Goal: Task Accomplishment & Management: Complete application form

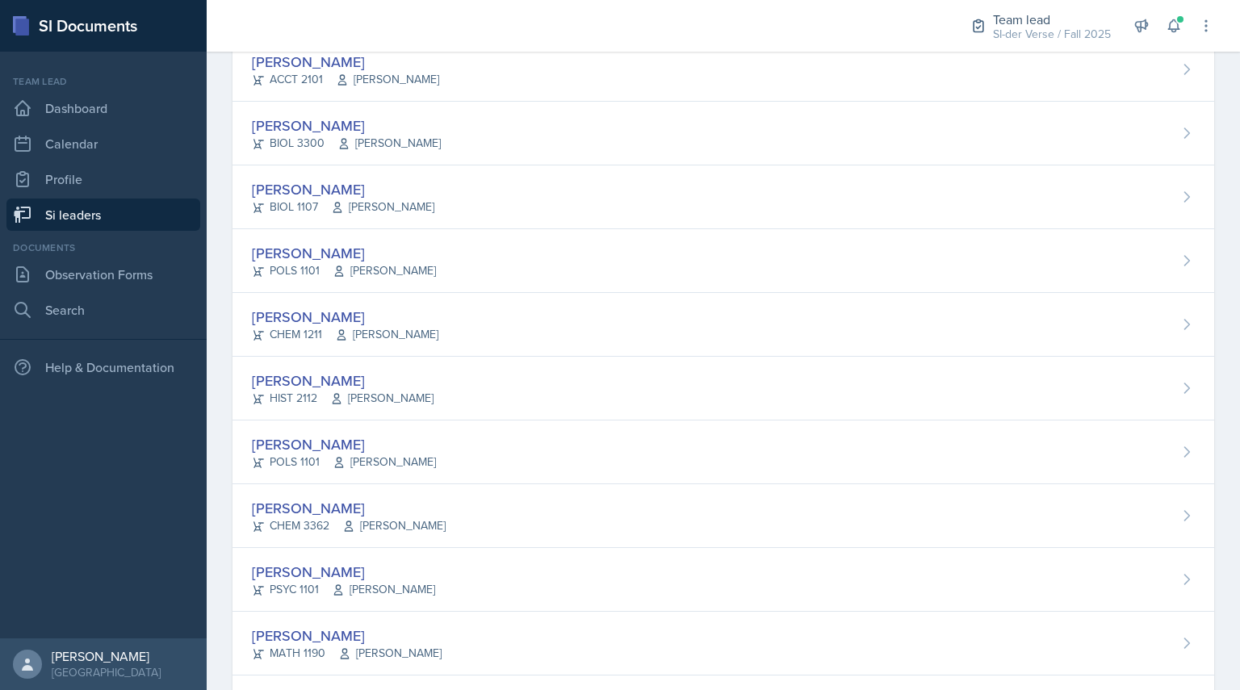
scroll to position [491, 0]
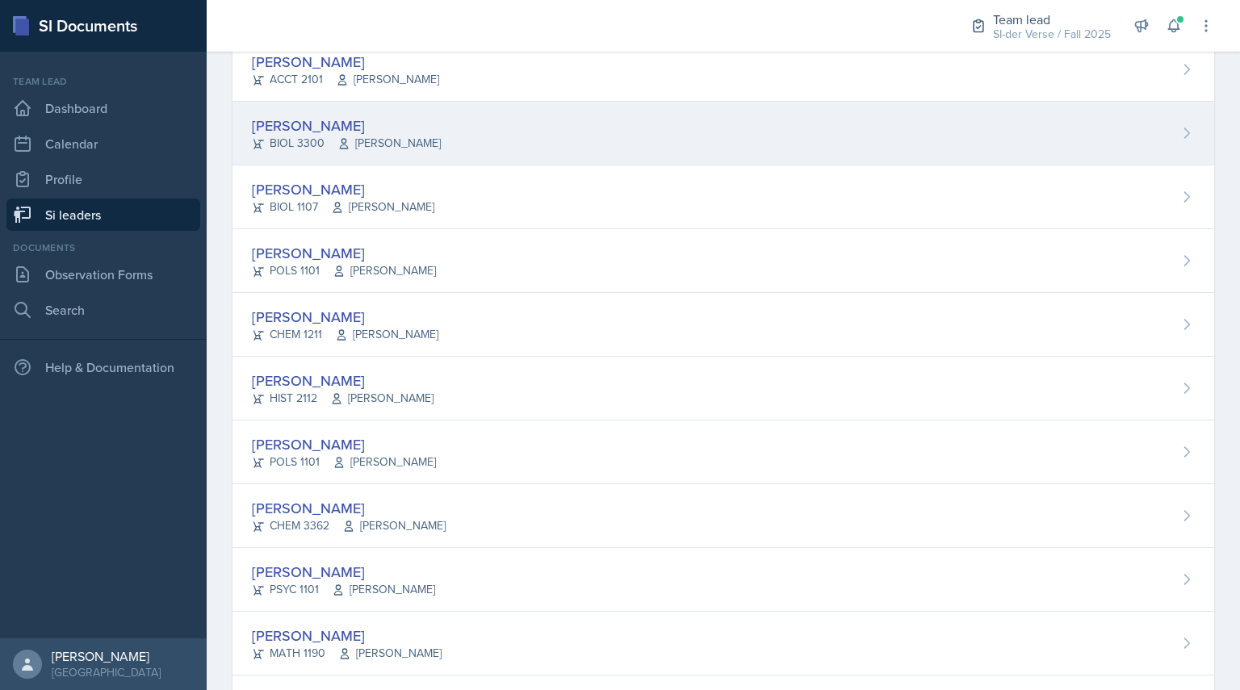
click at [291, 140] on div "BIOL 3300 [PERSON_NAME]" at bounding box center [346, 143] width 189 height 17
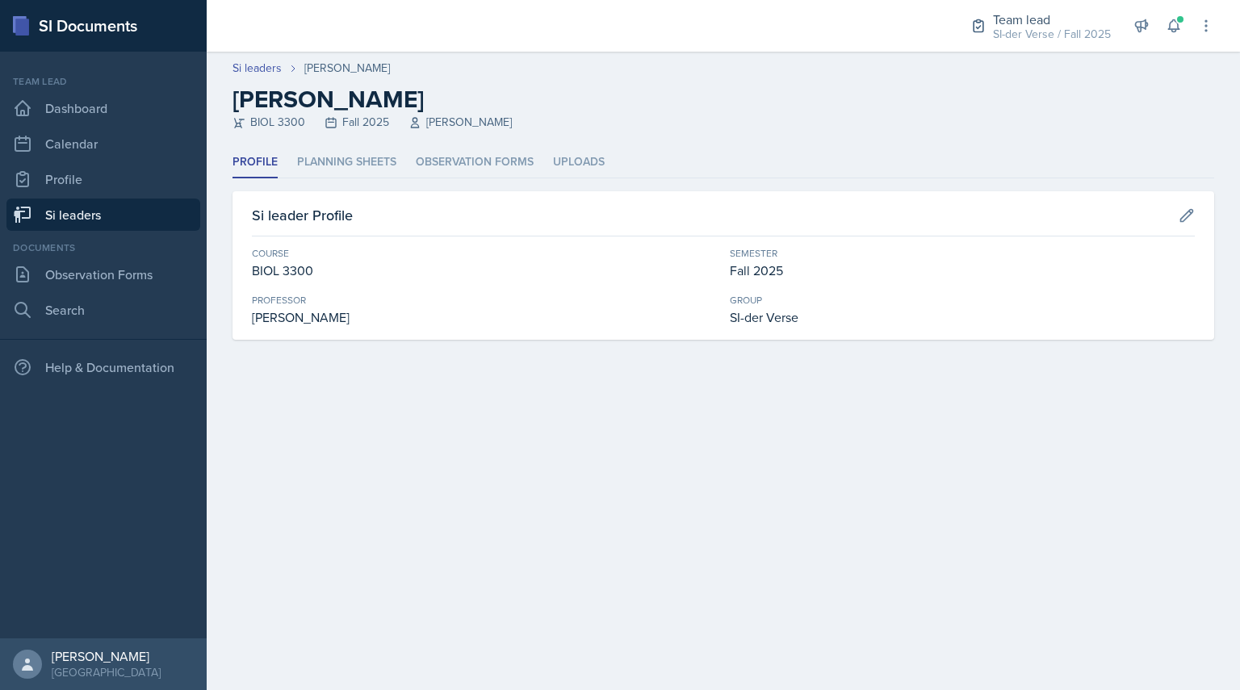
click at [328, 178] on div "Profile Planning Sheets Observation Forms Uploads Profile Planning Sheets Obser…" at bounding box center [722, 243] width 981 height 193
click at [322, 171] on li "Planning Sheets" at bounding box center [346, 162] width 99 height 31
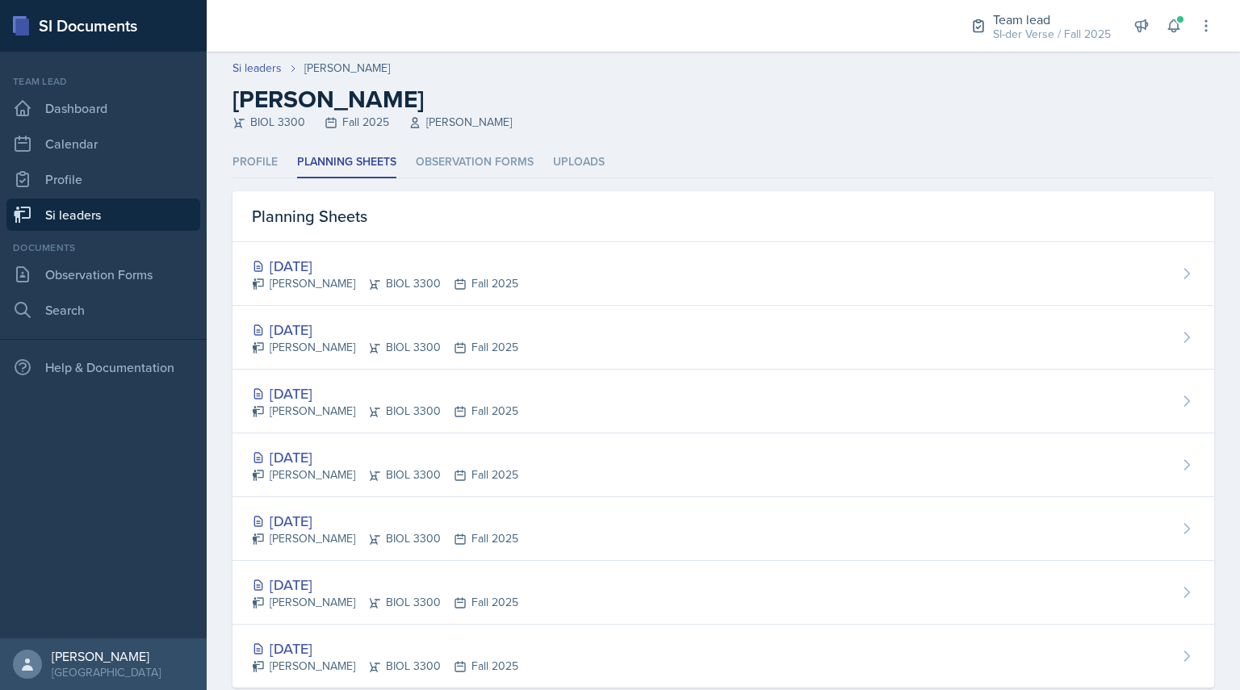
click at [1169, 43] on div "Team lead SI-der Verse / Fall 2025 Team lead Princess [PERSON_NAME] / Fall 2024…" at bounding box center [1080, 26] width 266 height 52
click at [1165, 29] on icon at bounding box center [1173, 26] width 16 height 16
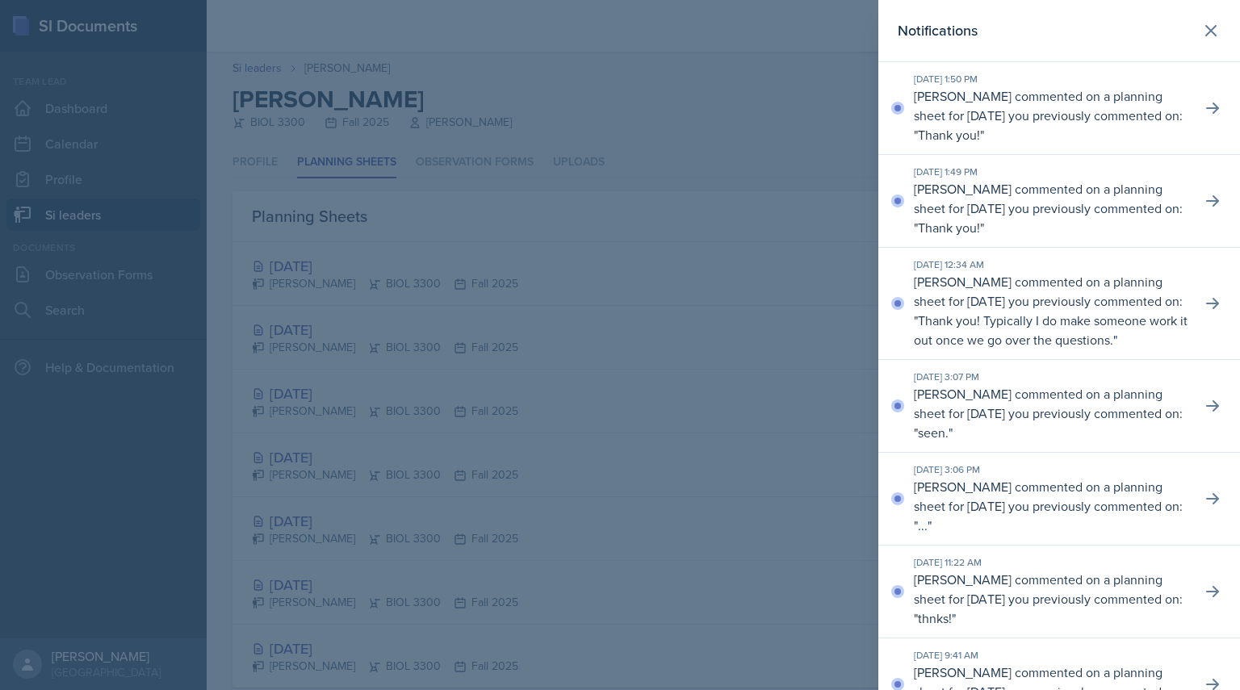
click at [701, 94] on div at bounding box center [620, 345] width 1240 height 690
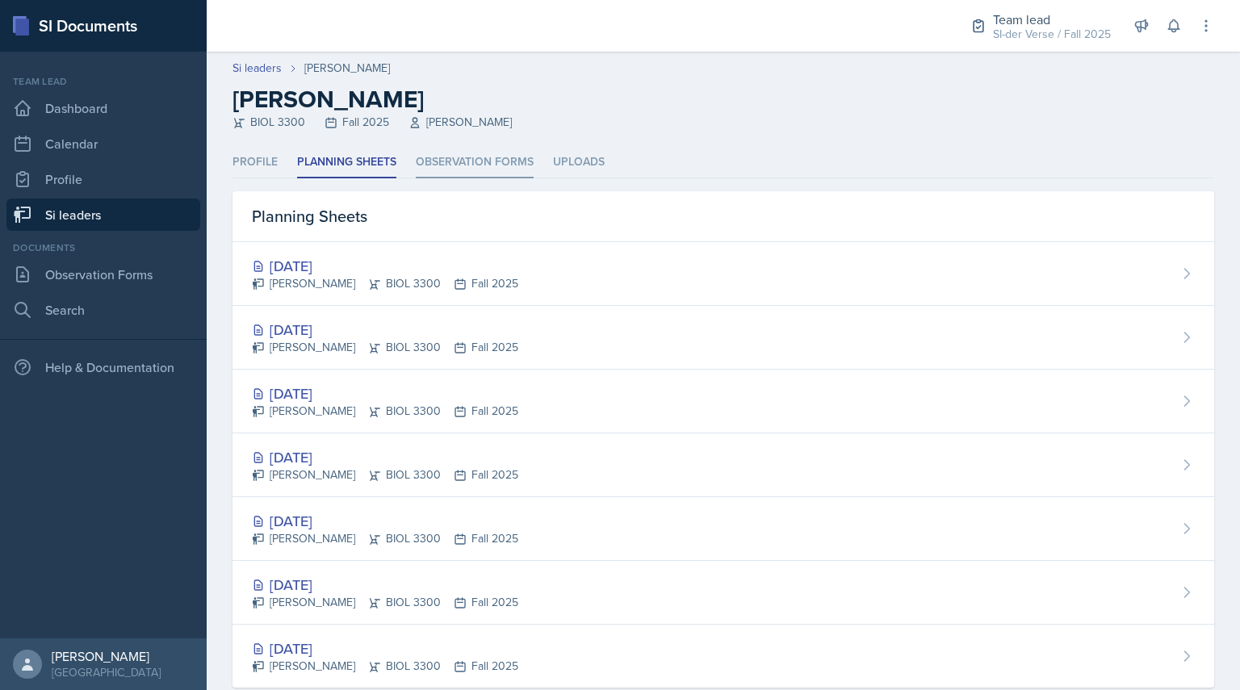
click at [469, 165] on li "Observation Forms" at bounding box center [475, 162] width 118 height 31
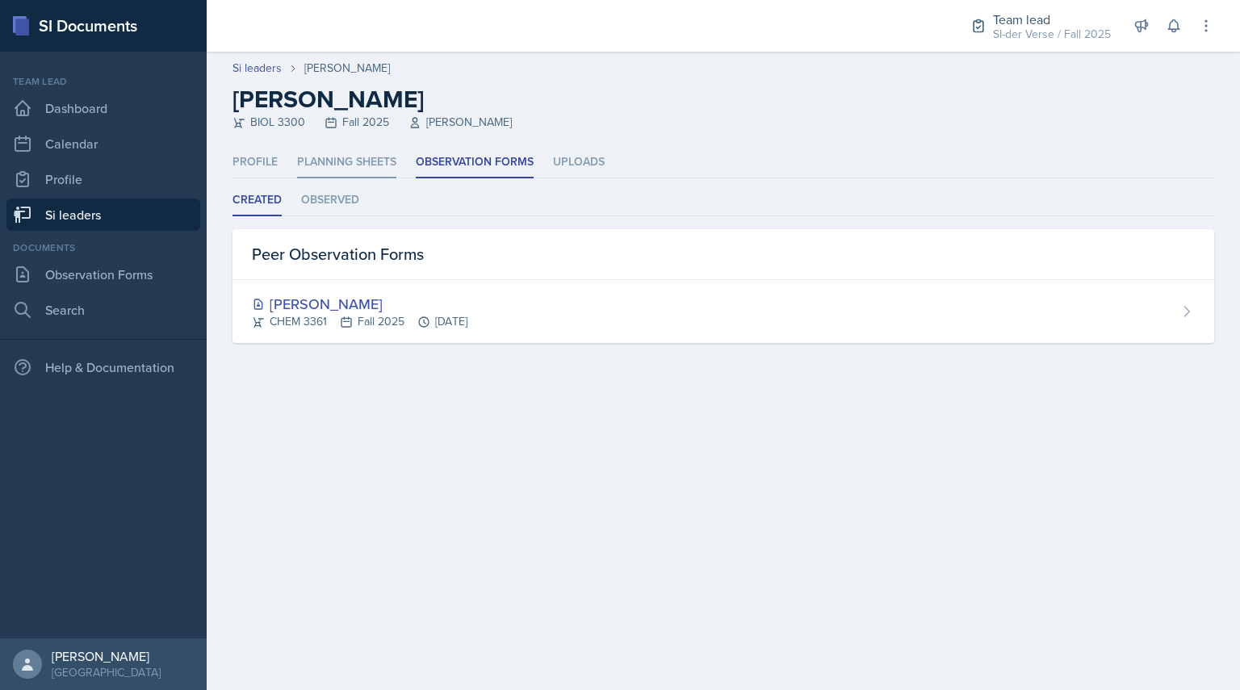
click at [307, 169] on li "Planning Sheets" at bounding box center [346, 162] width 99 height 31
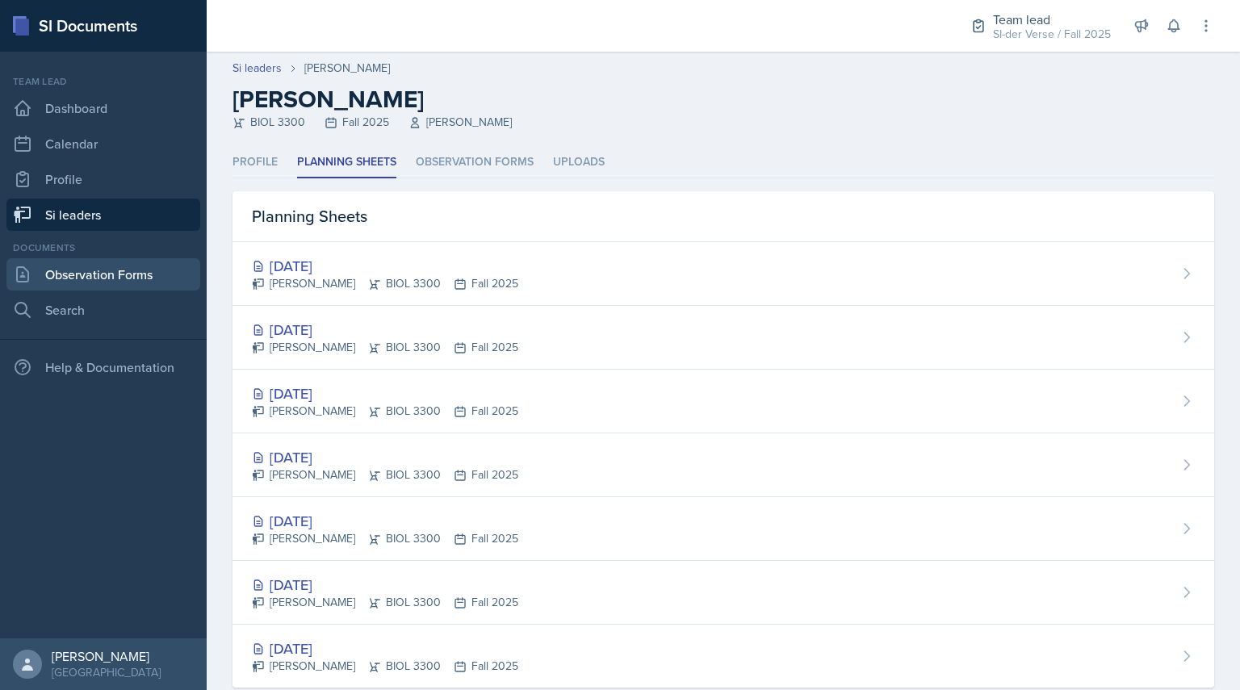
click at [127, 282] on link "Observation Forms" at bounding box center [103, 274] width 194 height 32
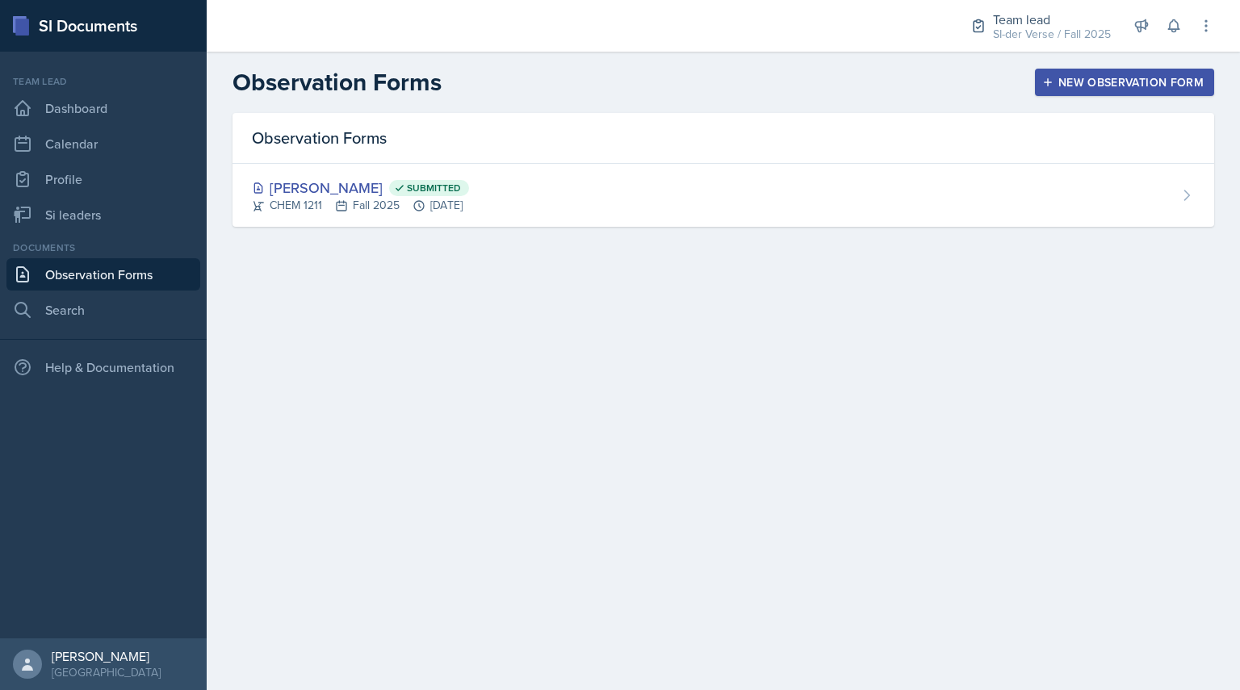
click at [1104, 73] on button "New Observation Form" at bounding box center [1124, 82] width 179 height 27
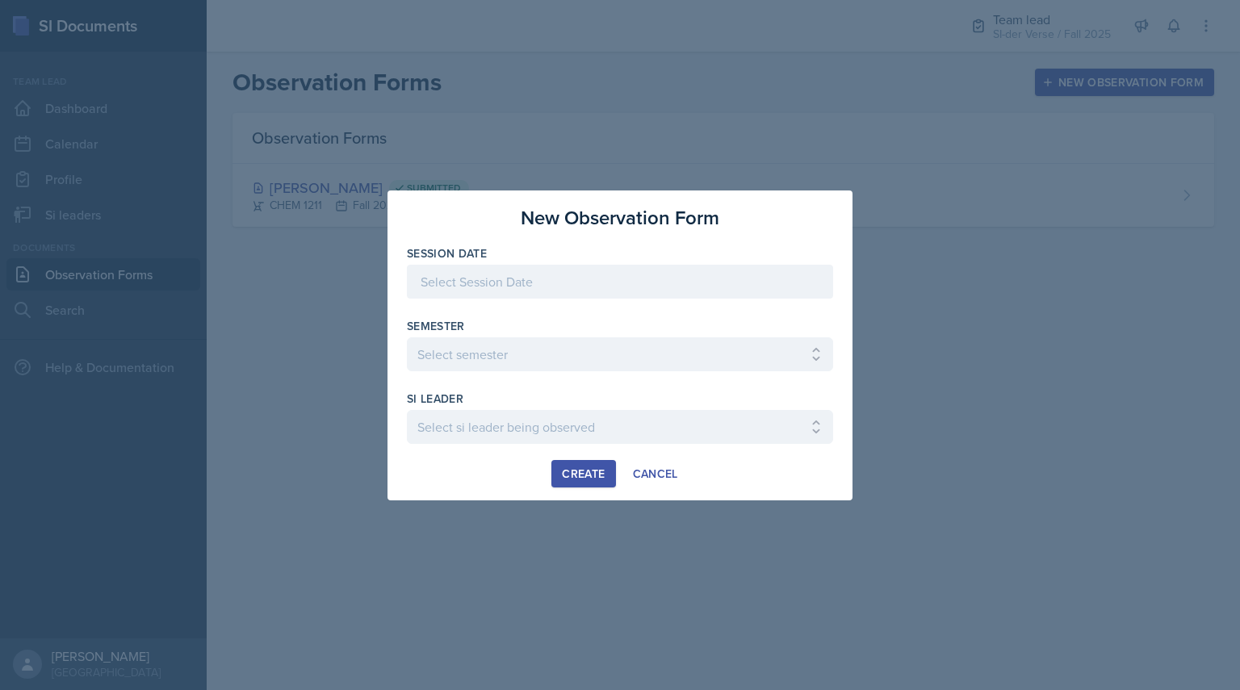
click at [609, 289] on div at bounding box center [620, 282] width 426 height 34
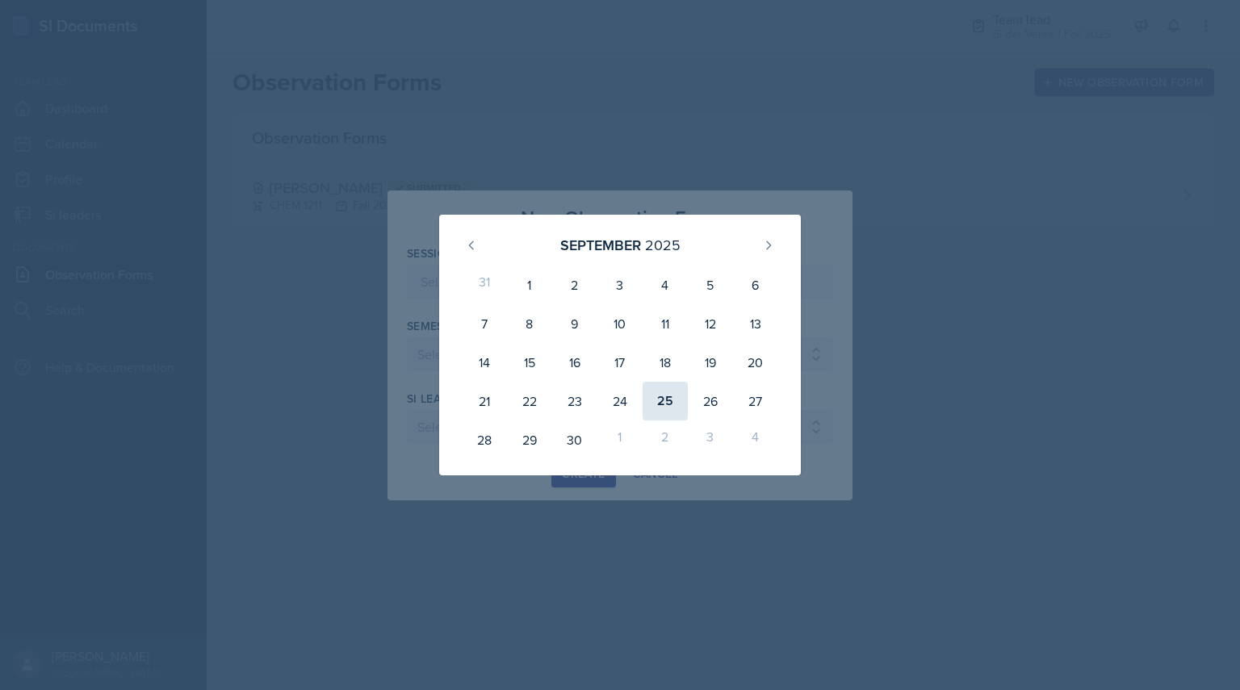
click at [667, 398] on div "25" at bounding box center [664, 401] width 45 height 39
type input "[DATE]"
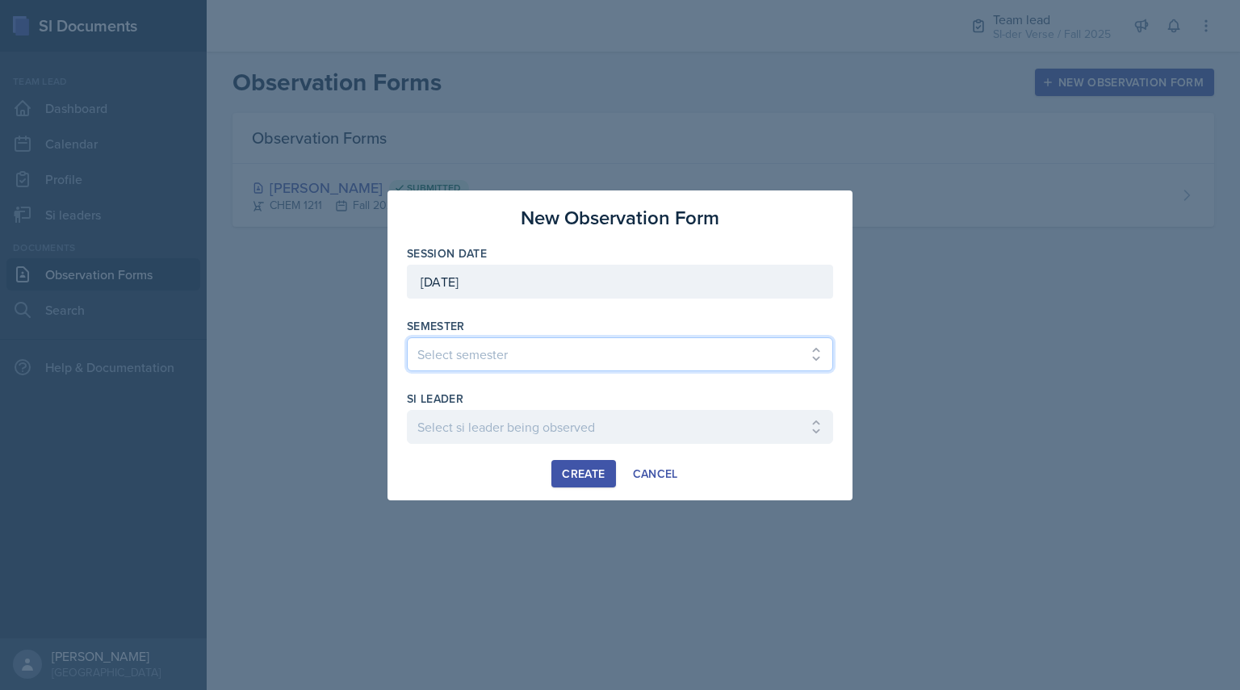
click at [578, 353] on select "Select semester All Spring 2021 Summer 2021 Spring 2022 Fall 2020 Fall 2021 Fal…" at bounding box center [620, 354] width 426 height 34
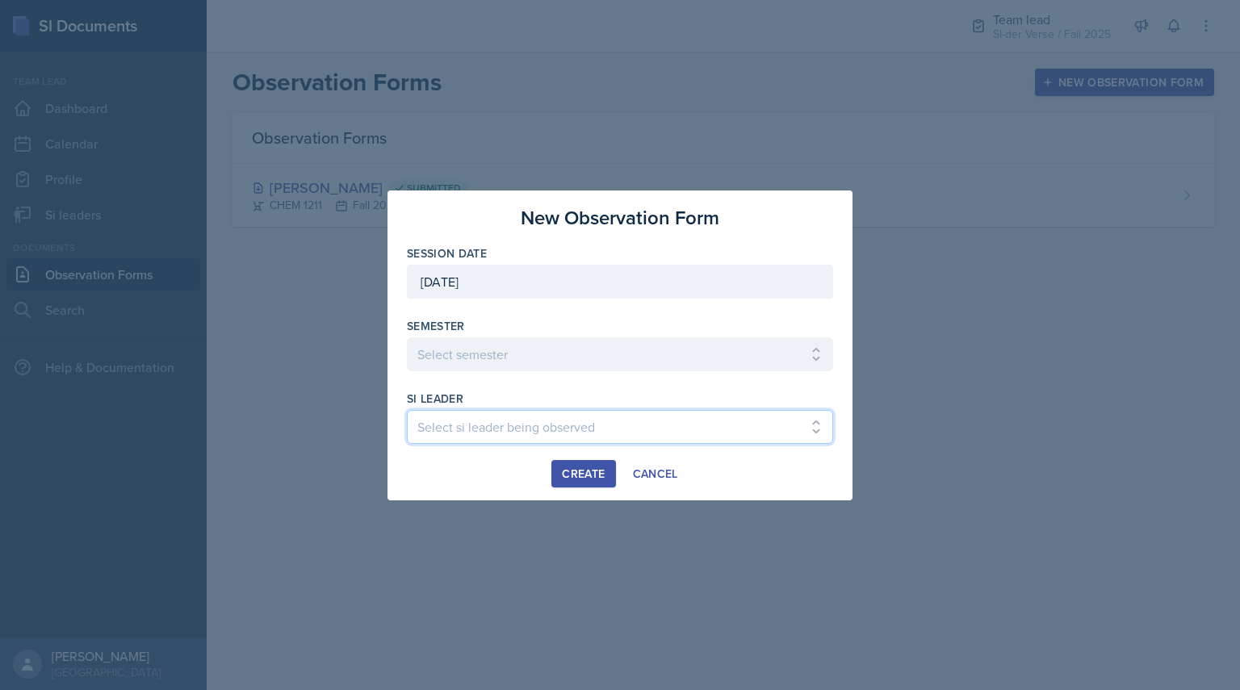
click at [489, 428] on select "Select si leader being observed [PERSON_NAME] / ACCT 2102 / #1 Team Babylons [P…" at bounding box center [620, 427] width 426 height 34
select select "80607f5d-27c5-4106-8a05-3b994c053f82"
click at [985, 429] on div at bounding box center [620, 345] width 1240 height 690
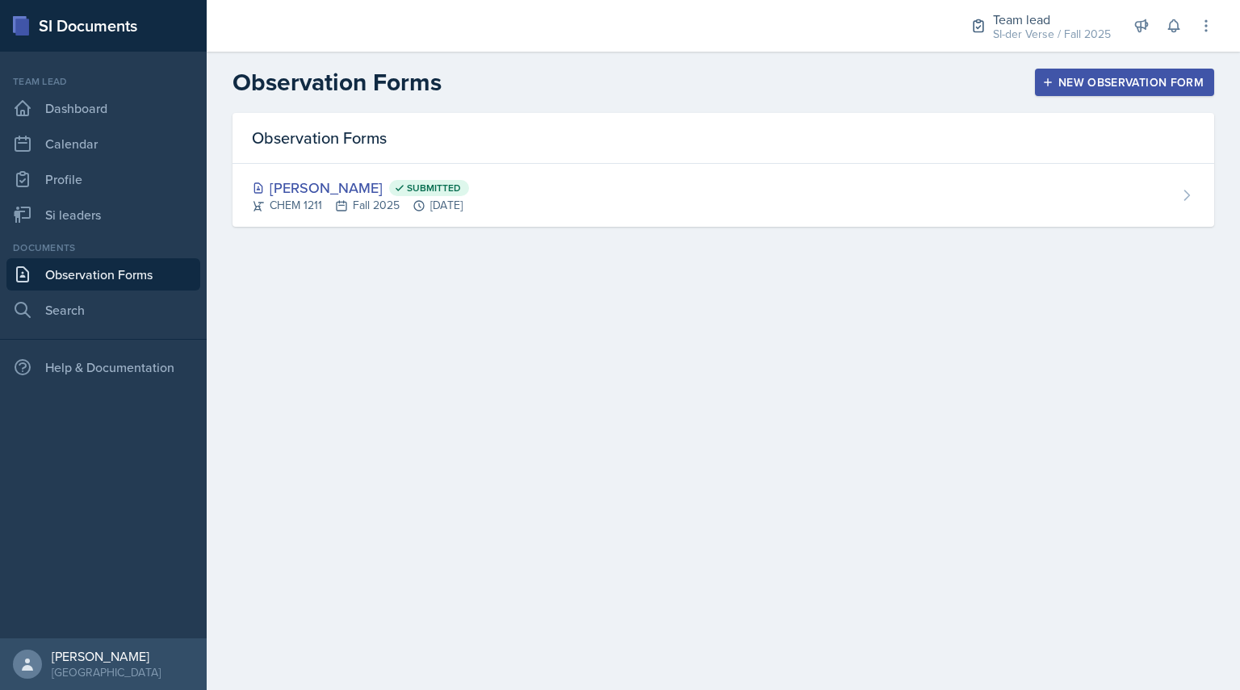
click at [1126, 73] on button "New Observation Form" at bounding box center [1124, 82] width 179 height 27
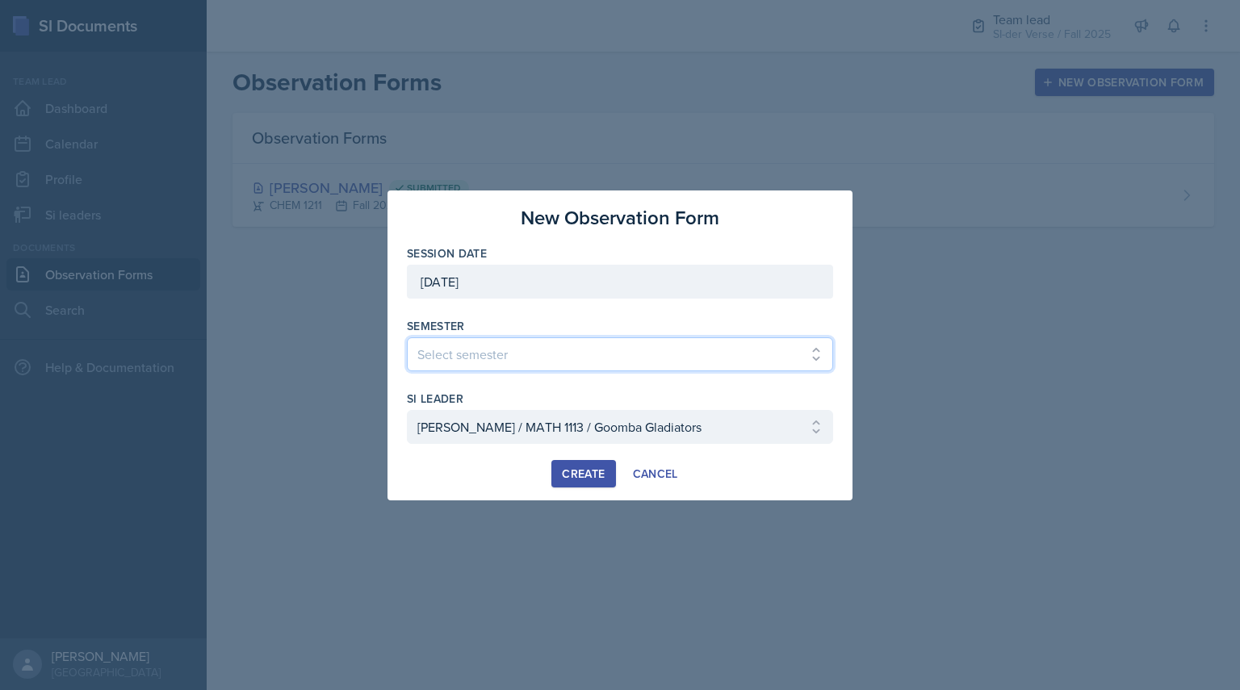
click at [508, 353] on select "Select semester All Spring 2021 Summer 2021 Spring 2022 Fall 2020 Fall 2021 Fal…" at bounding box center [620, 354] width 426 height 34
select select "2bed604d-1099-4043-b1bc-2365e8740244"
click at [407, 337] on select "Select semester All Spring 2021 Summer 2021 Spring 2022 Fall 2020 Fall 2021 Fal…" at bounding box center [620, 354] width 426 height 34
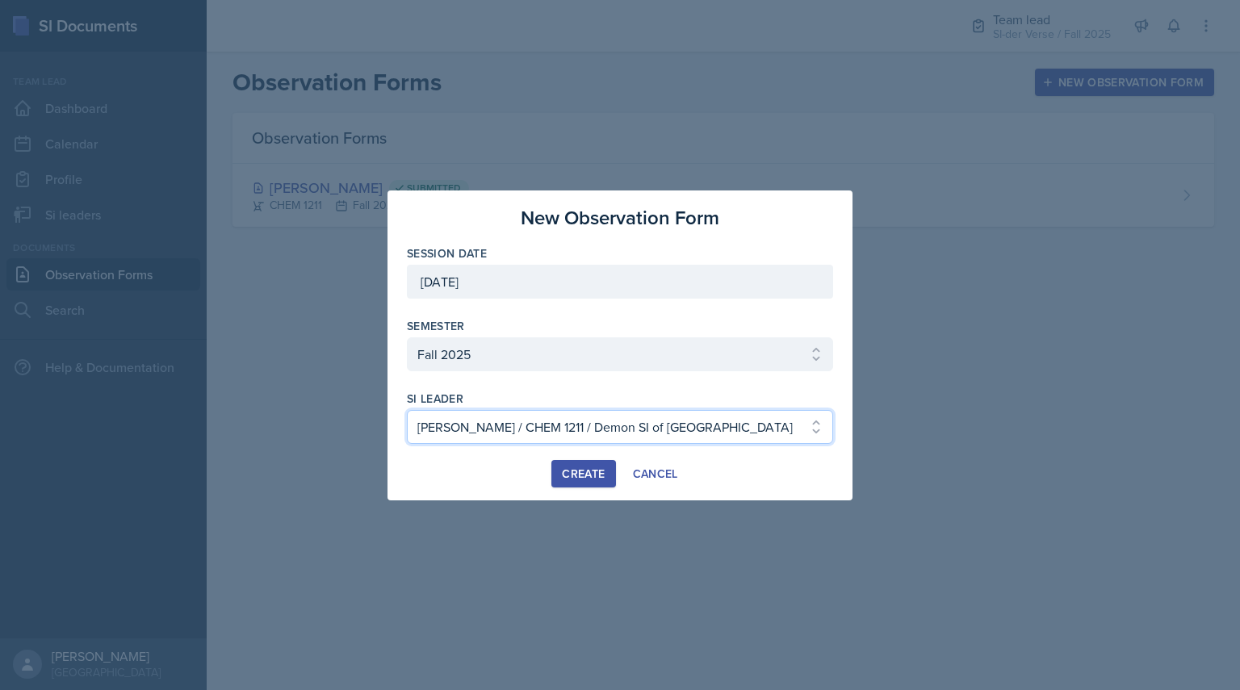
click at [464, 429] on select "Select si leader being observed [PERSON_NAME] / CHEM 1211 / Demon SI of [GEOGRA…" at bounding box center [620, 427] width 426 height 34
select select "3991e32f-4081-4e21-9758-7514d58463c8"
click at [407, 410] on select "Select si leader being observed [PERSON_NAME] / CHEM 1211 / Demon SI of [GEOGRA…" at bounding box center [620, 427] width 426 height 34
click at [583, 470] on div "Create" at bounding box center [583, 473] width 43 height 13
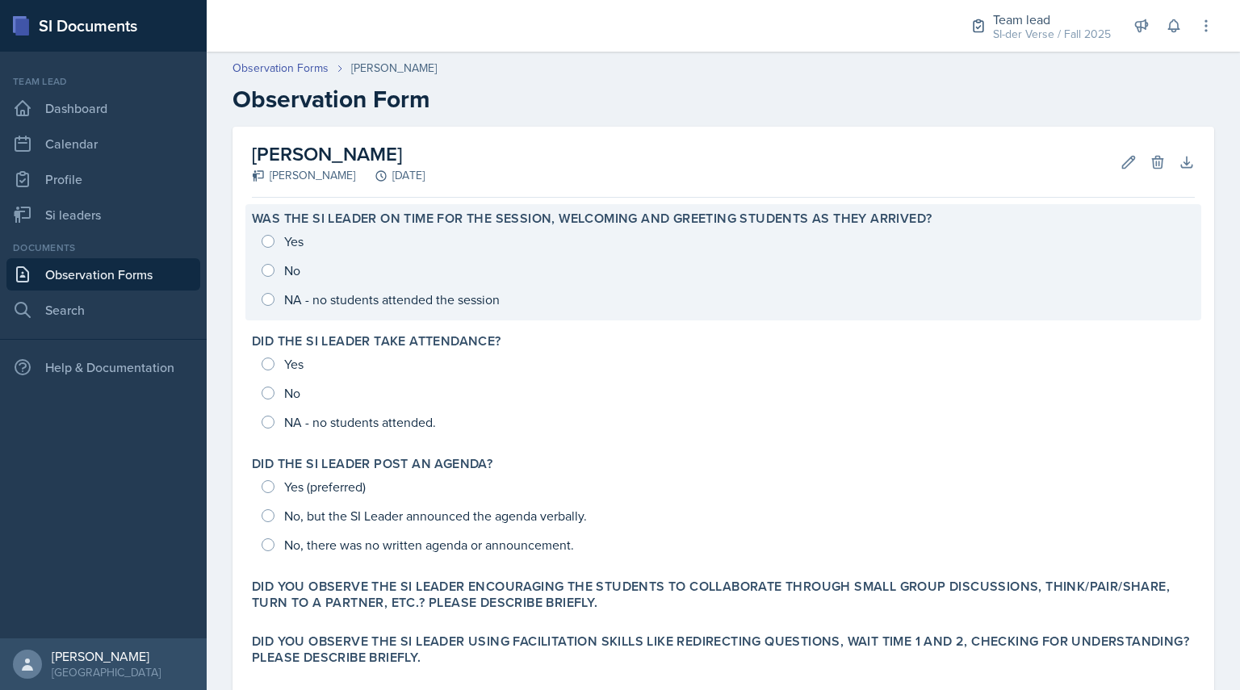
click at [267, 242] on div "Yes No NA - no students attended the session" at bounding box center [723, 270] width 943 height 87
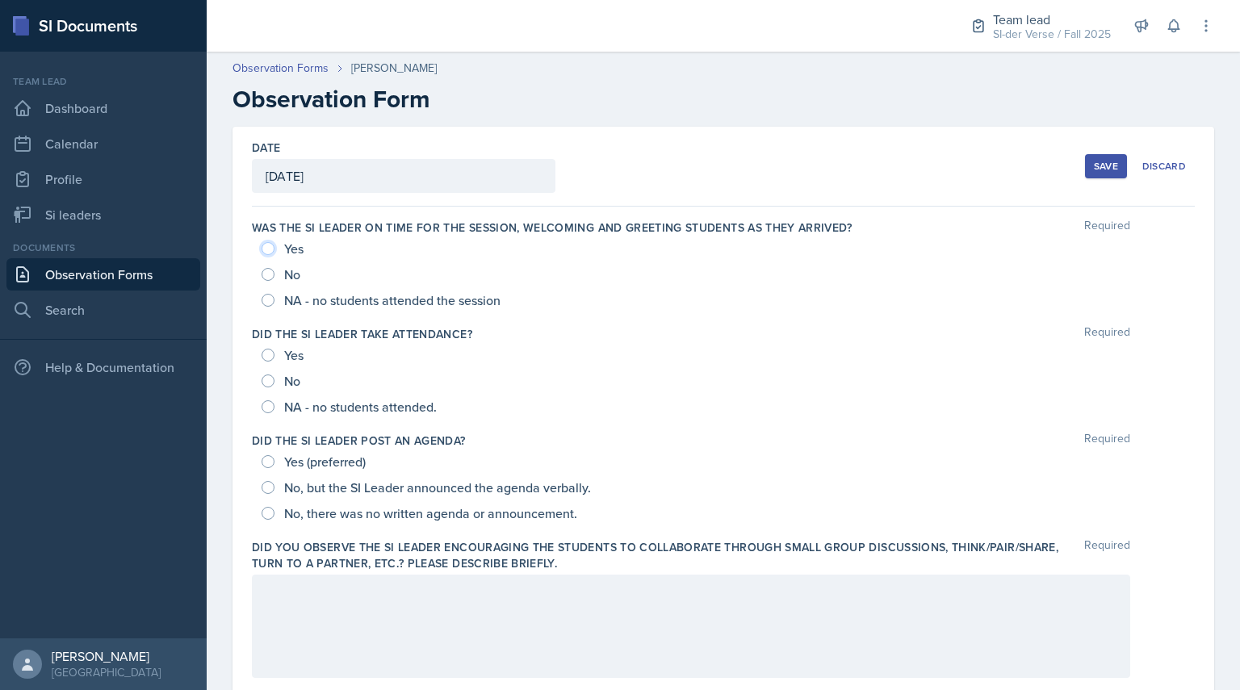
click at [271, 249] on input "Yes" at bounding box center [267, 248] width 13 height 13
radio input "true"
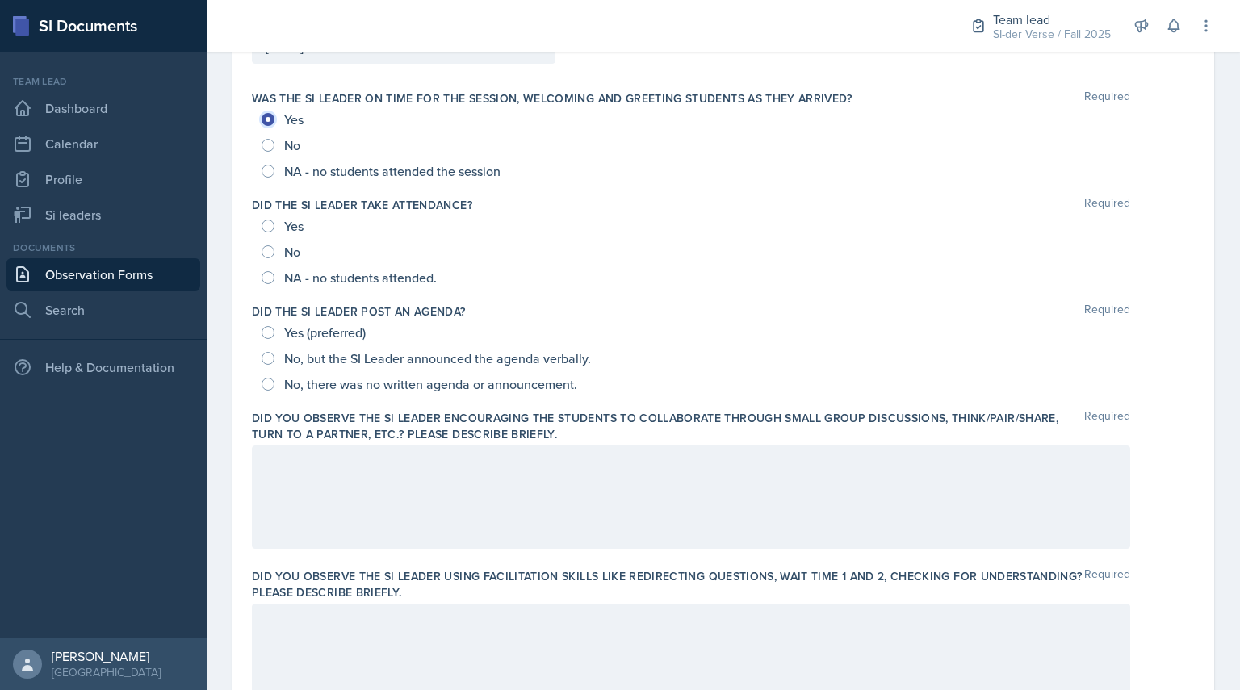
scroll to position [133, 0]
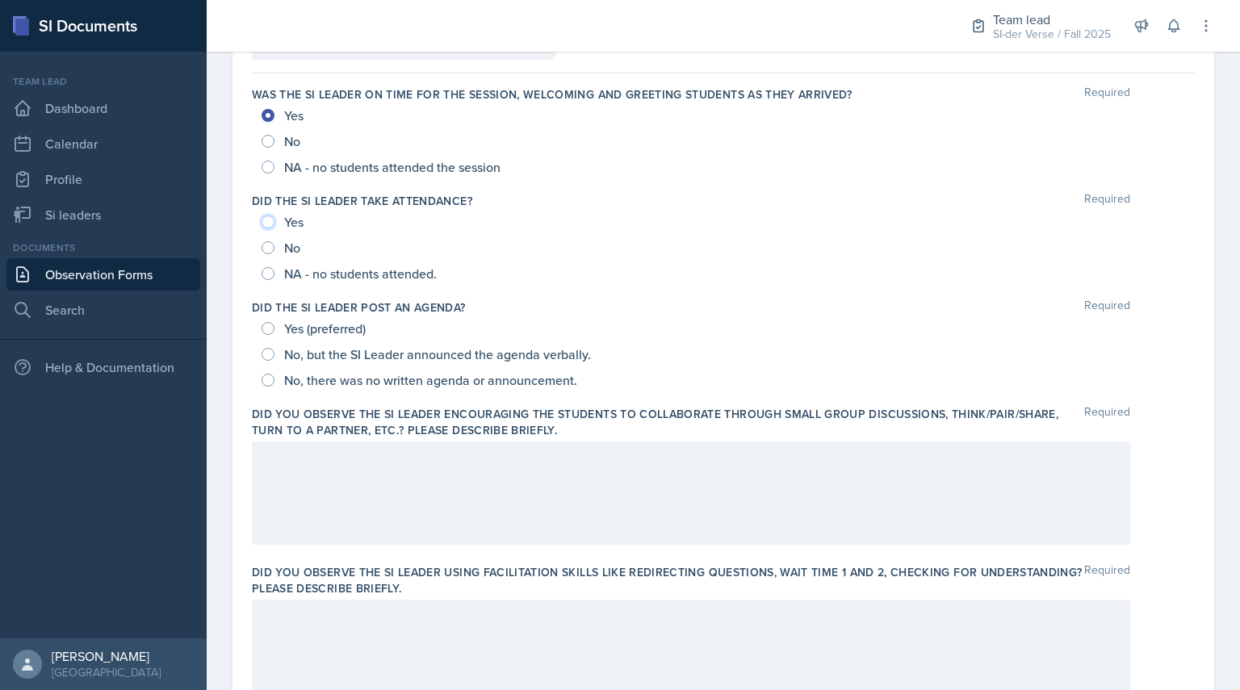
click at [270, 218] on input "Yes" at bounding box center [267, 221] width 13 height 13
radio input "true"
click at [332, 379] on span "No, there was no written agenda or announcement." at bounding box center [430, 380] width 293 height 16
click at [274, 379] on input "No, there was no written agenda or announcement." at bounding box center [267, 380] width 13 height 13
radio input "true"
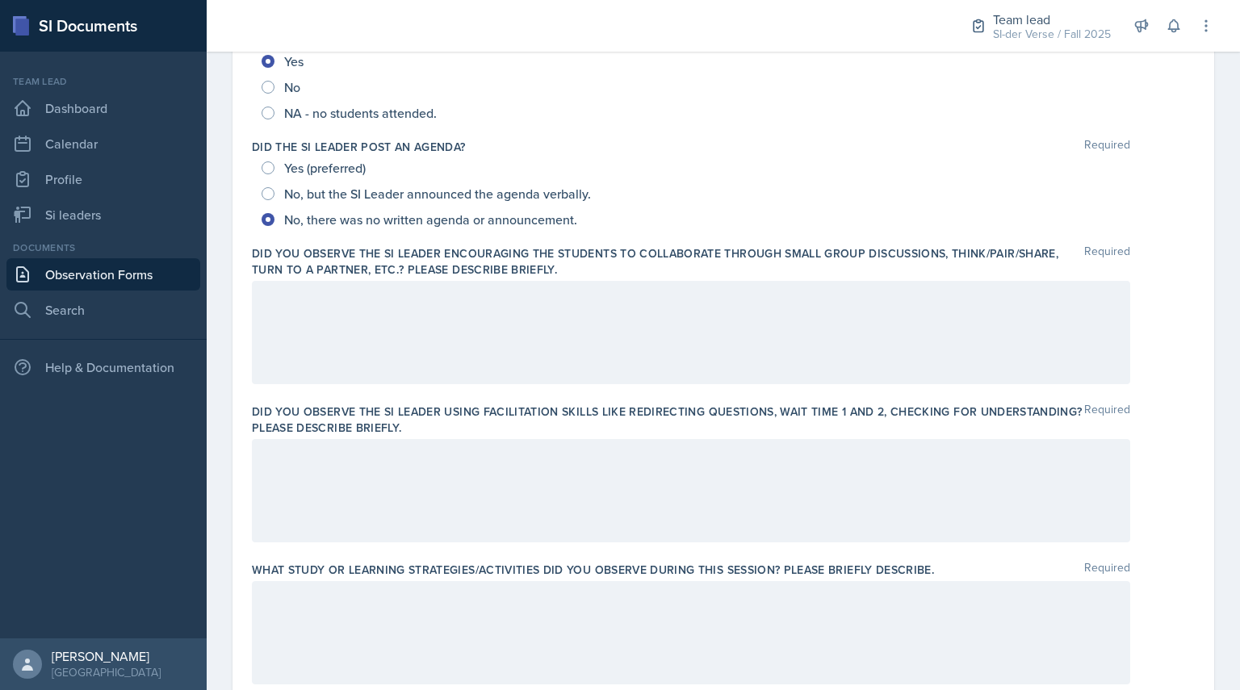
click at [421, 303] on p at bounding box center [691, 297] width 851 height 19
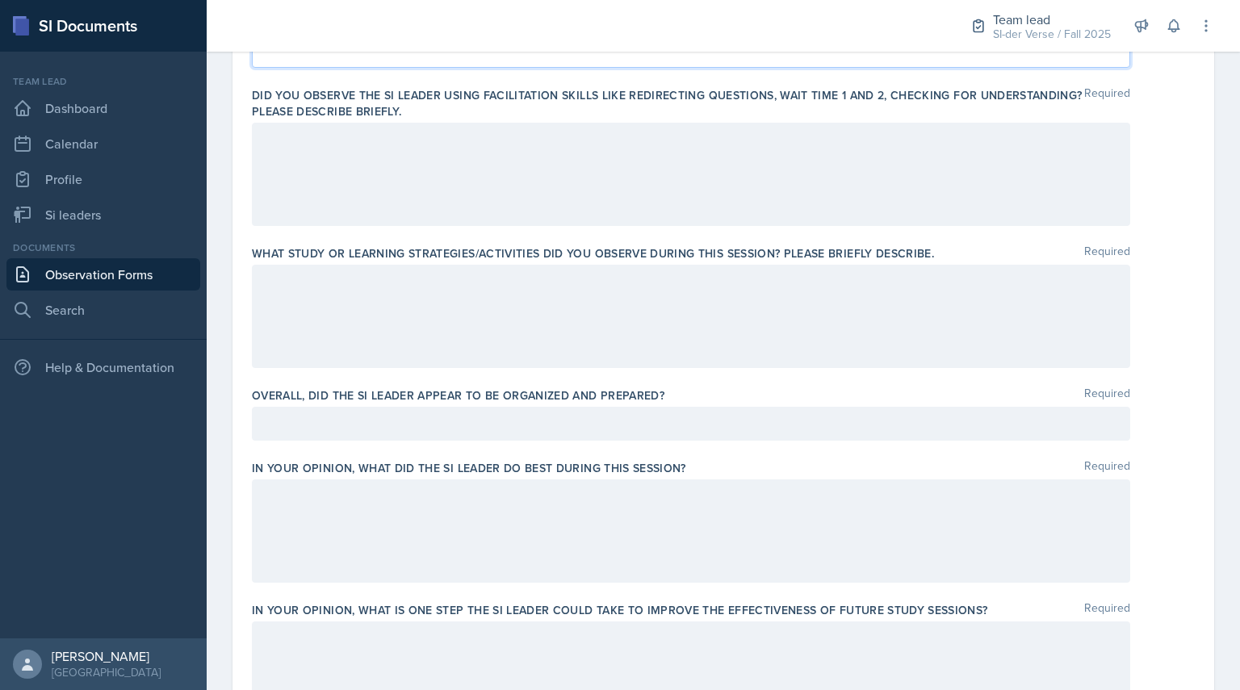
scroll to position [611, 0]
click at [337, 433] on div at bounding box center [691, 423] width 878 height 34
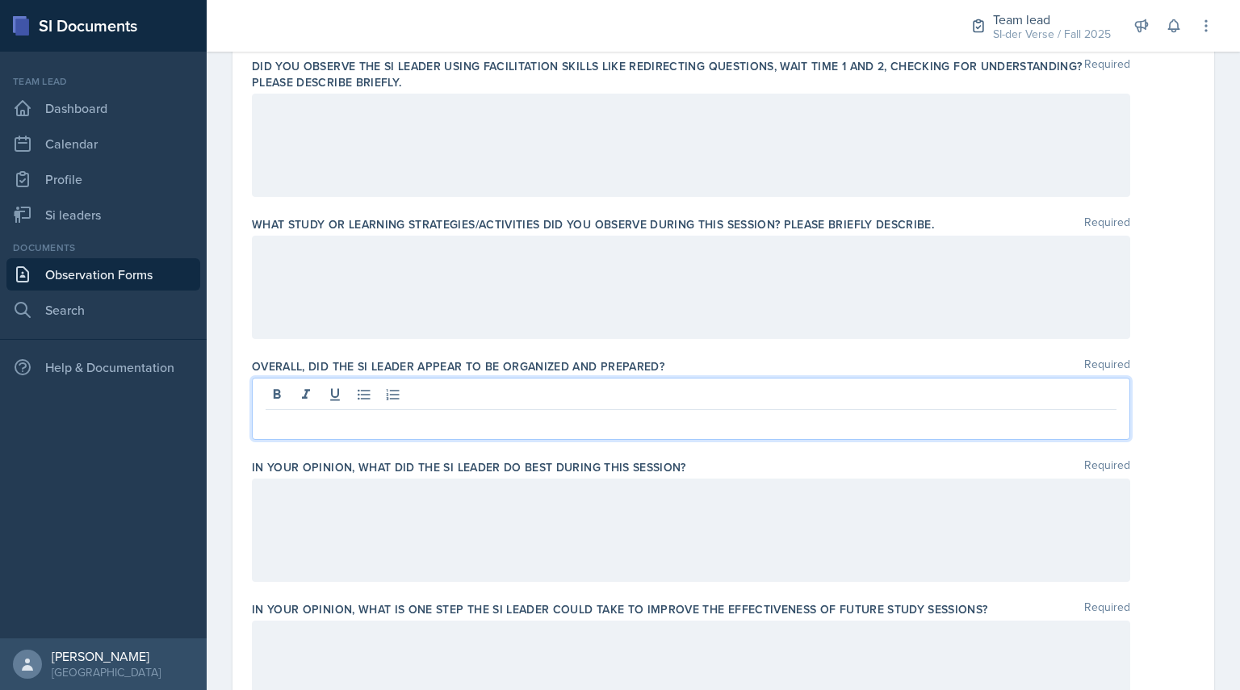
click at [329, 519] on div at bounding box center [691, 530] width 878 height 103
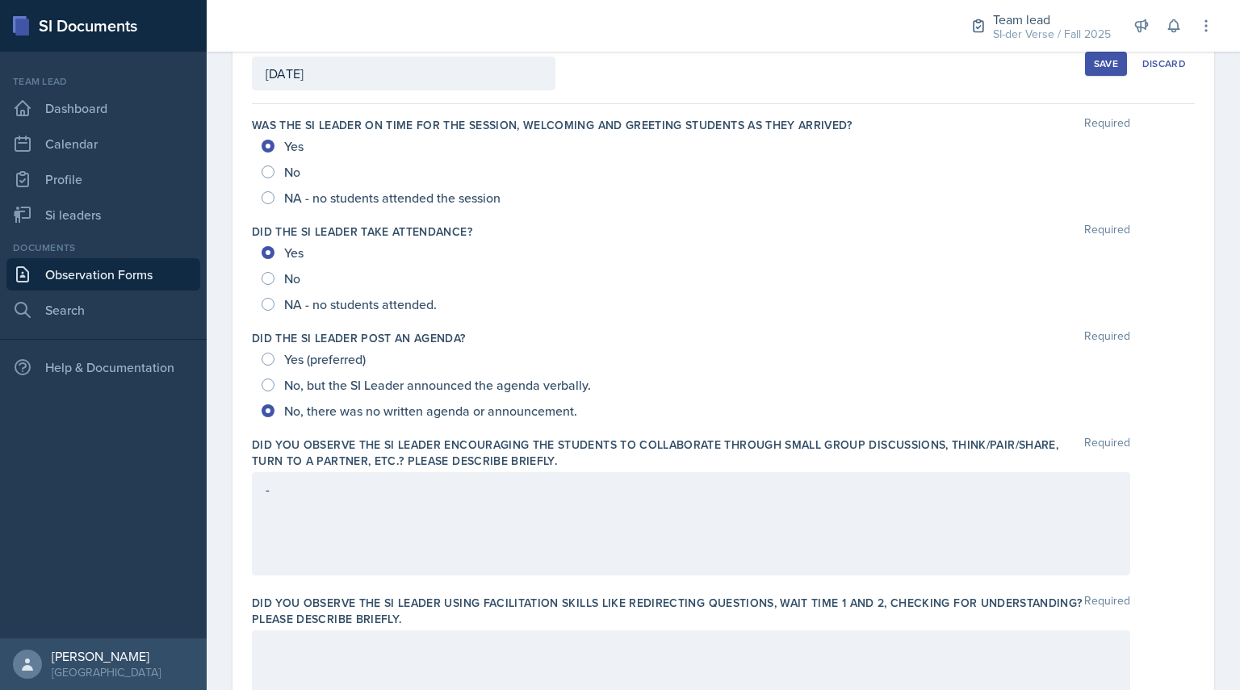
scroll to position [102, 0]
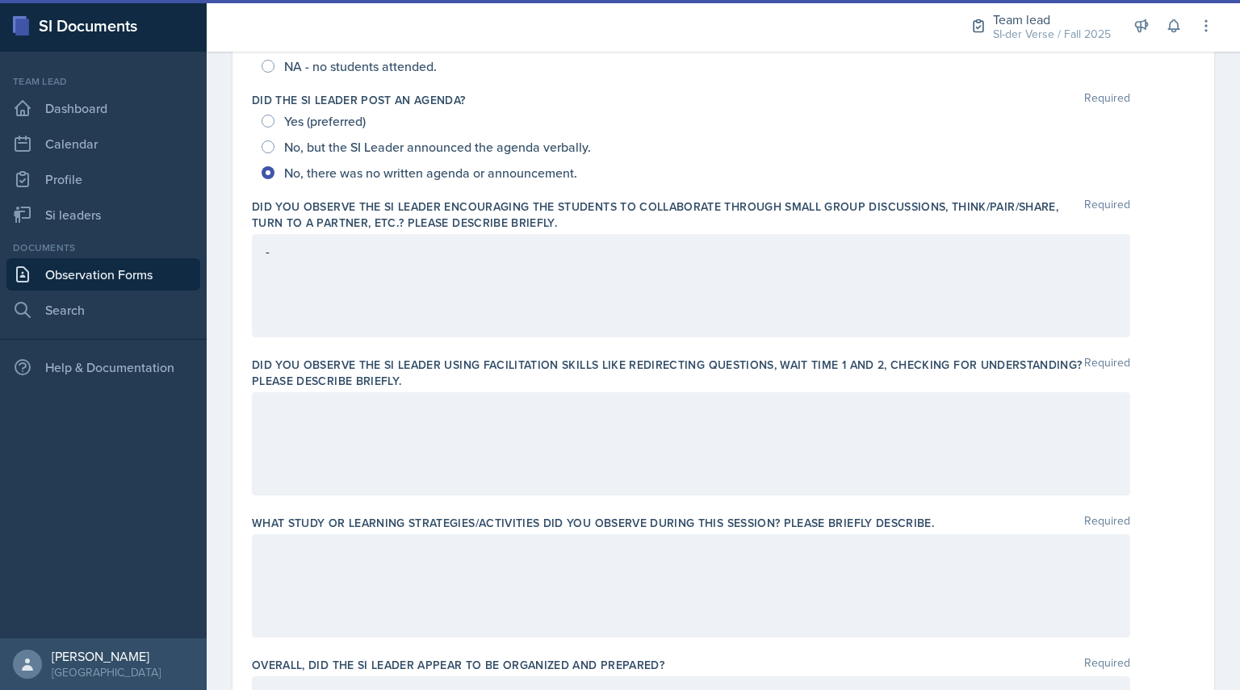
click at [308, 440] on div at bounding box center [691, 443] width 878 height 103
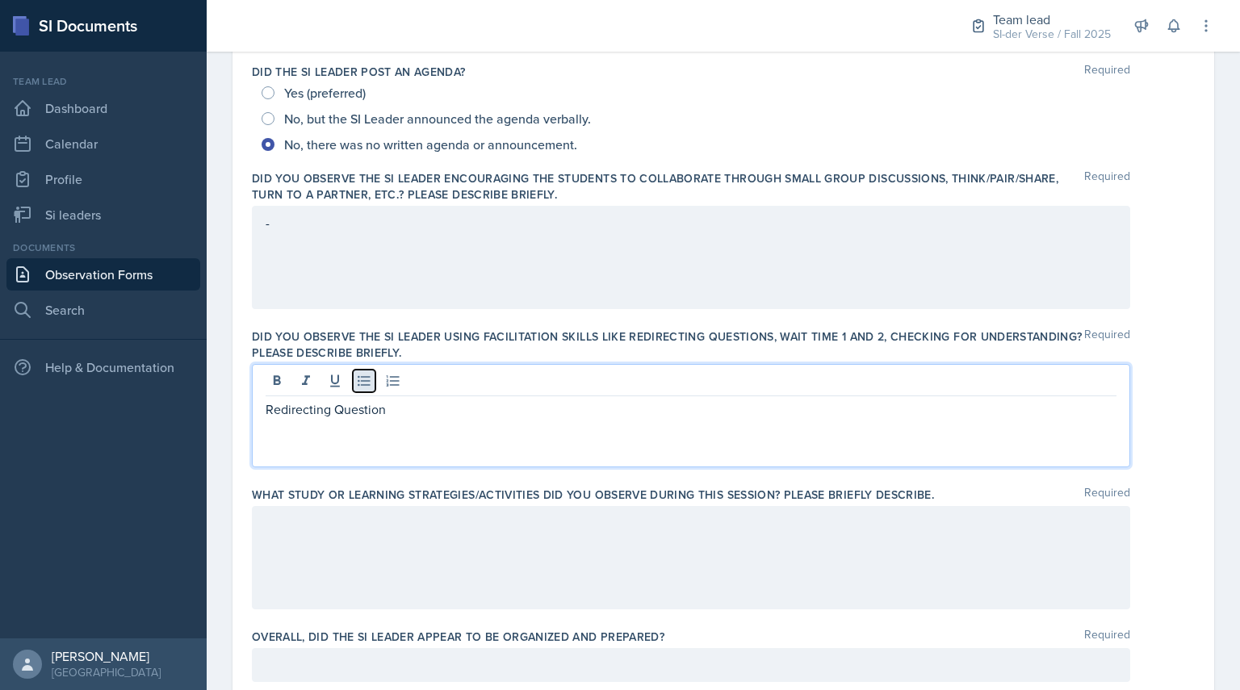
click at [357, 385] on icon at bounding box center [364, 381] width 16 height 16
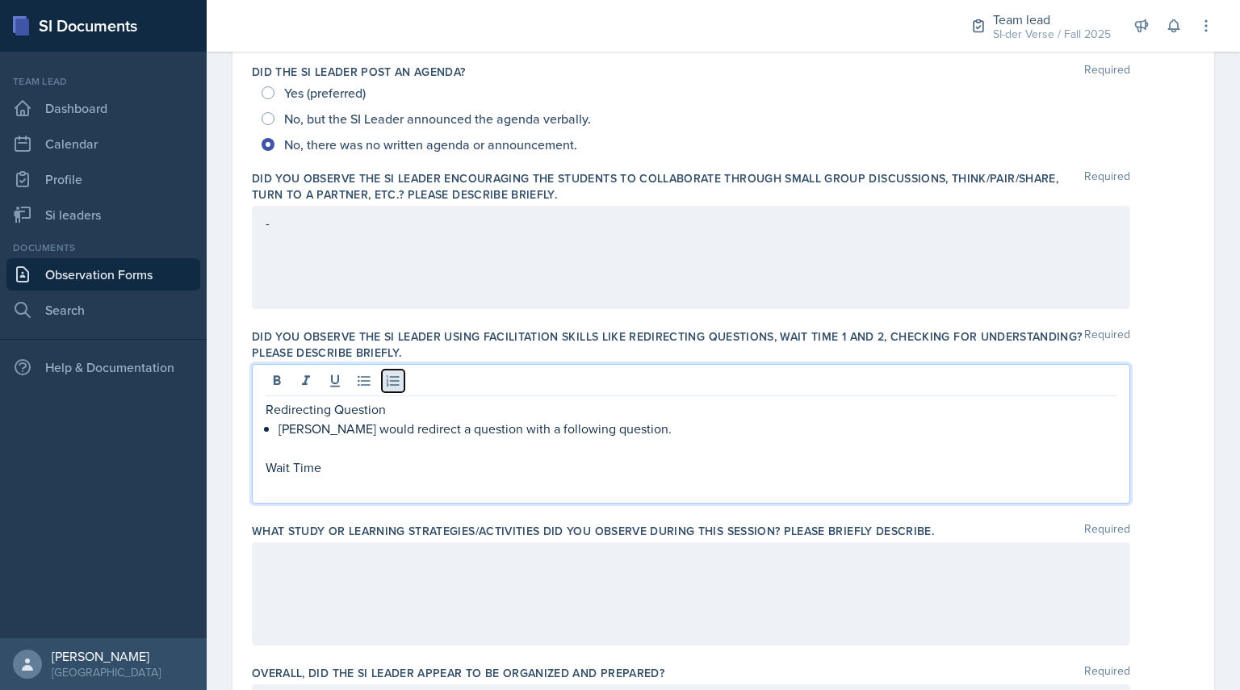
click at [398, 388] on icon at bounding box center [393, 381] width 16 height 16
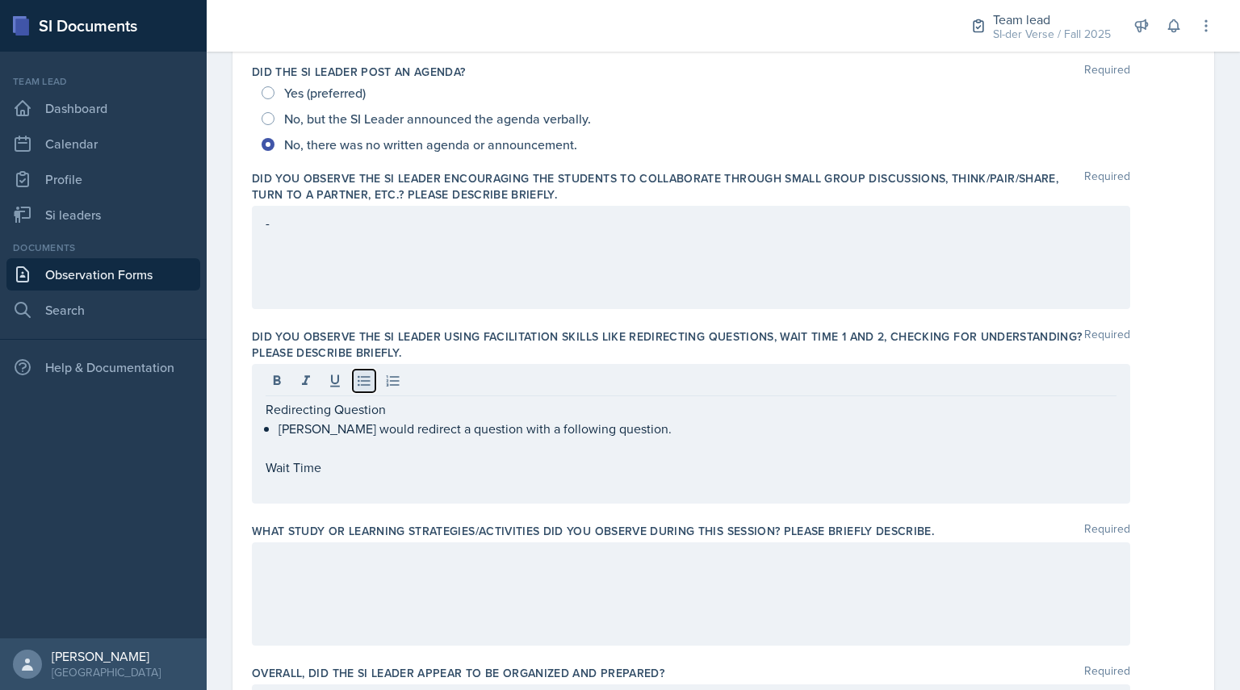
click at [360, 379] on icon at bounding box center [364, 381] width 16 height 16
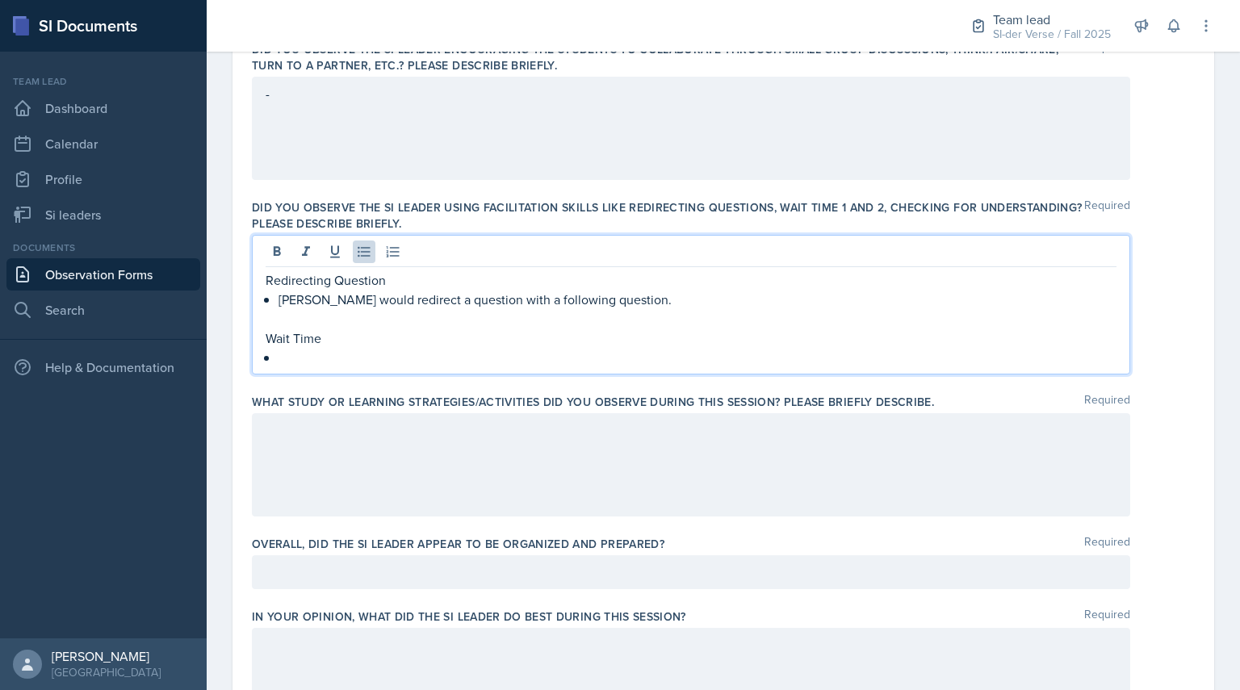
scroll to position [499, 0]
click at [620, 304] on p "[PERSON_NAME] would redirect a question with a following question." at bounding box center [697, 298] width 838 height 19
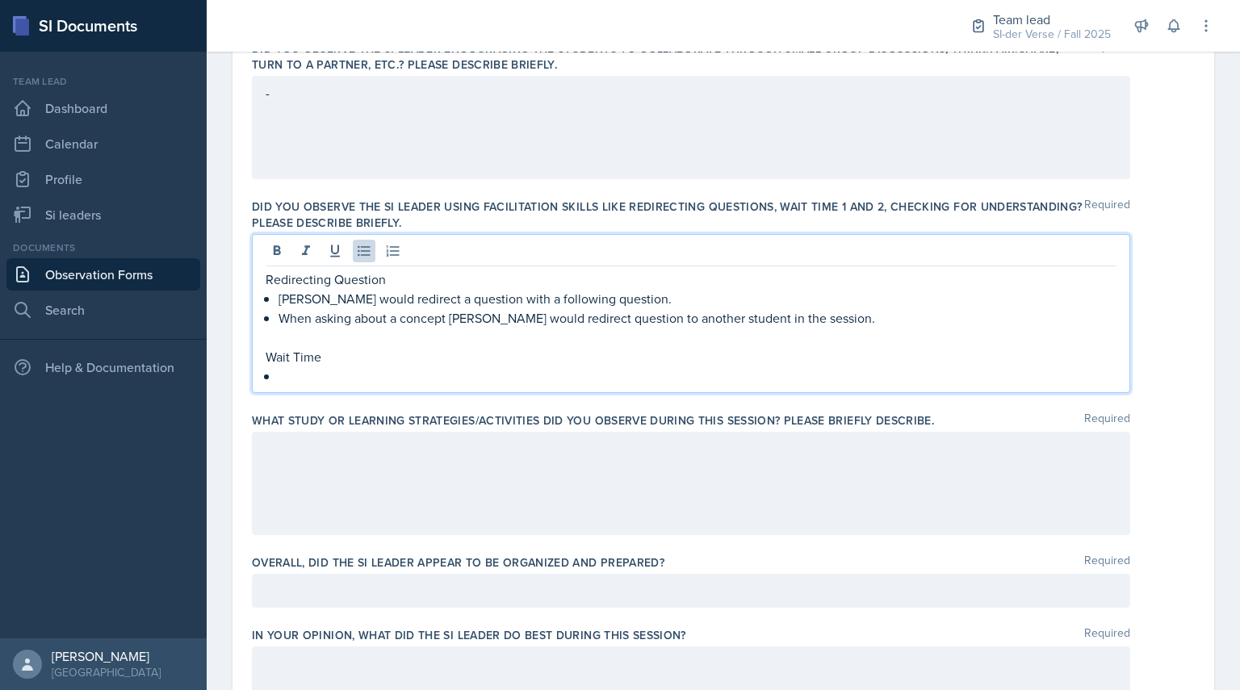
click at [333, 374] on p at bounding box center [697, 375] width 838 height 19
click at [355, 437] on div at bounding box center [691, 483] width 878 height 103
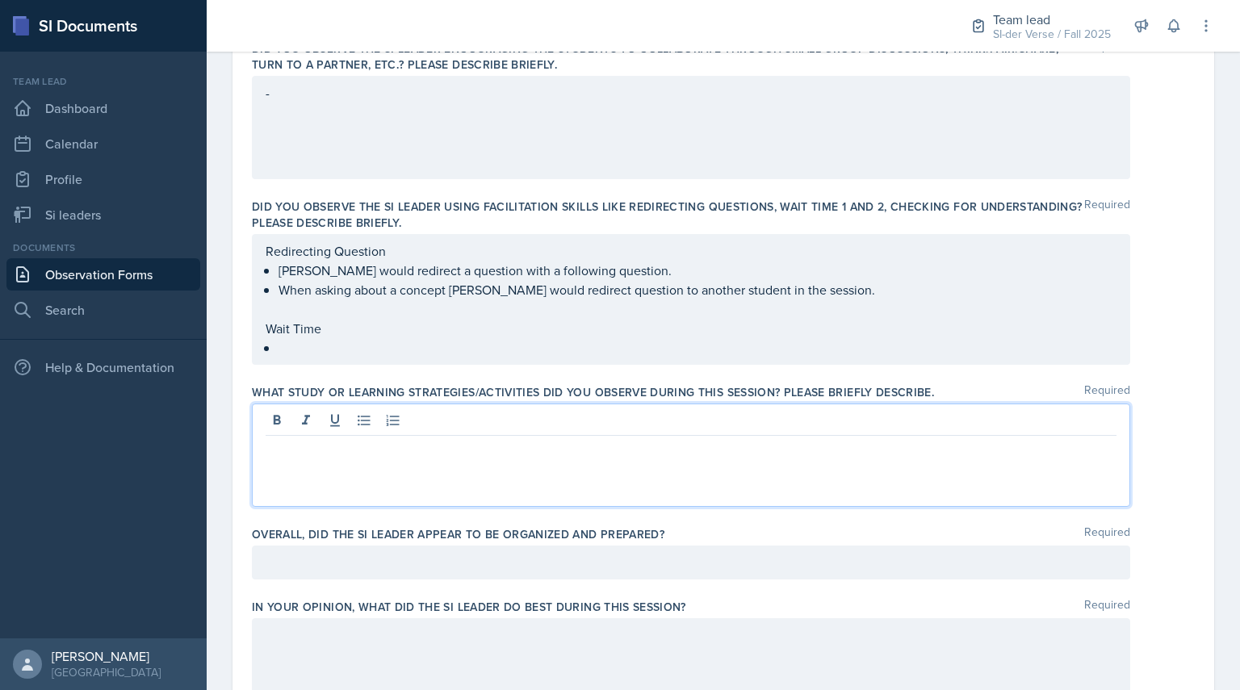
scroll to position [527, 0]
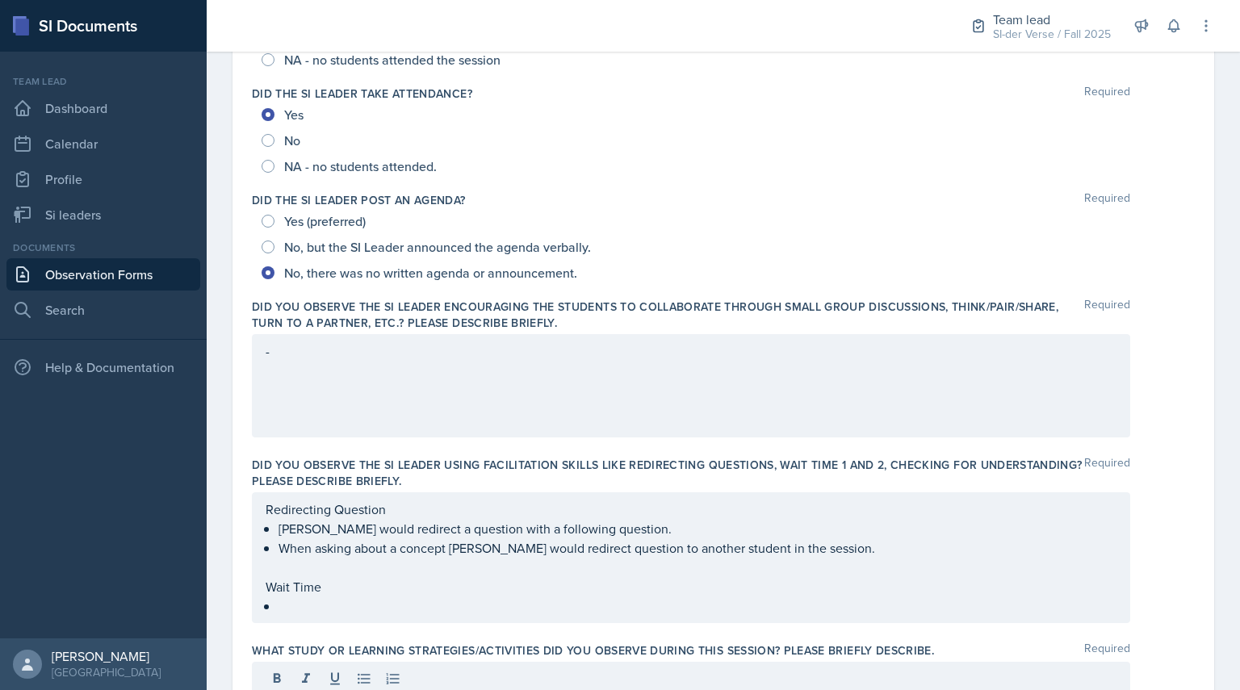
click at [324, 379] on div "-" at bounding box center [691, 385] width 878 height 103
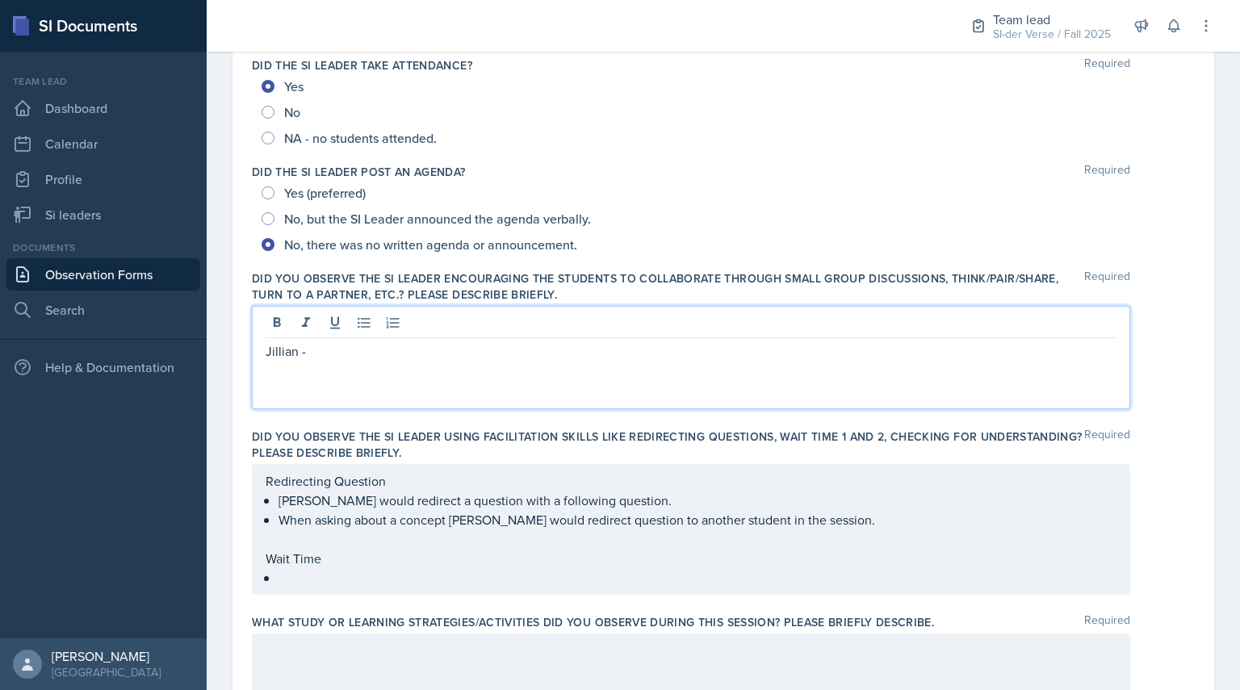
click at [316, 359] on p "Jillian -" at bounding box center [691, 350] width 851 height 19
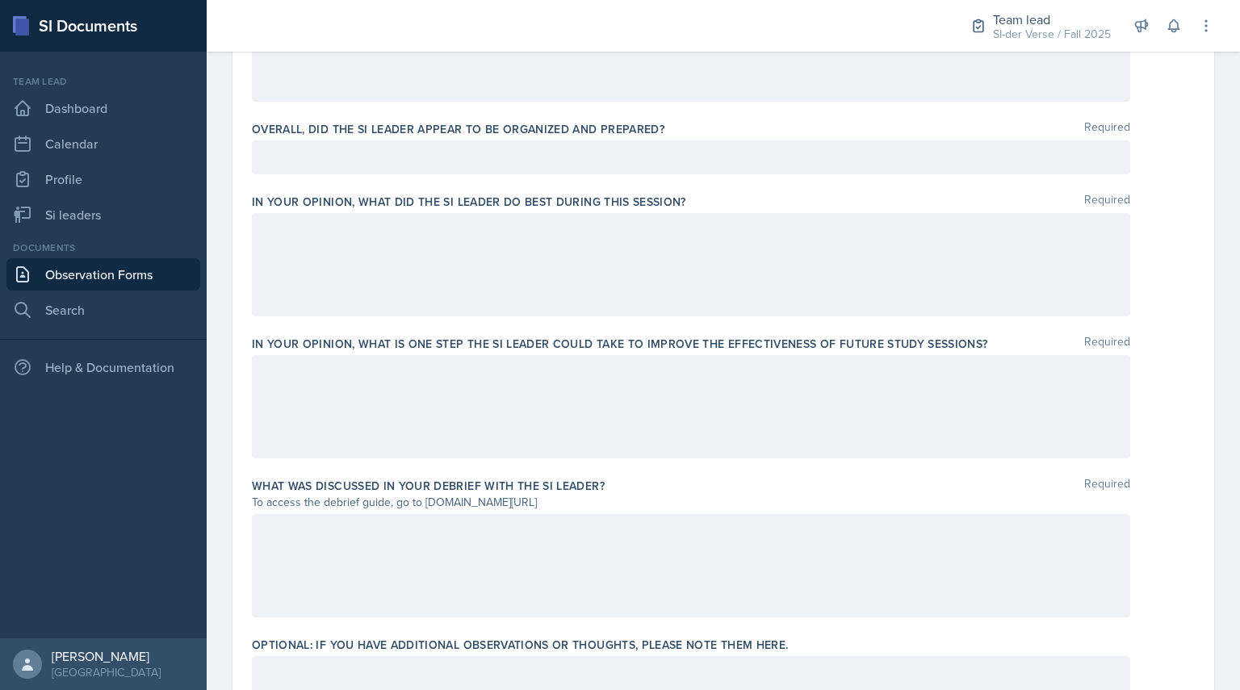
scroll to position [905, 0]
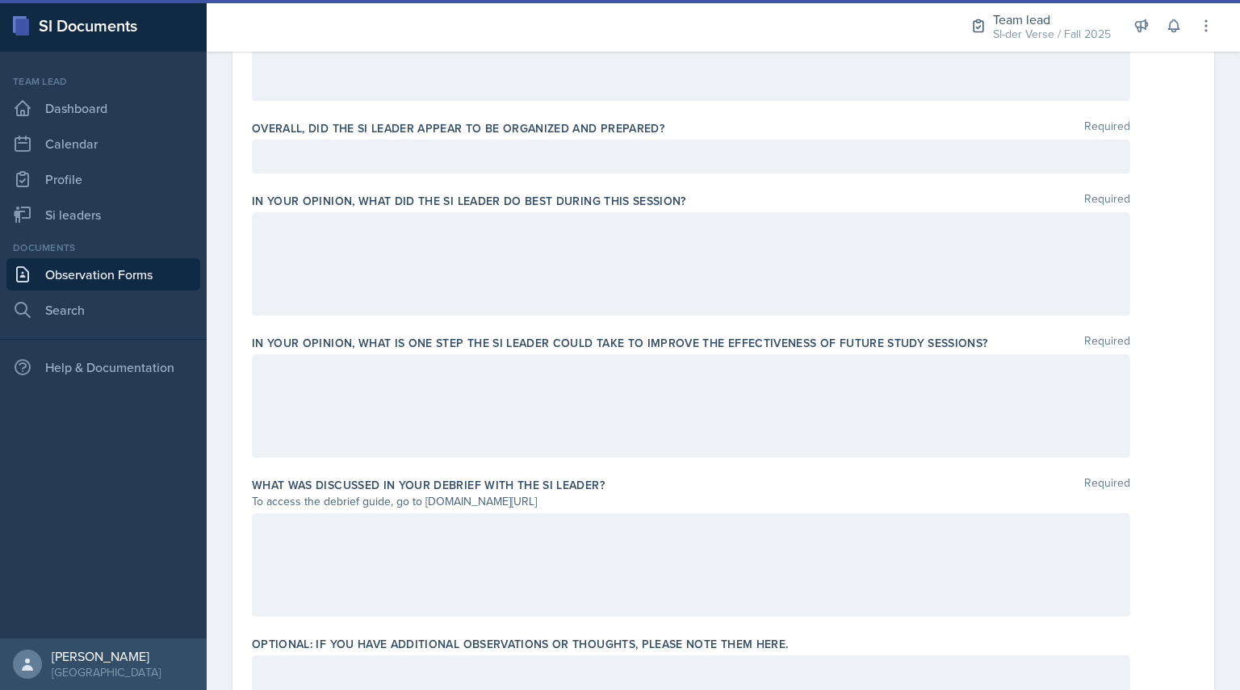
click at [358, 391] on div at bounding box center [691, 405] width 878 height 103
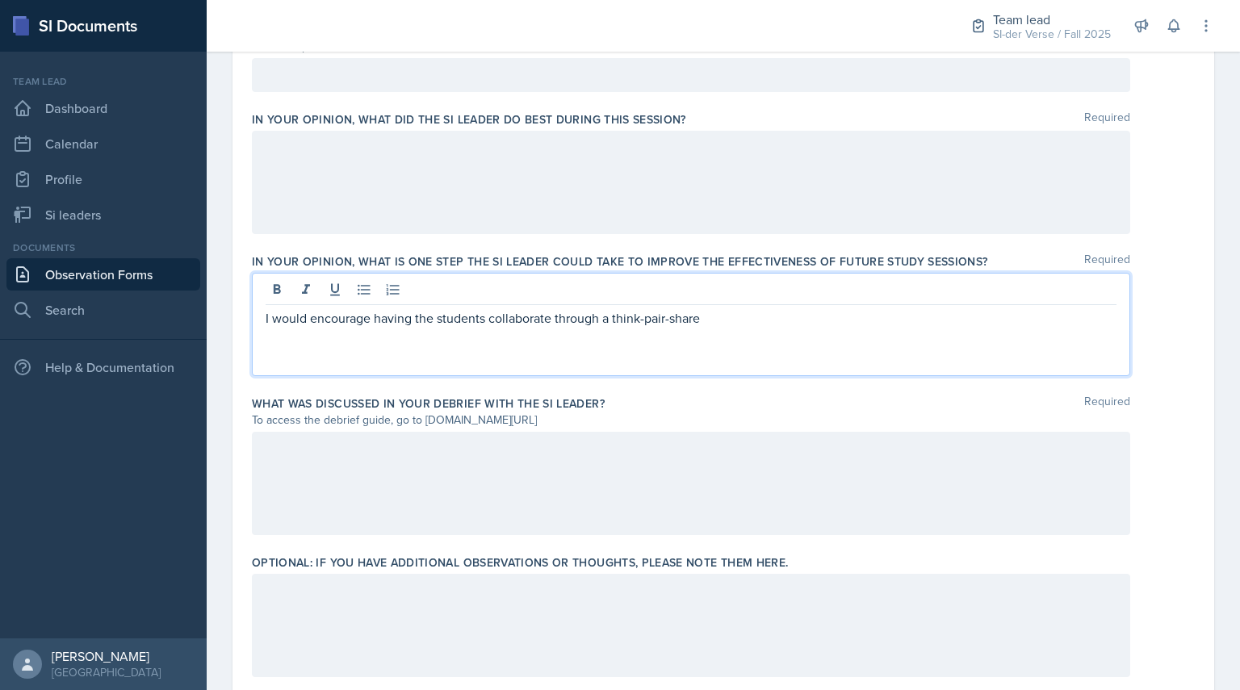
click at [333, 446] on p at bounding box center [691, 448] width 851 height 19
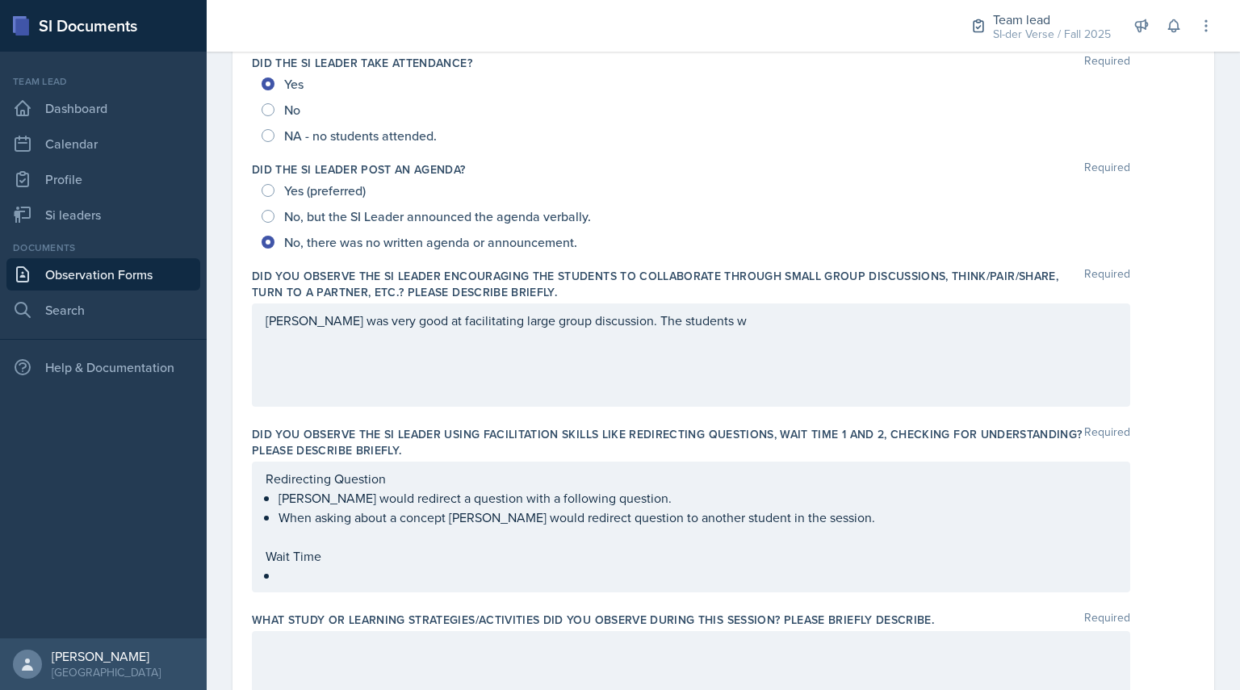
scroll to position [286, 0]
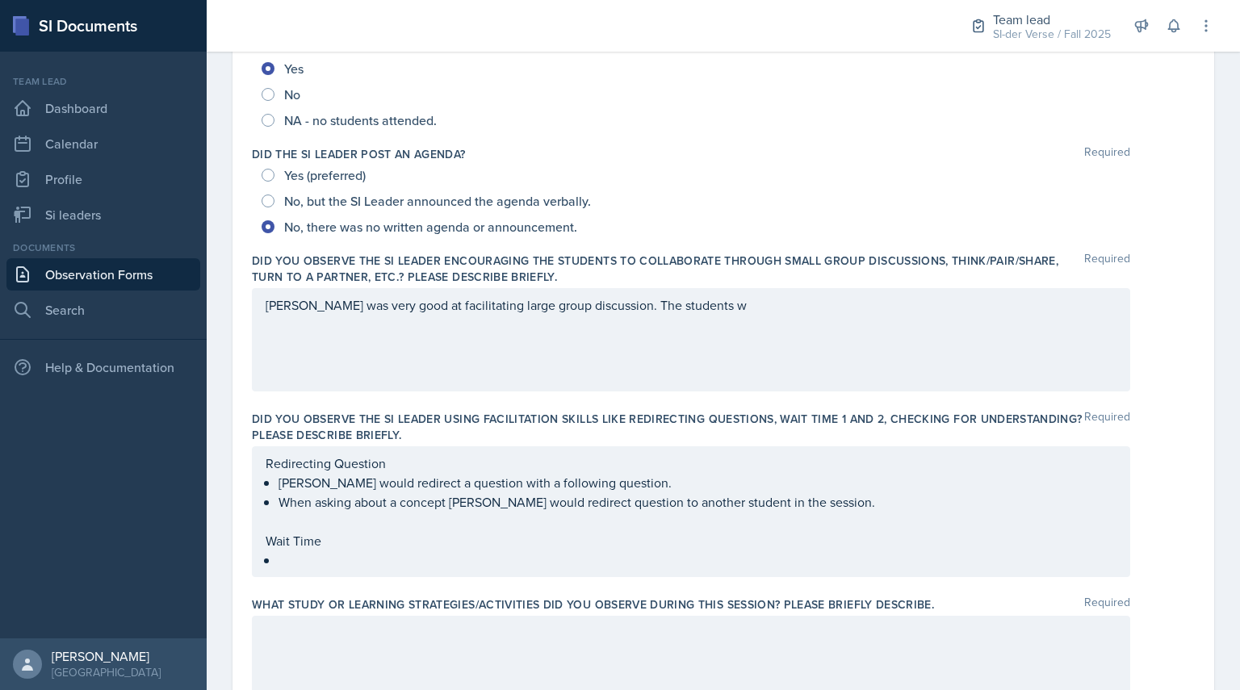
click at [728, 308] on p "[PERSON_NAME] was very good at facilitating large group discussion. The student…" at bounding box center [691, 304] width 851 height 19
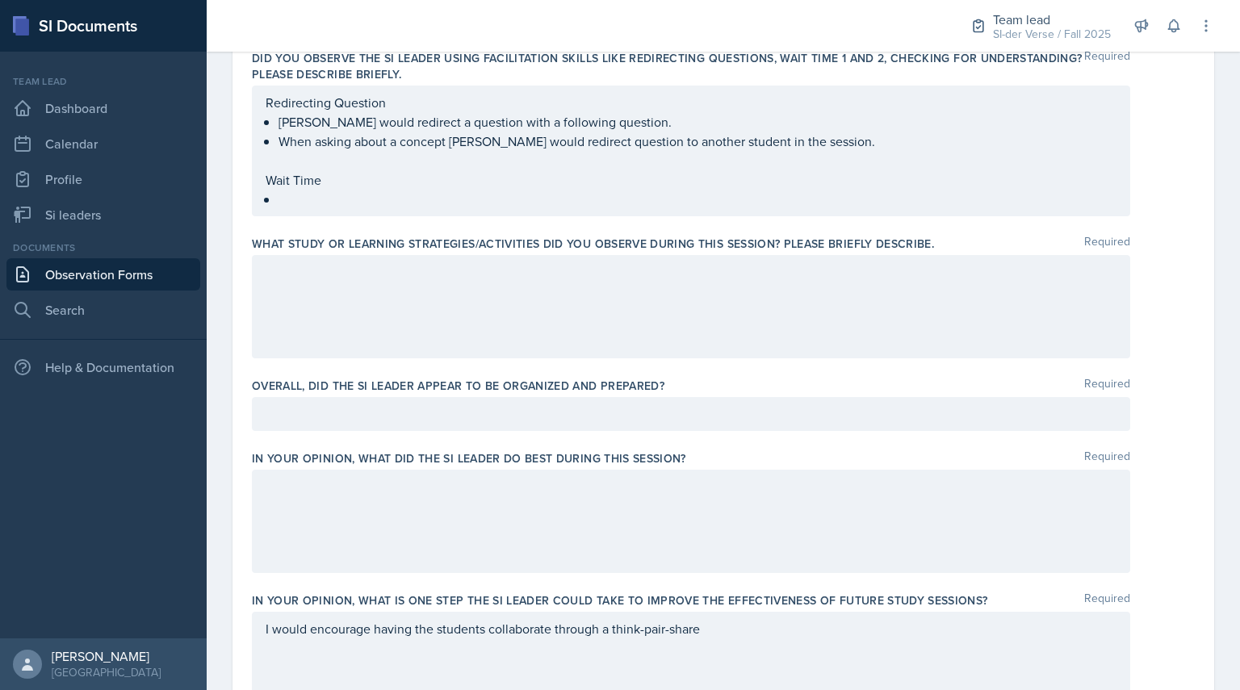
click at [446, 293] on div at bounding box center [691, 306] width 878 height 103
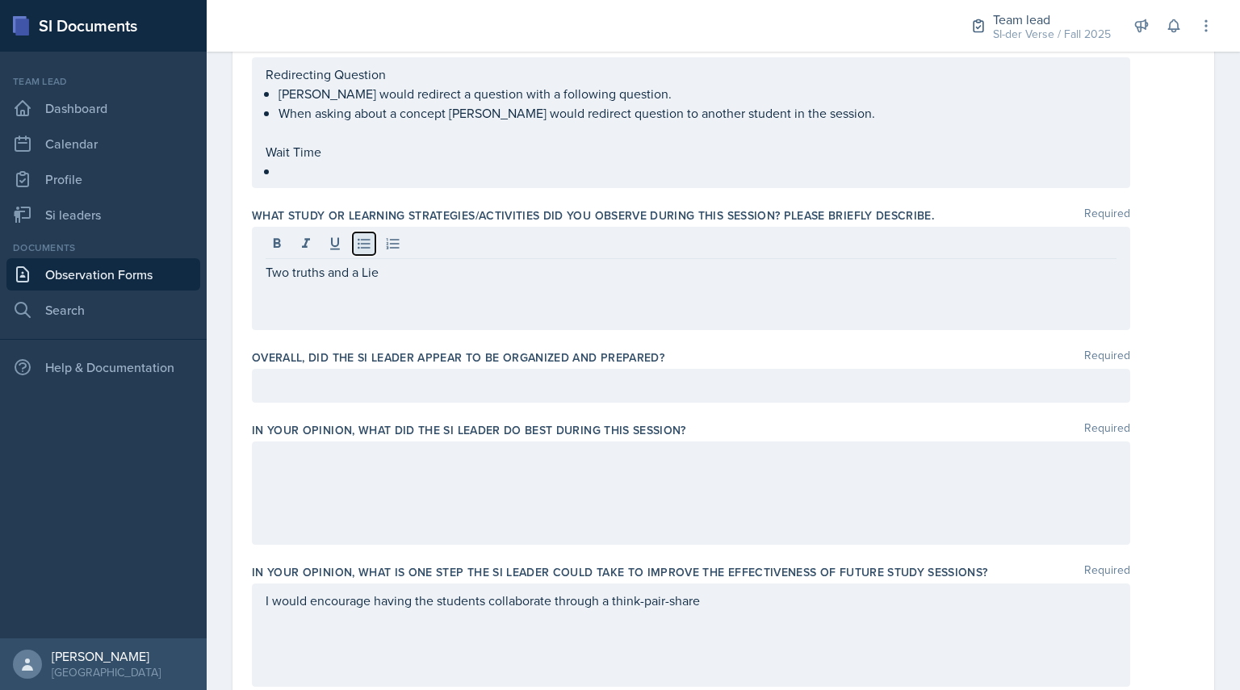
click at [360, 245] on icon at bounding box center [364, 244] width 16 height 16
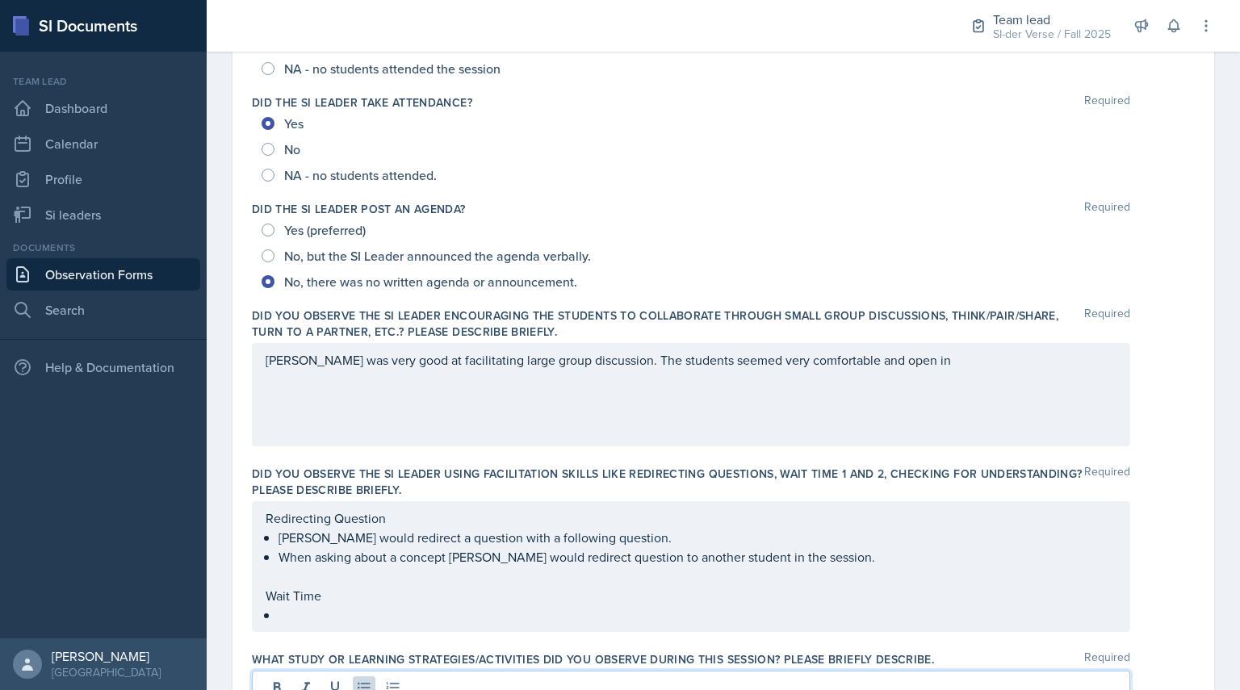
scroll to position [231, 0]
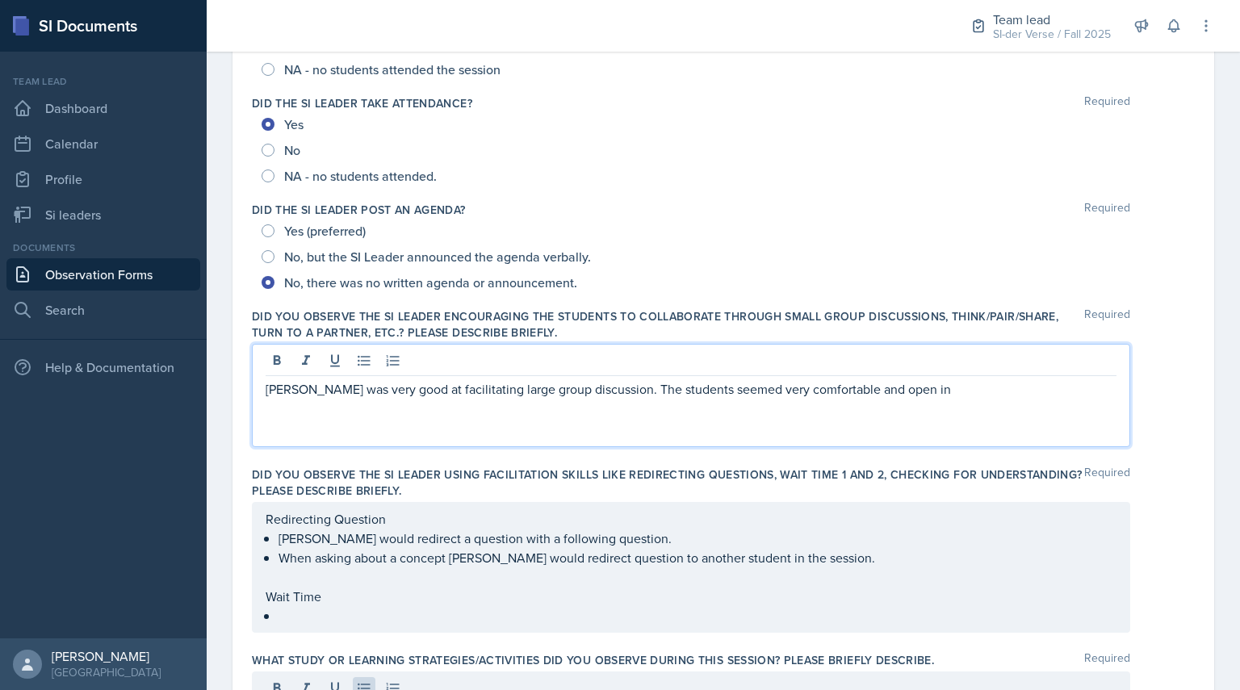
click at [920, 361] on div "[PERSON_NAME] was very good at facilitating large group discussion. The student…" at bounding box center [691, 395] width 878 height 103
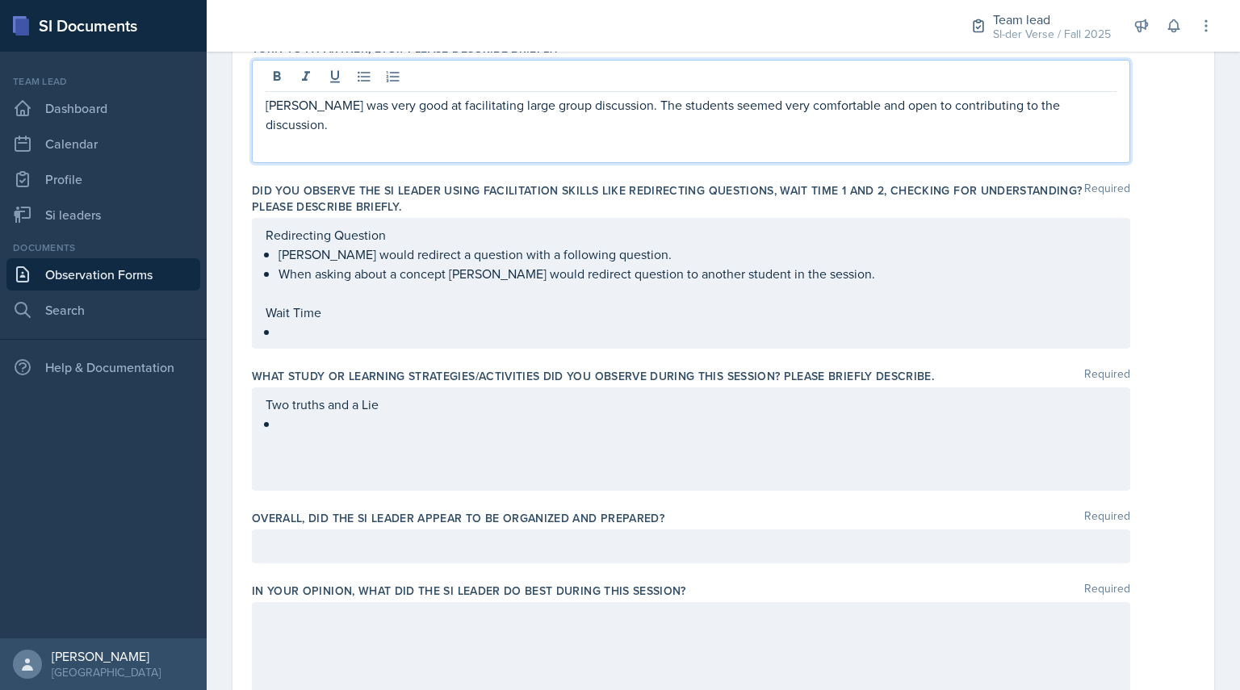
scroll to position [525, 0]
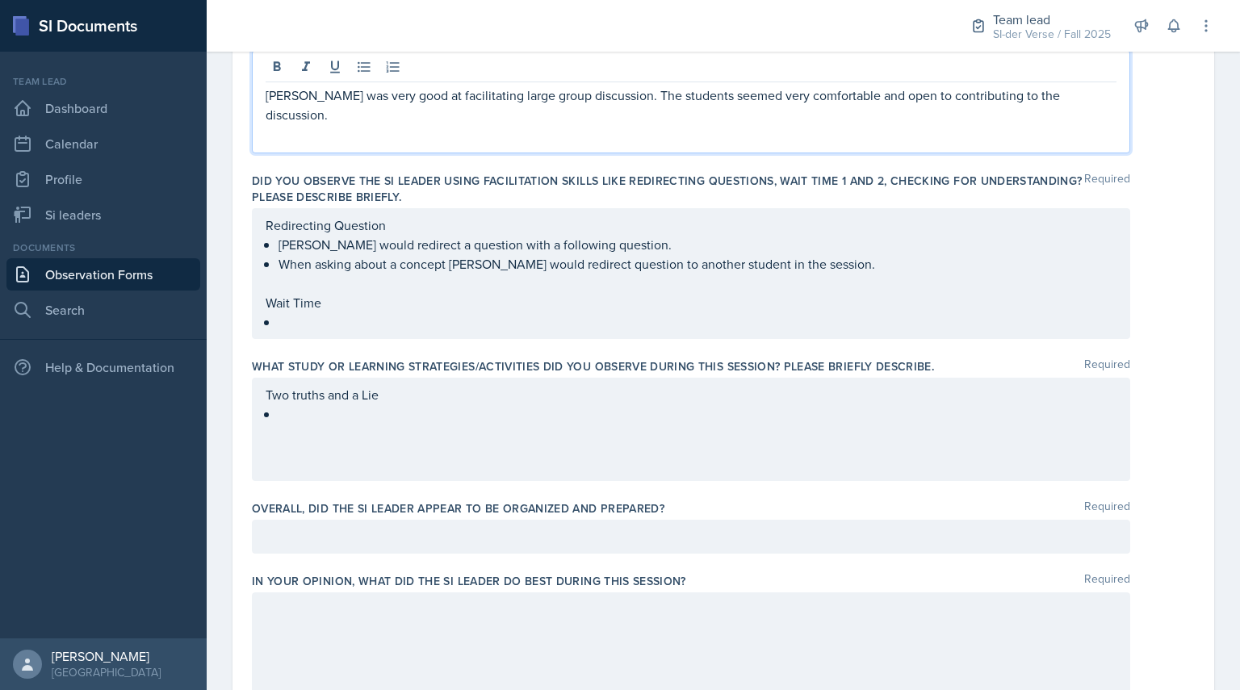
click at [419, 412] on p at bounding box center [697, 413] width 838 height 19
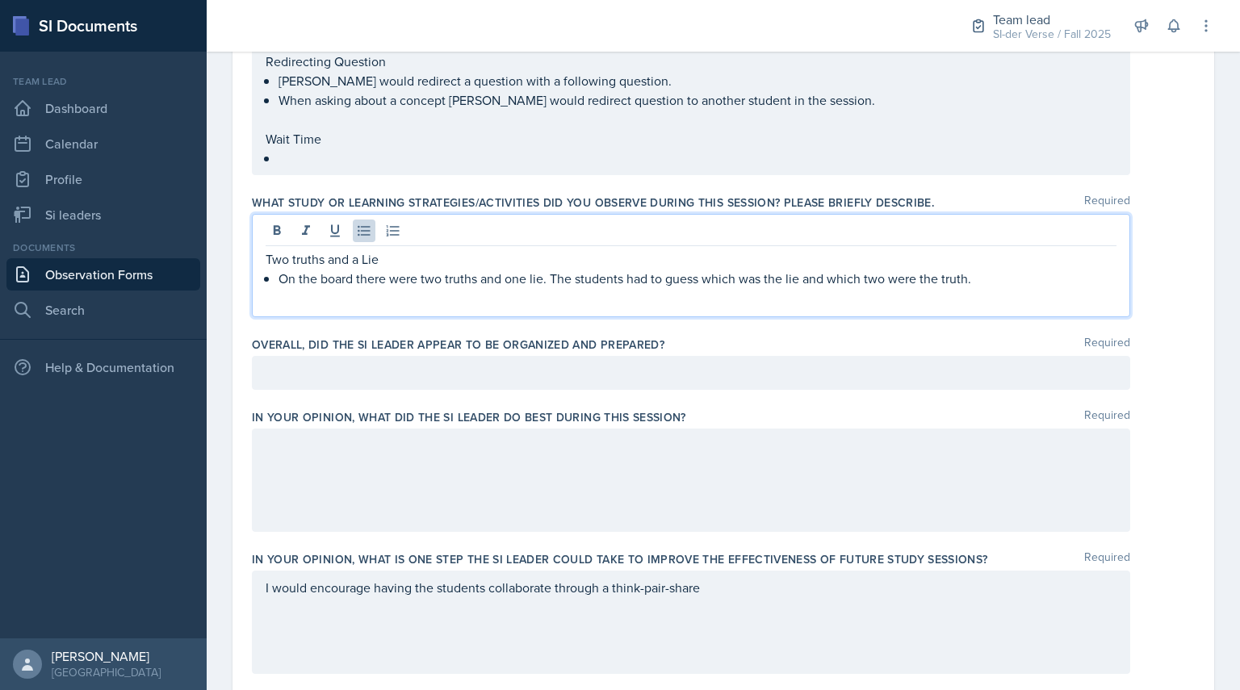
scroll to position [689, 0]
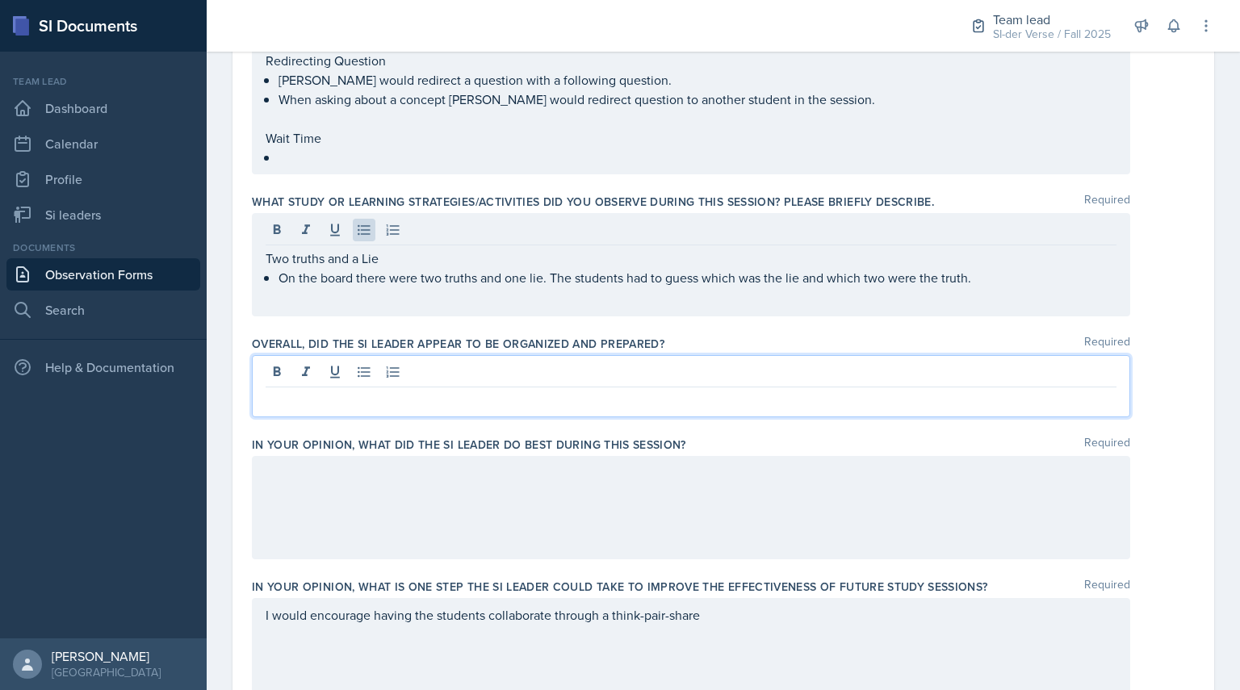
click at [792, 391] on p at bounding box center [691, 400] width 851 height 19
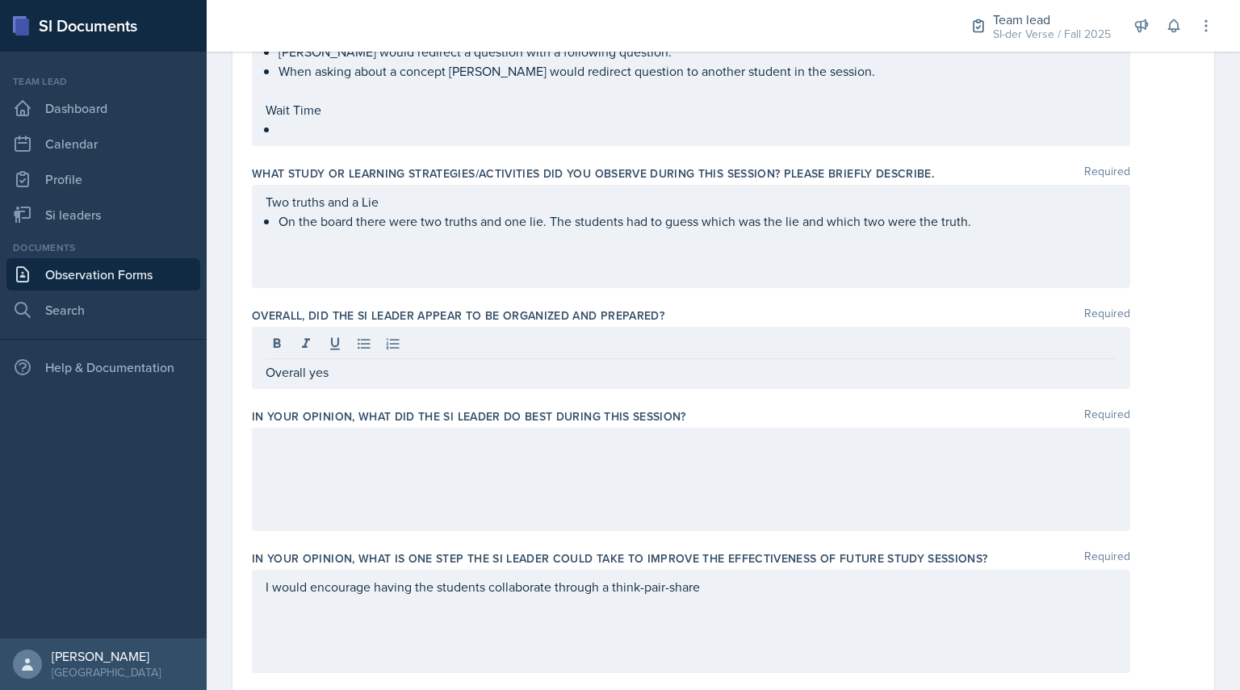
click at [615, 488] on div at bounding box center [691, 479] width 878 height 103
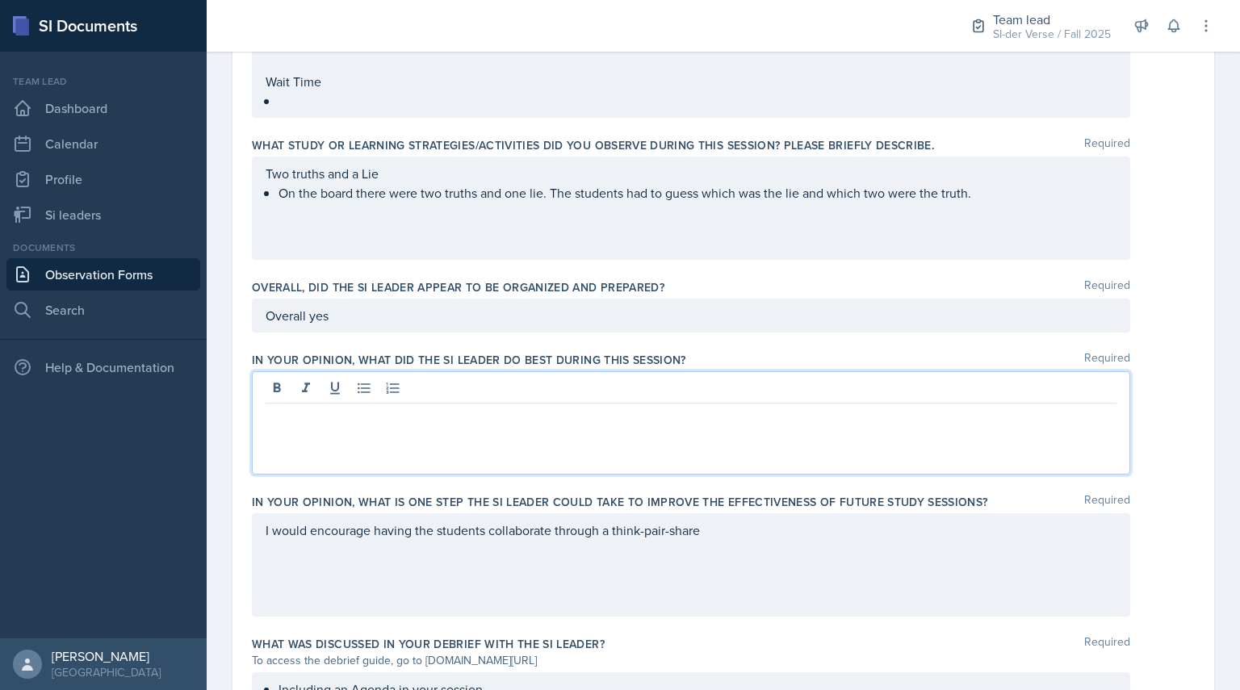
click at [455, 307] on p "Overall yes" at bounding box center [691, 315] width 851 height 19
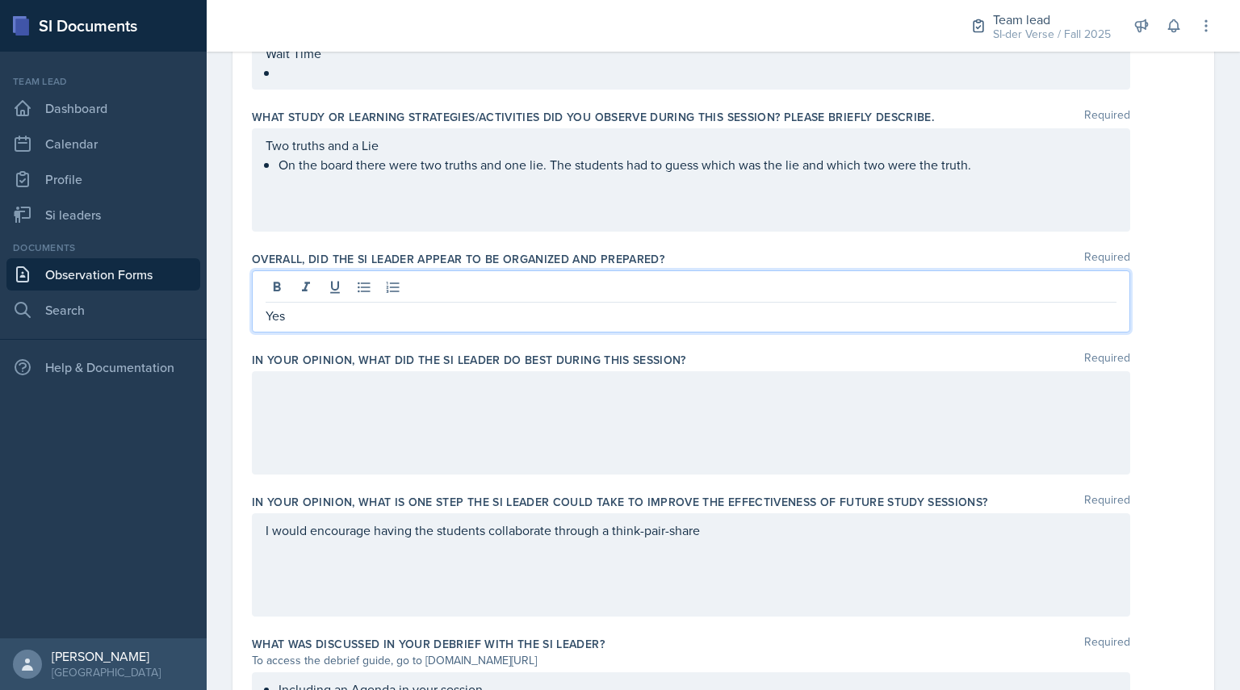
click at [430, 377] on div at bounding box center [691, 422] width 878 height 103
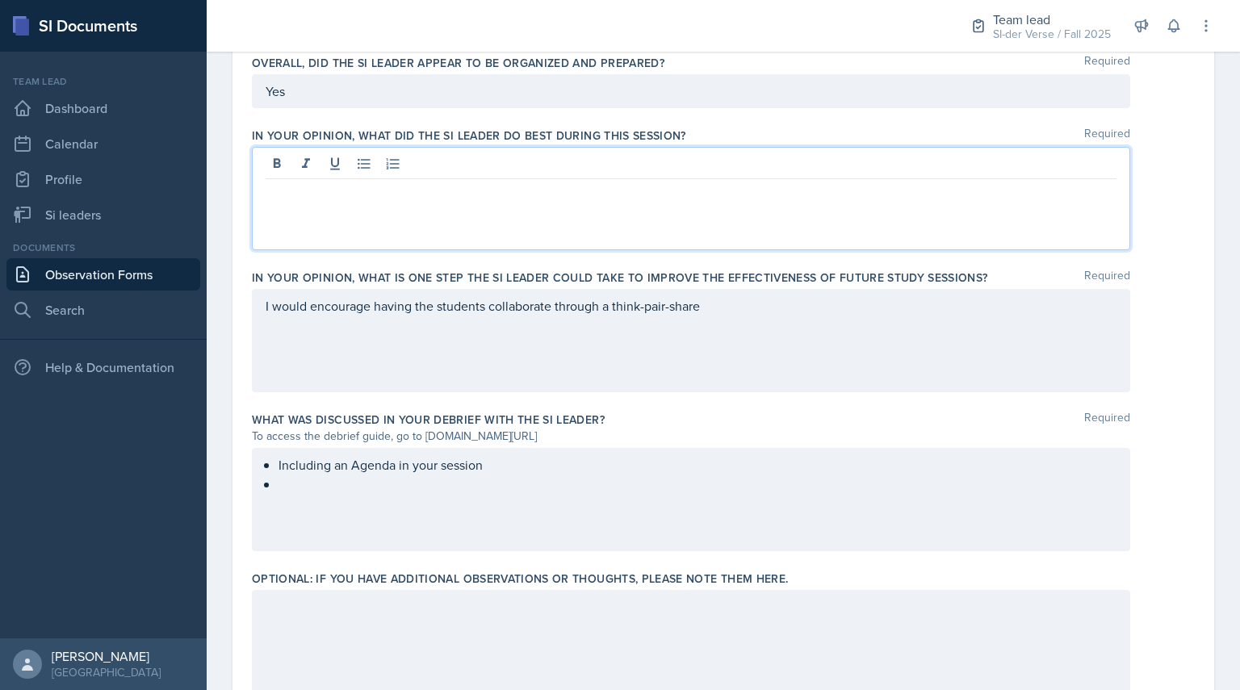
scroll to position [971, 0]
click at [731, 304] on p "I would encourage having the students collaborate through a think-pair-share" at bounding box center [691, 304] width 851 height 19
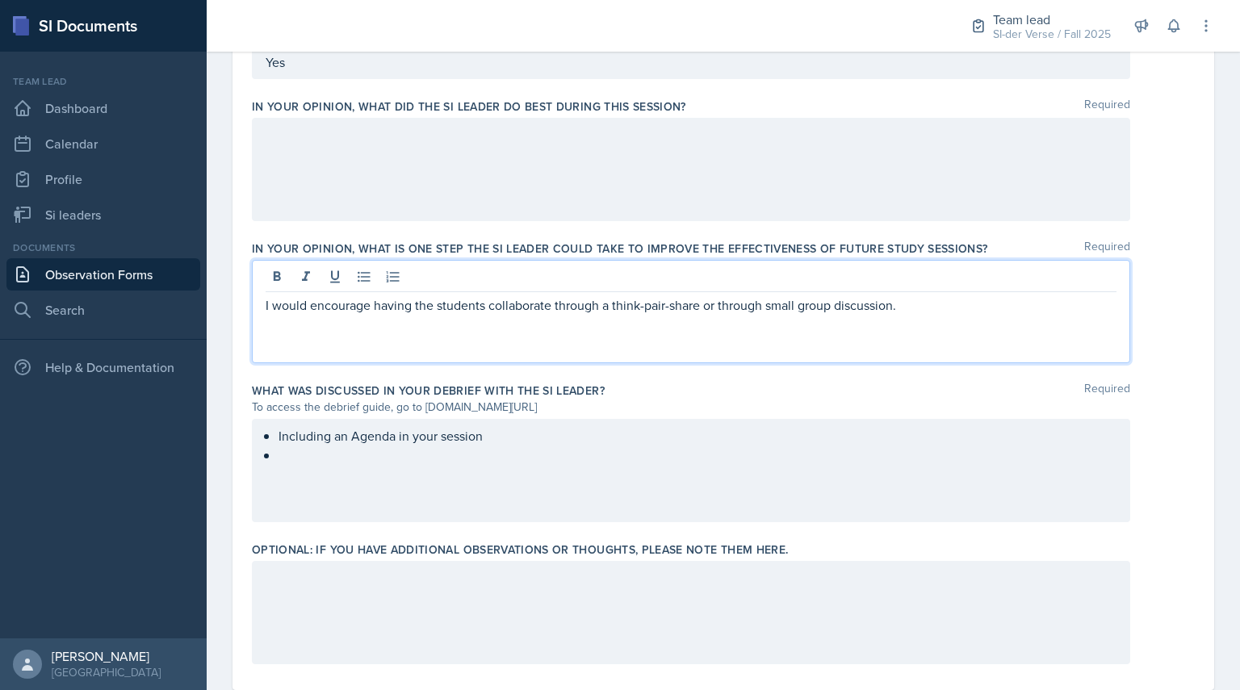
scroll to position [1038, 0]
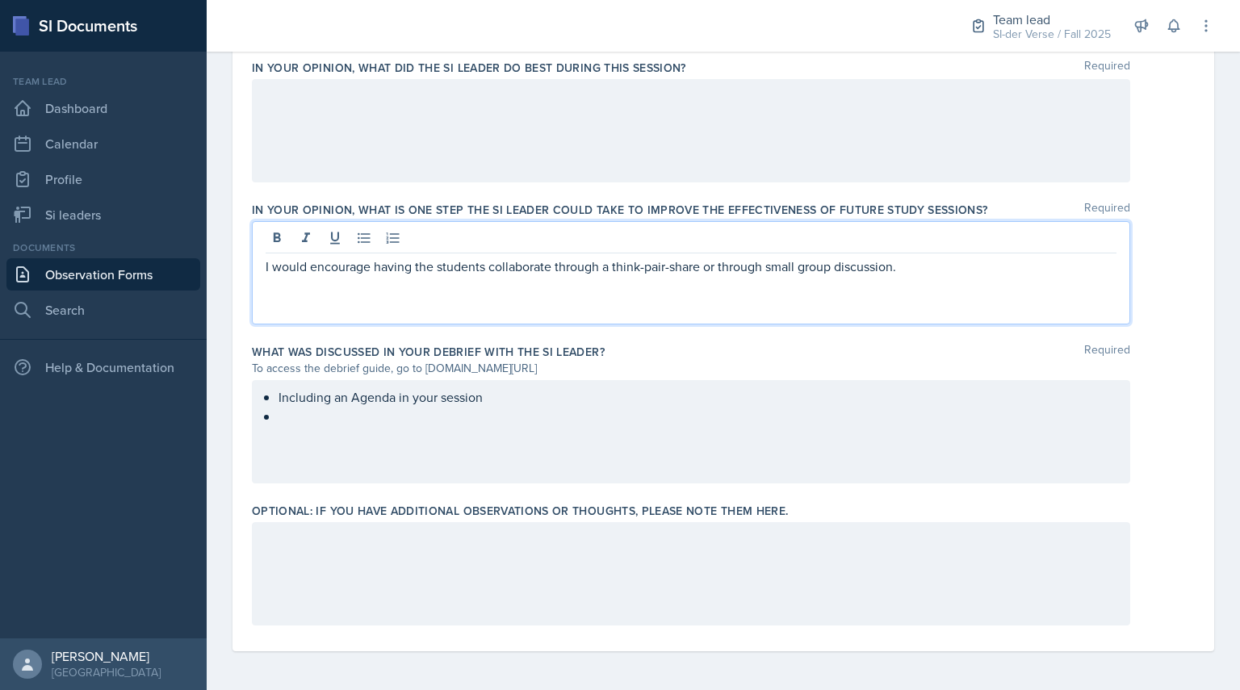
click at [527, 420] on ul "Including an Agenda in your session" at bounding box center [697, 406] width 838 height 39
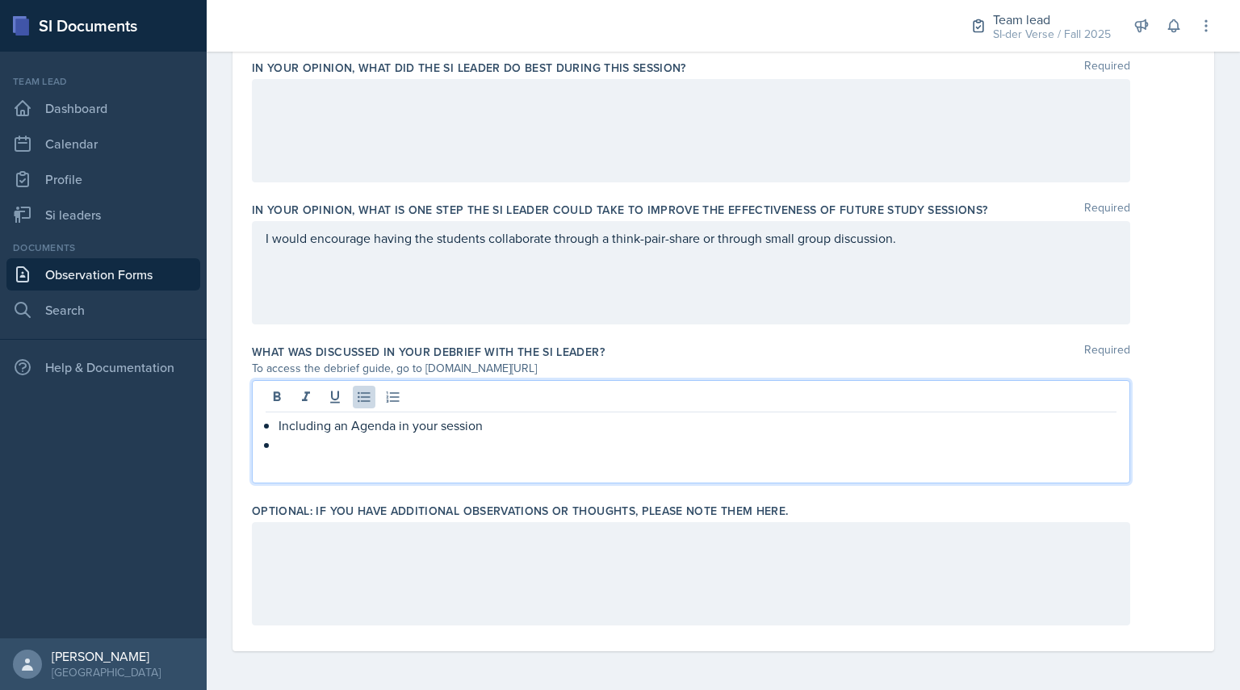
click at [512, 420] on p "Including an Agenda in your session" at bounding box center [697, 425] width 838 height 19
click at [393, 451] on p at bounding box center [697, 444] width 838 height 19
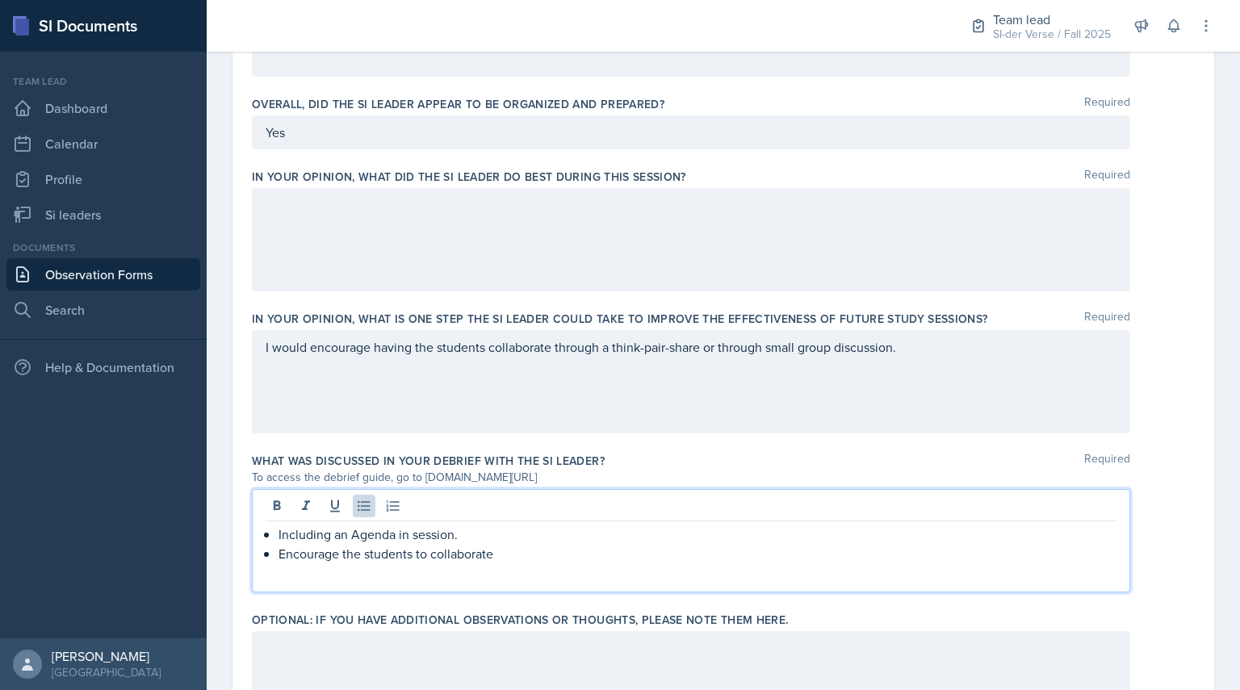
click at [499, 201] on p at bounding box center [691, 204] width 851 height 19
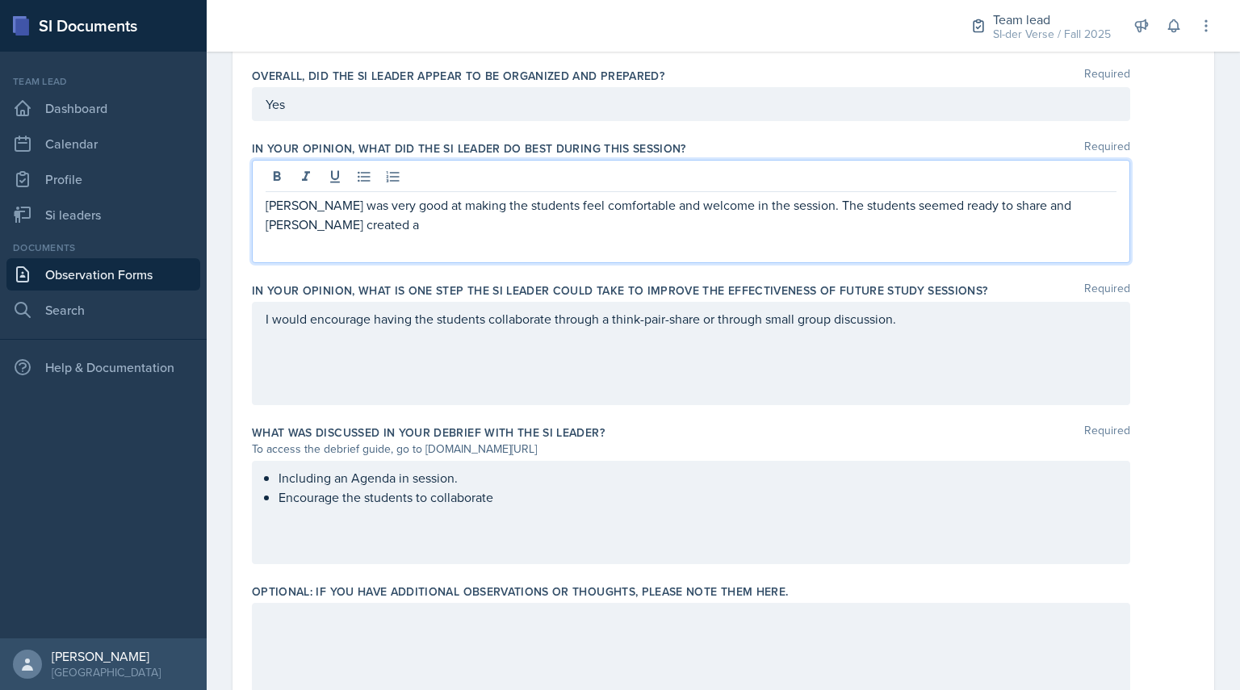
click at [922, 332] on div "I would encourage having the students collaborate through a think-pair-share or…" at bounding box center [691, 353] width 878 height 103
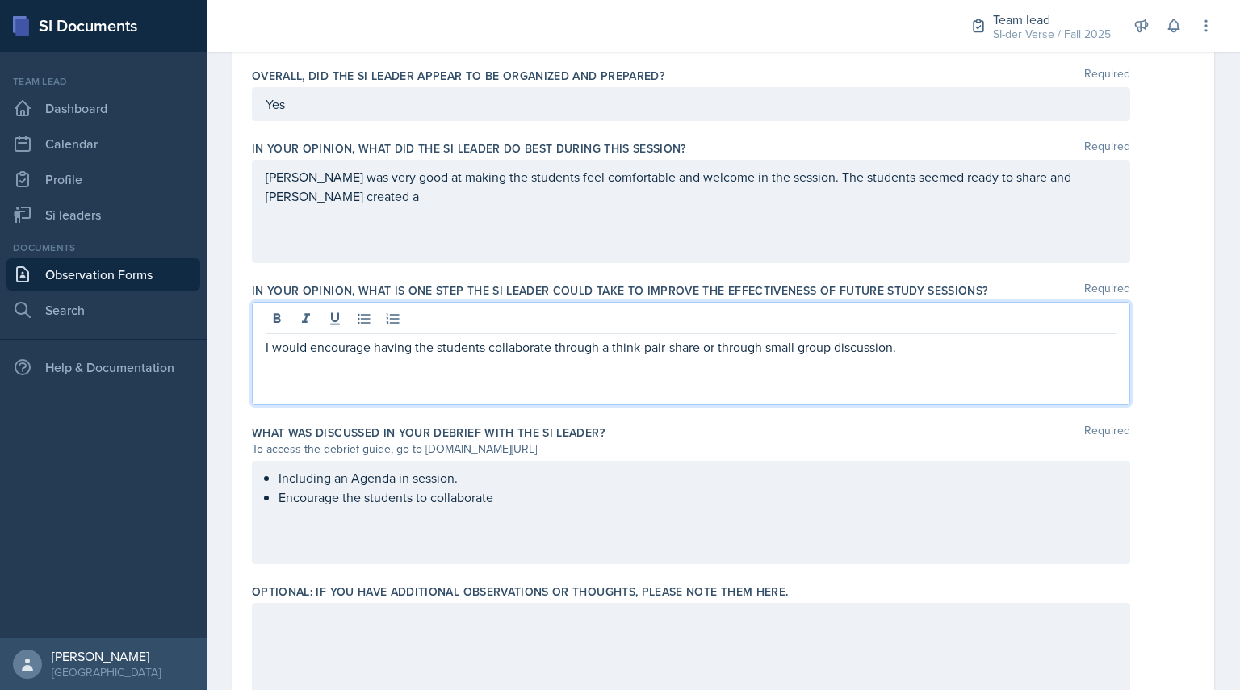
scroll to position [985, 0]
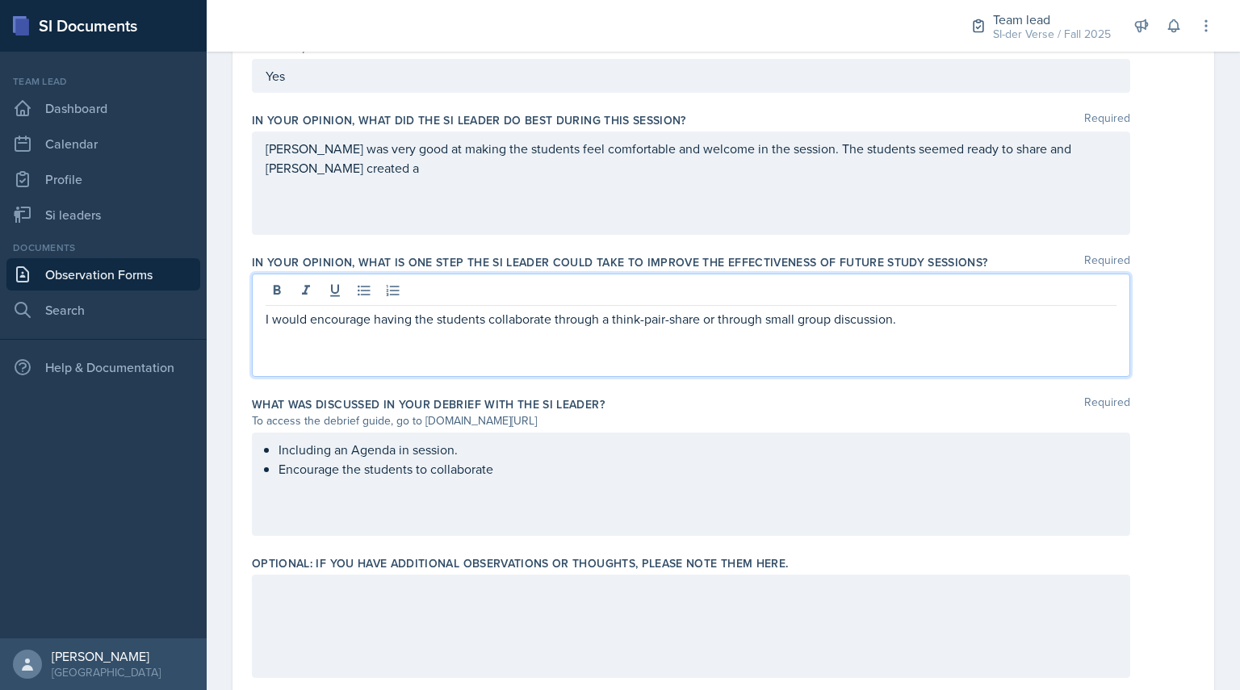
click at [1108, 148] on div "[PERSON_NAME] was very good at making the students feel comfortable and welcome…" at bounding box center [691, 183] width 878 height 103
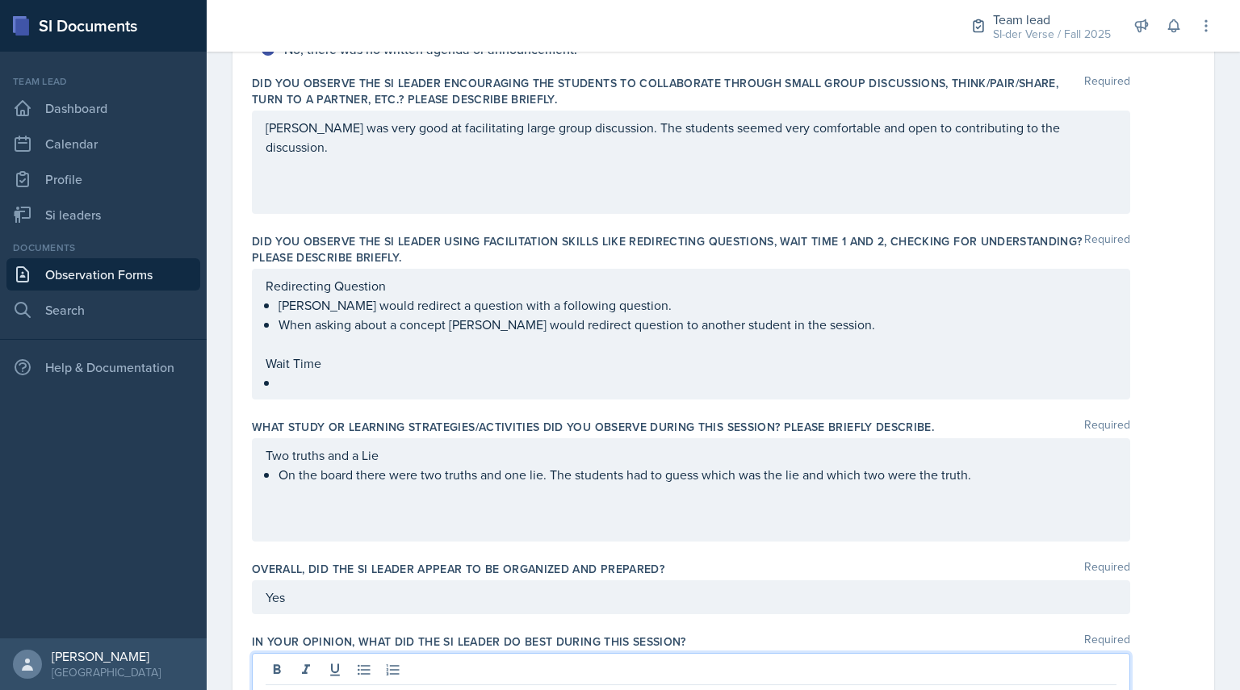
scroll to position [471, 0]
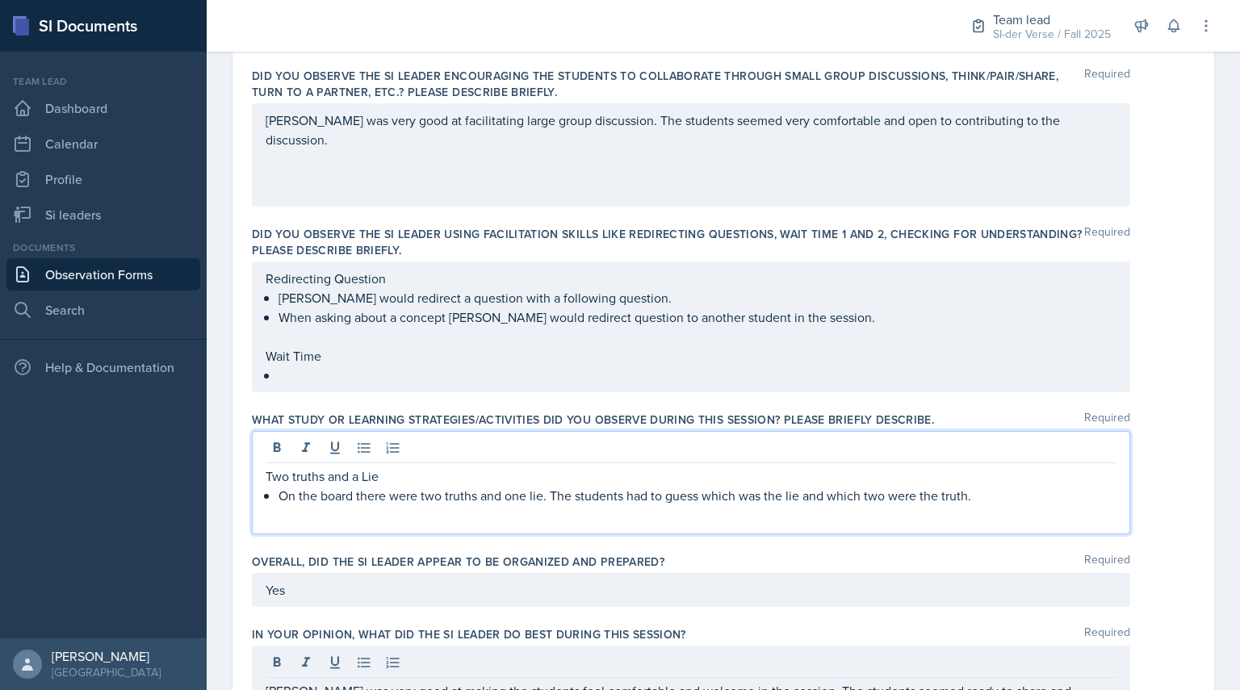
click at [766, 466] on p "Two truths and a Lie" at bounding box center [691, 475] width 851 height 19
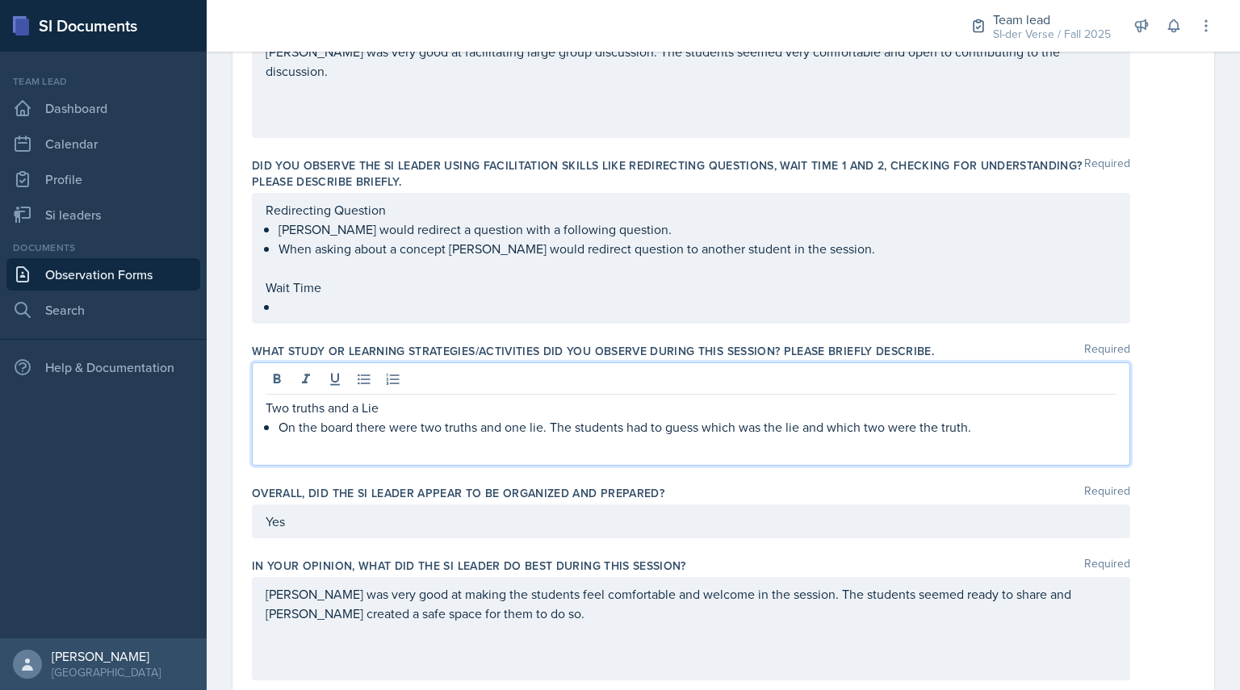
scroll to position [541, 0]
click at [415, 301] on p at bounding box center [697, 305] width 838 height 19
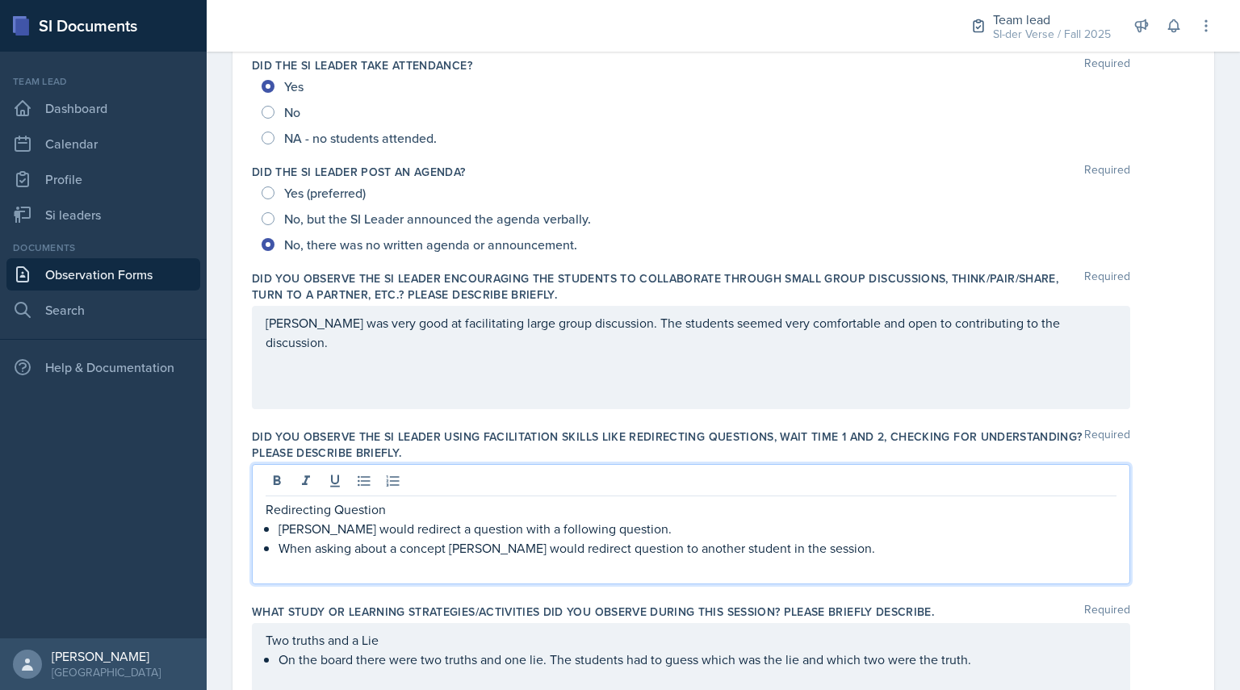
scroll to position [0, 0]
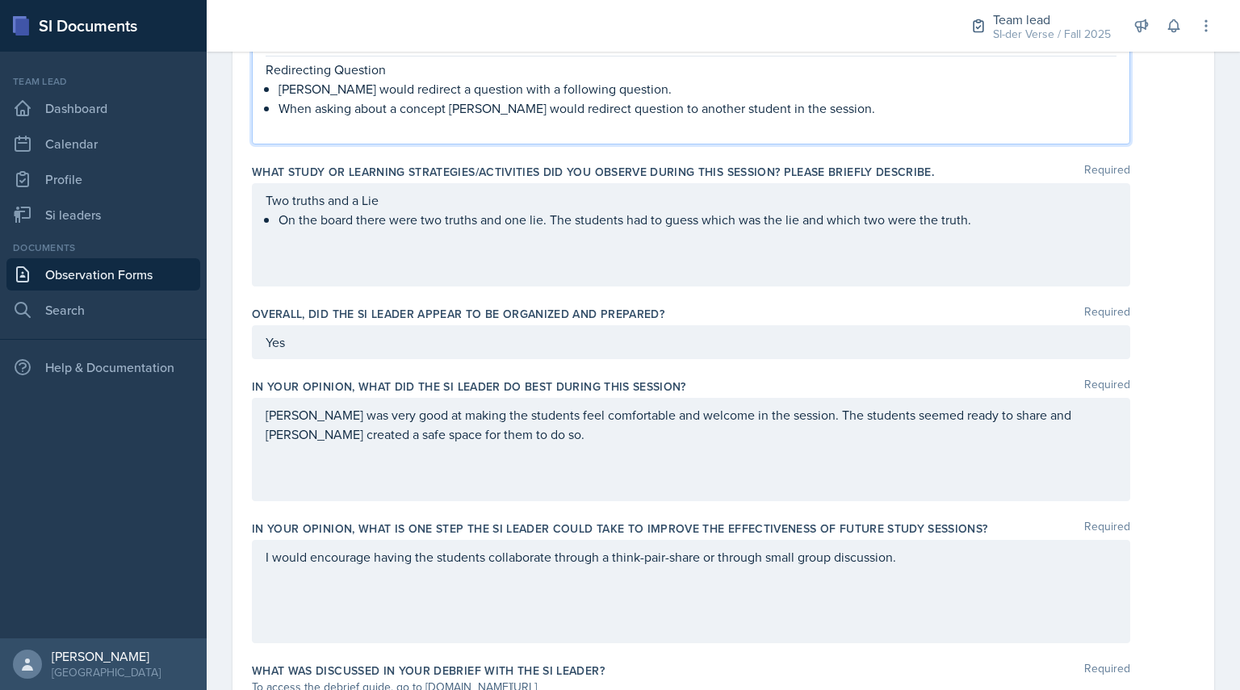
click at [412, 257] on div "Two truths and a Lie On the board there were two truths and one lie. The studen…" at bounding box center [691, 234] width 878 height 103
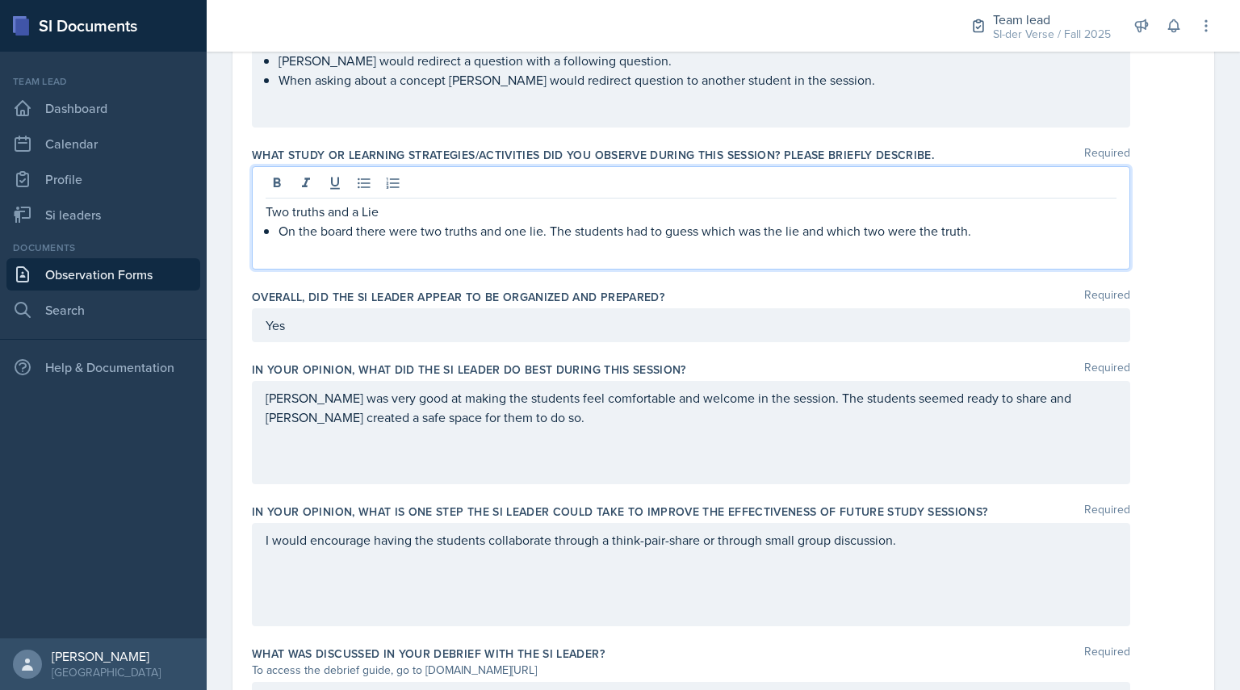
click at [1017, 236] on p "On the board there were two truths and one lie. The students had to guess which…" at bounding box center [697, 230] width 838 height 19
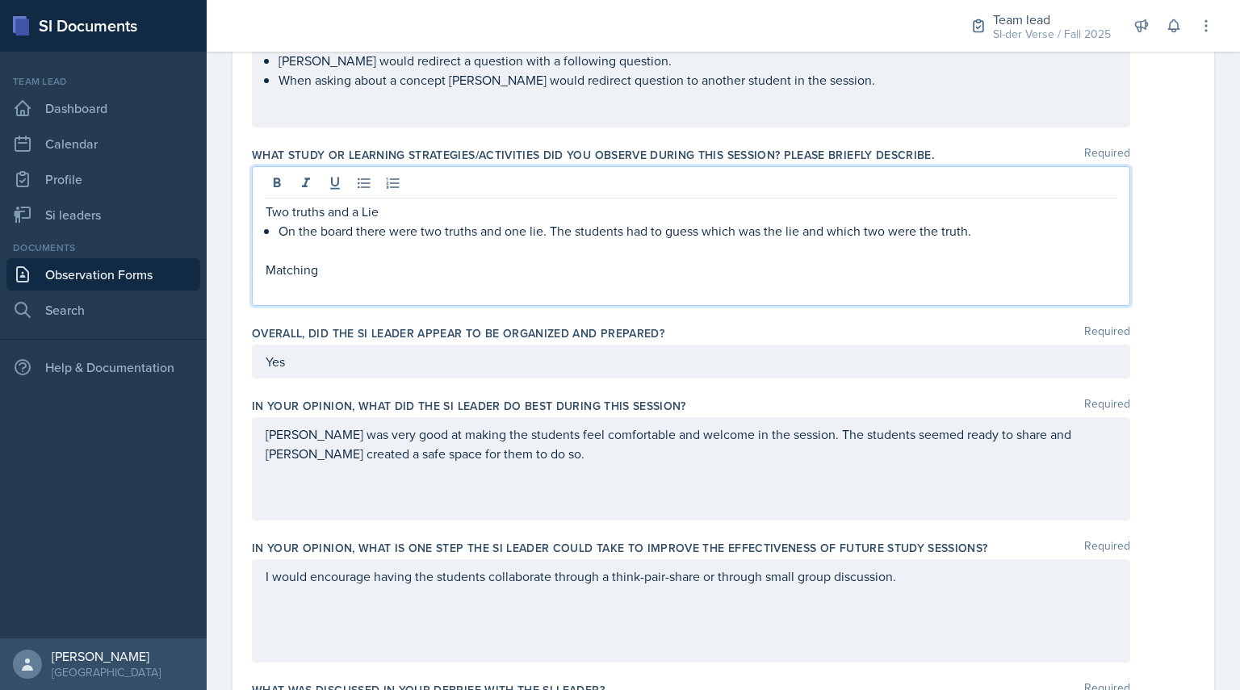
click at [359, 198] on div at bounding box center [691, 185] width 851 height 27
click at [359, 182] on icon at bounding box center [364, 183] width 16 height 16
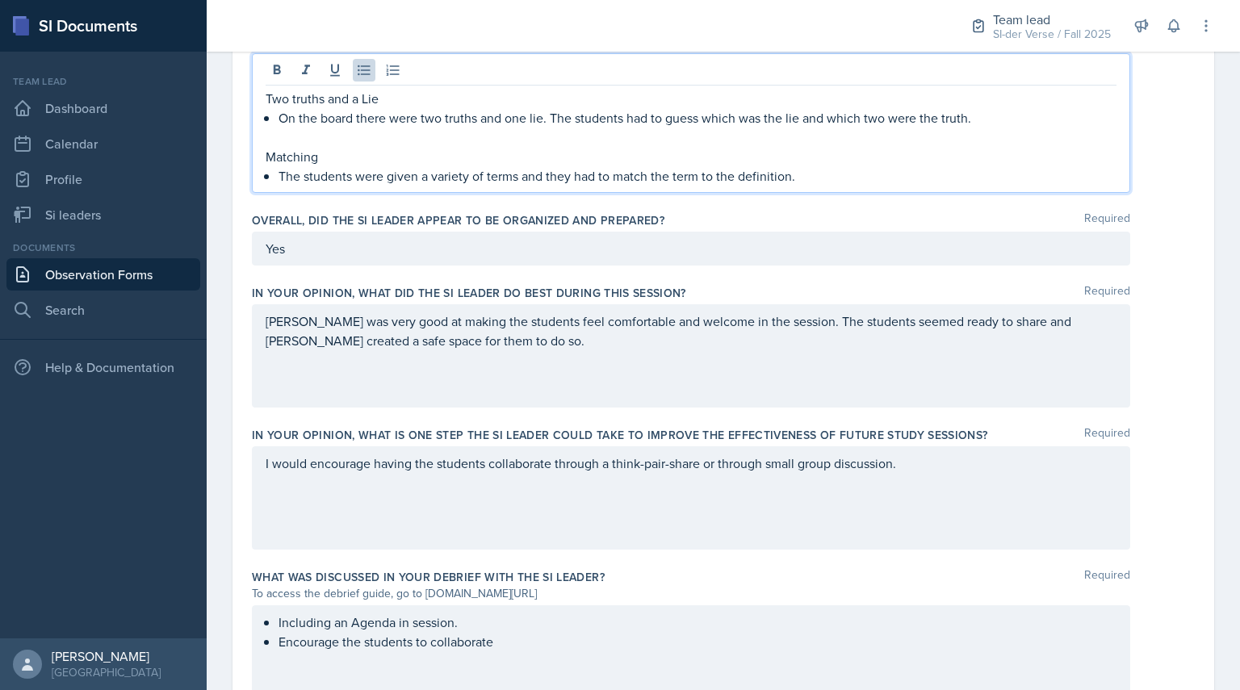
scroll to position [801, 0]
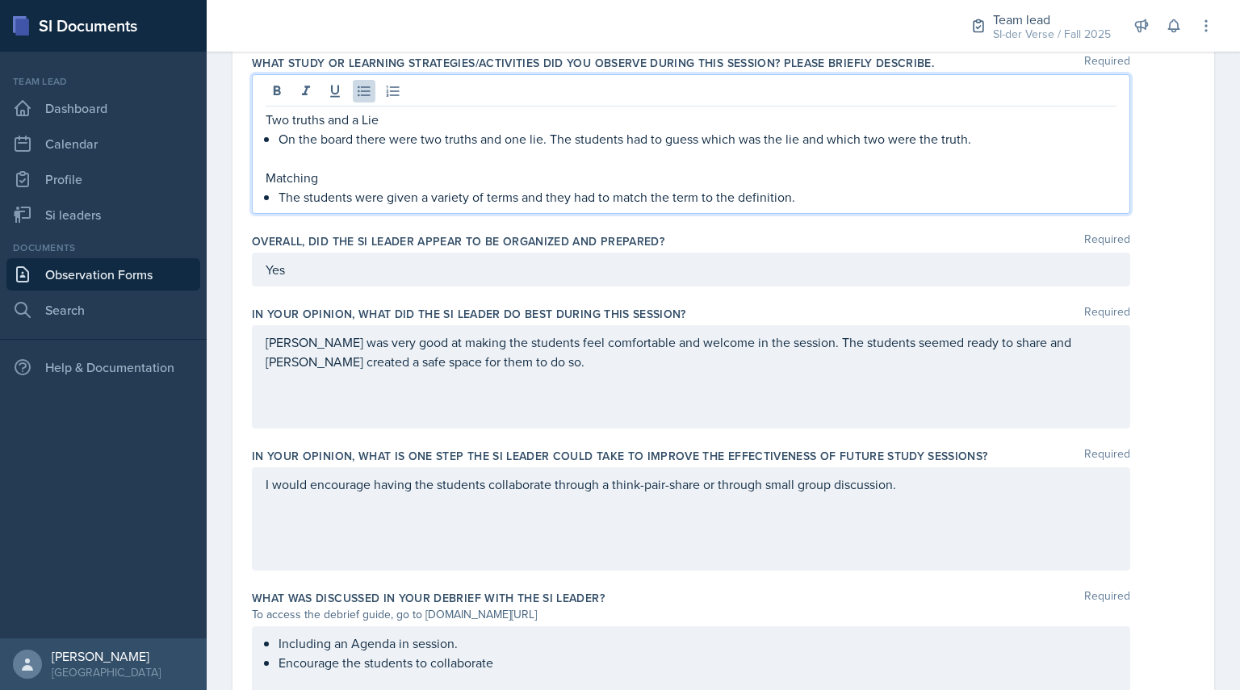
click at [417, 199] on p "The students were given a variety of terms and they had to match the term to th…" at bounding box center [697, 196] width 838 height 19
click at [525, 194] on p "The students were shown a variety of terms and they had to match the term to th…" at bounding box center [697, 196] width 838 height 19
click at [883, 207] on div "Two truths and a Lie On the board there were two truths and one lie. The studen…" at bounding box center [691, 144] width 878 height 140
click at [905, 199] on p "The students were shown a variety of terms on the board and they had to match t…" at bounding box center [697, 196] width 838 height 19
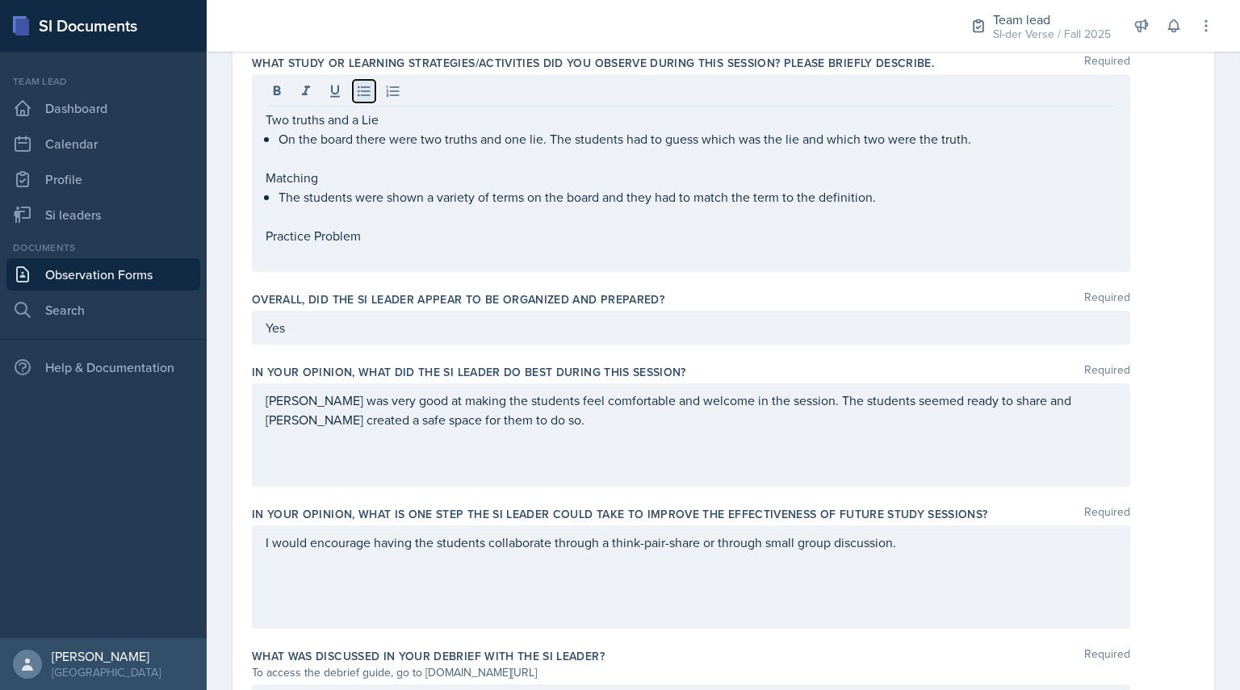
click at [361, 90] on icon at bounding box center [364, 91] width 16 height 16
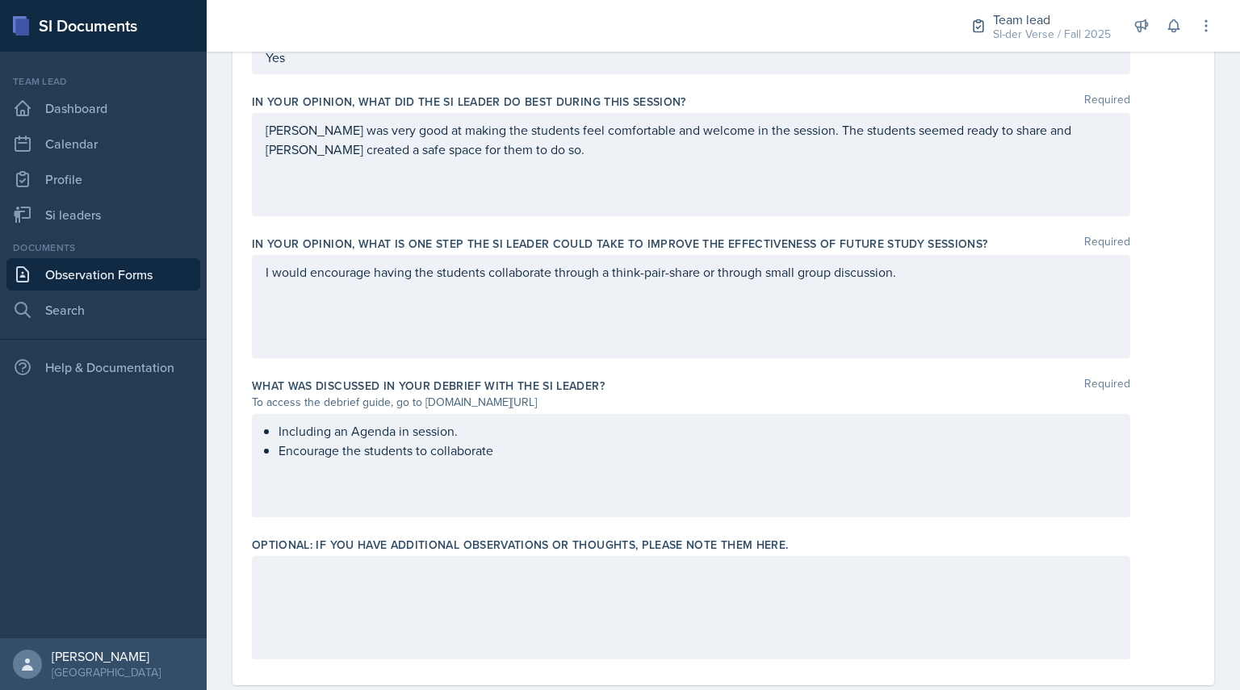
scroll to position [1072, 0]
click at [520, 461] on div "Including an Agenda in session. Encourage the students to collaborate" at bounding box center [691, 464] width 878 height 103
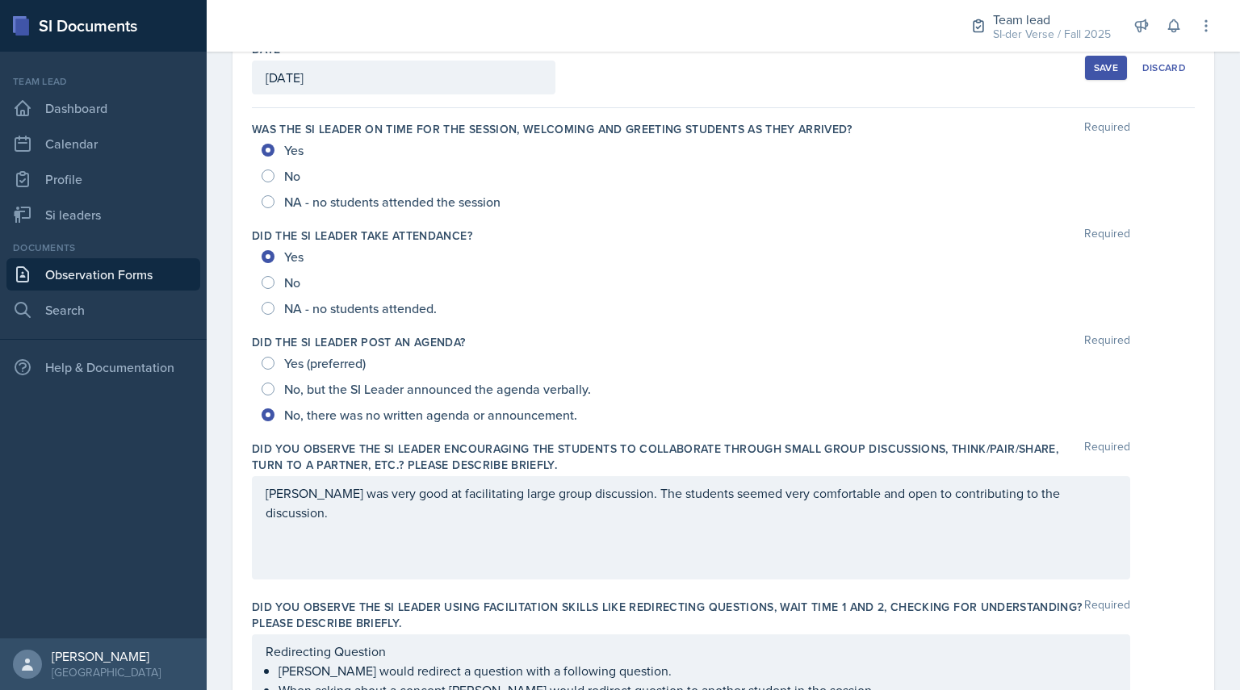
scroll to position [0, 0]
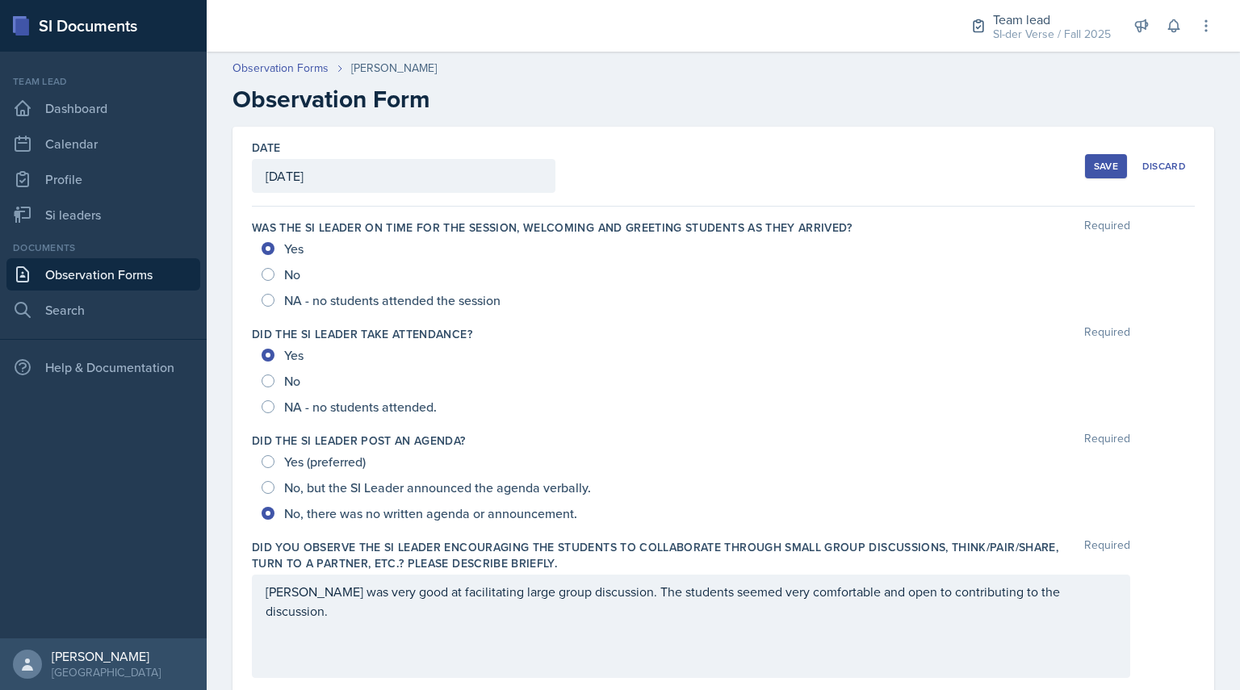
click at [1094, 170] on div "Save" at bounding box center [1106, 166] width 24 height 13
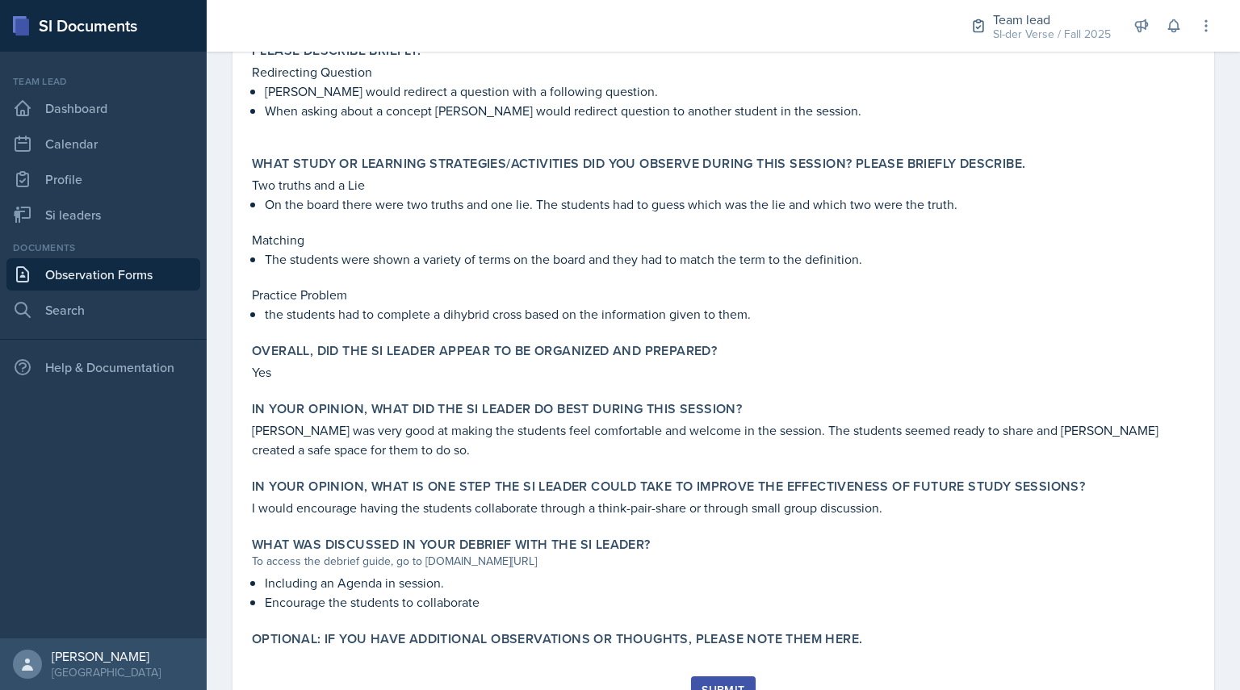
scroll to position [698, 0]
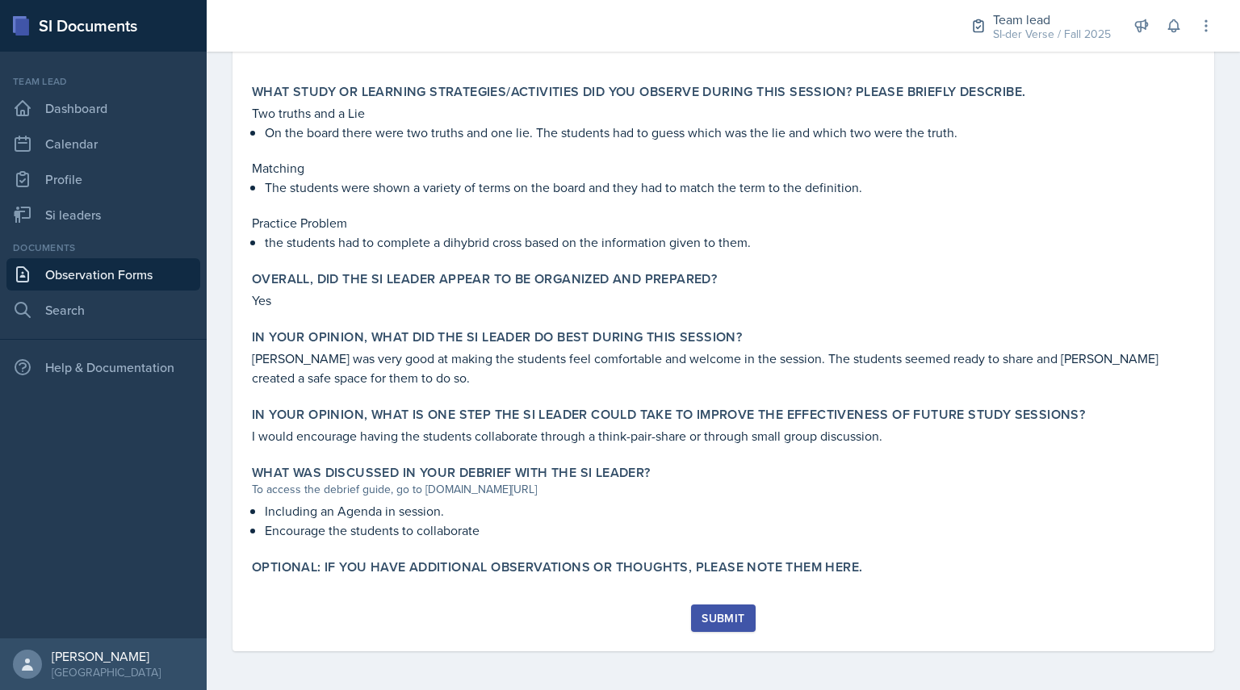
click at [726, 618] on div "Submit" at bounding box center [722, 618] width 43 height 13
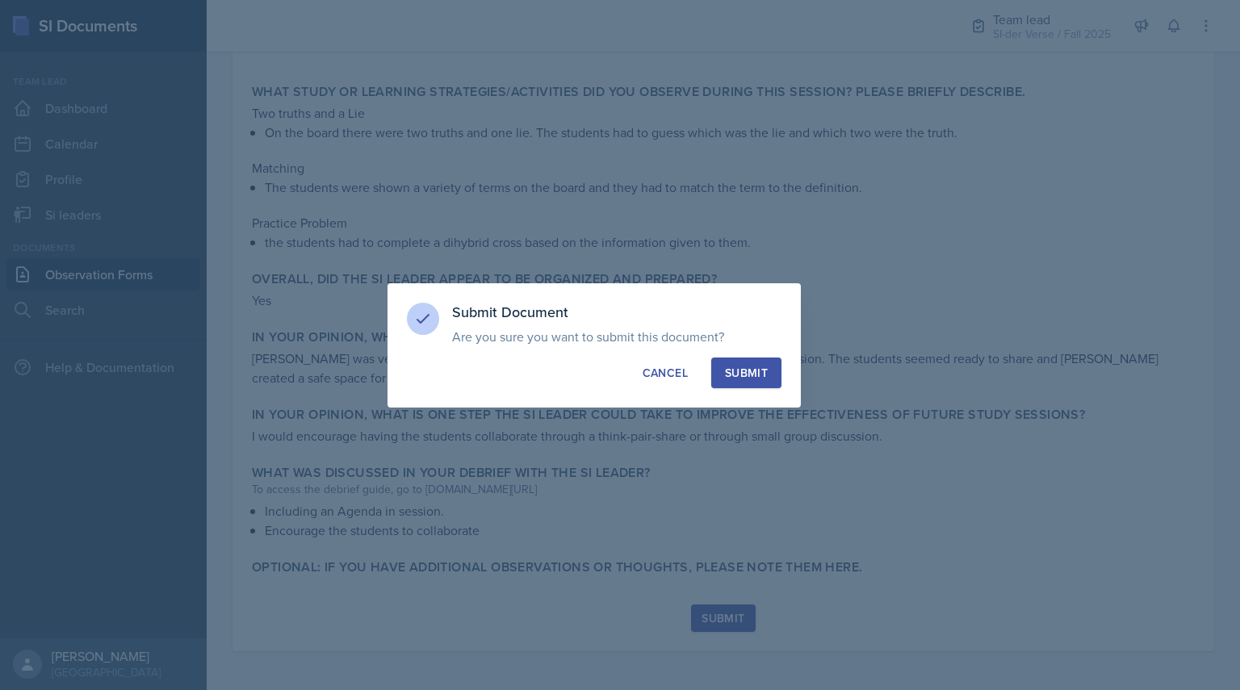
click at [743, 365] on div "Submit" at bounding box center [746, 373] width 43 height 16
radio input "true"
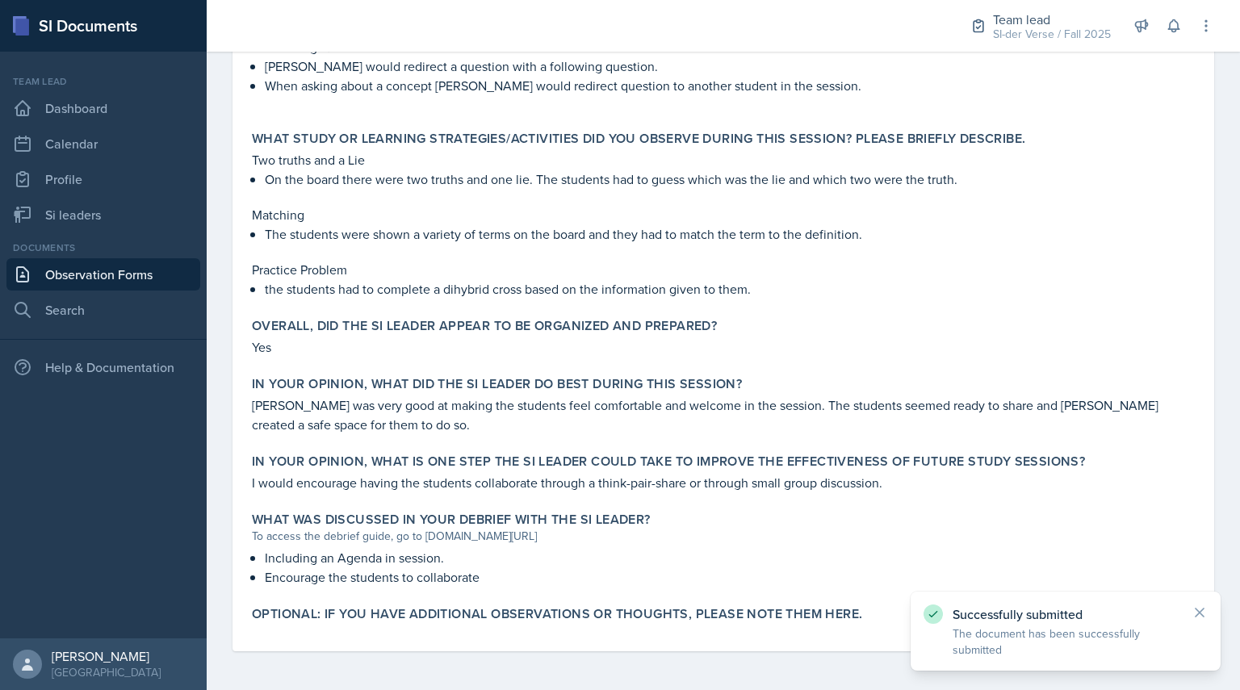
scroll to position [651, 0]
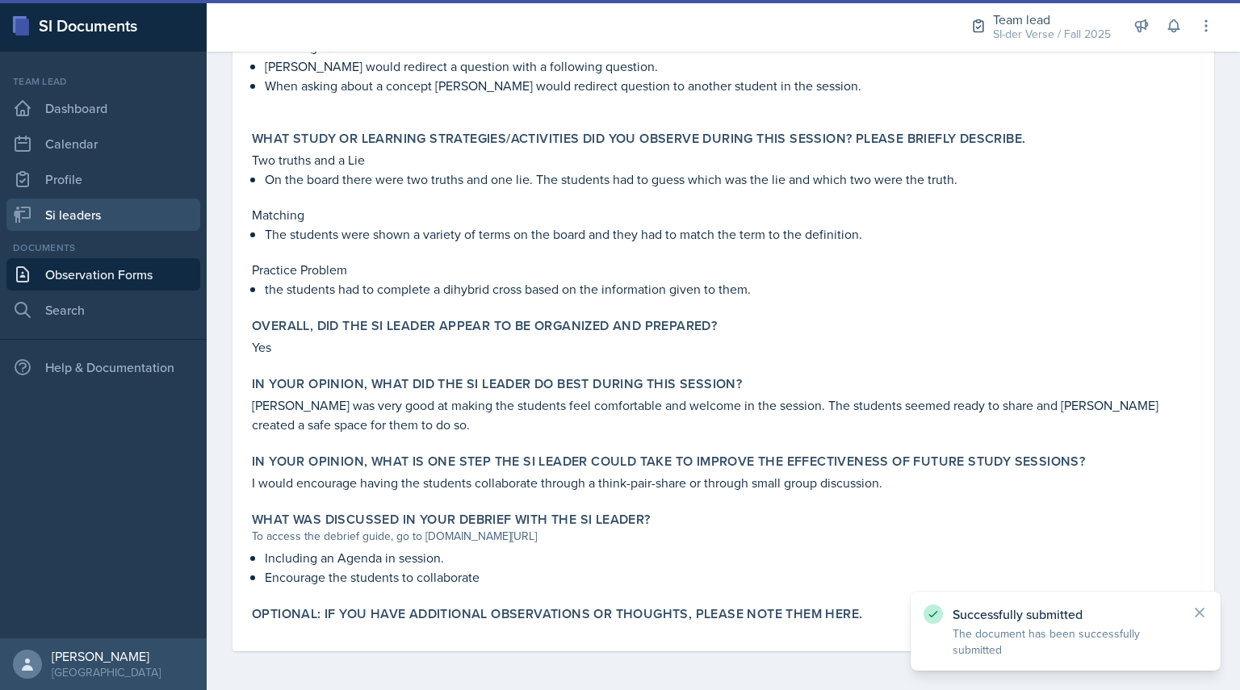
click at [77, 211] on link "Si leaders" at bounding box center [103, 215] width 194 height 32
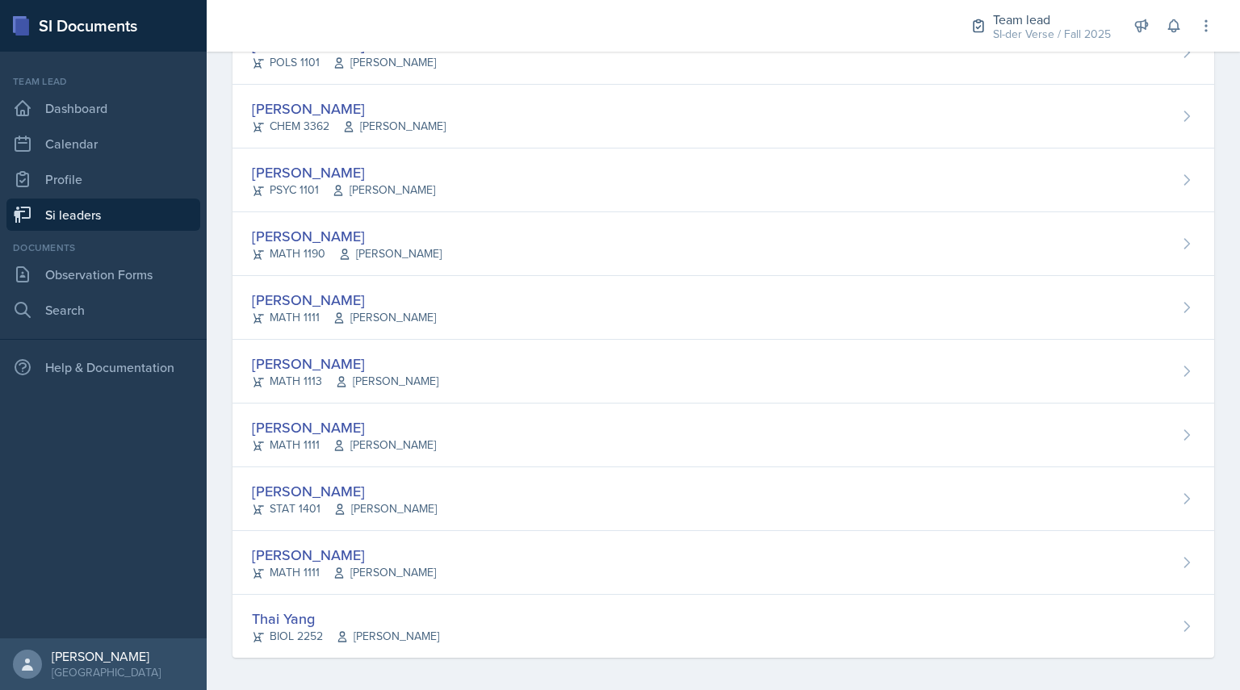
scroll to position [897, 0]
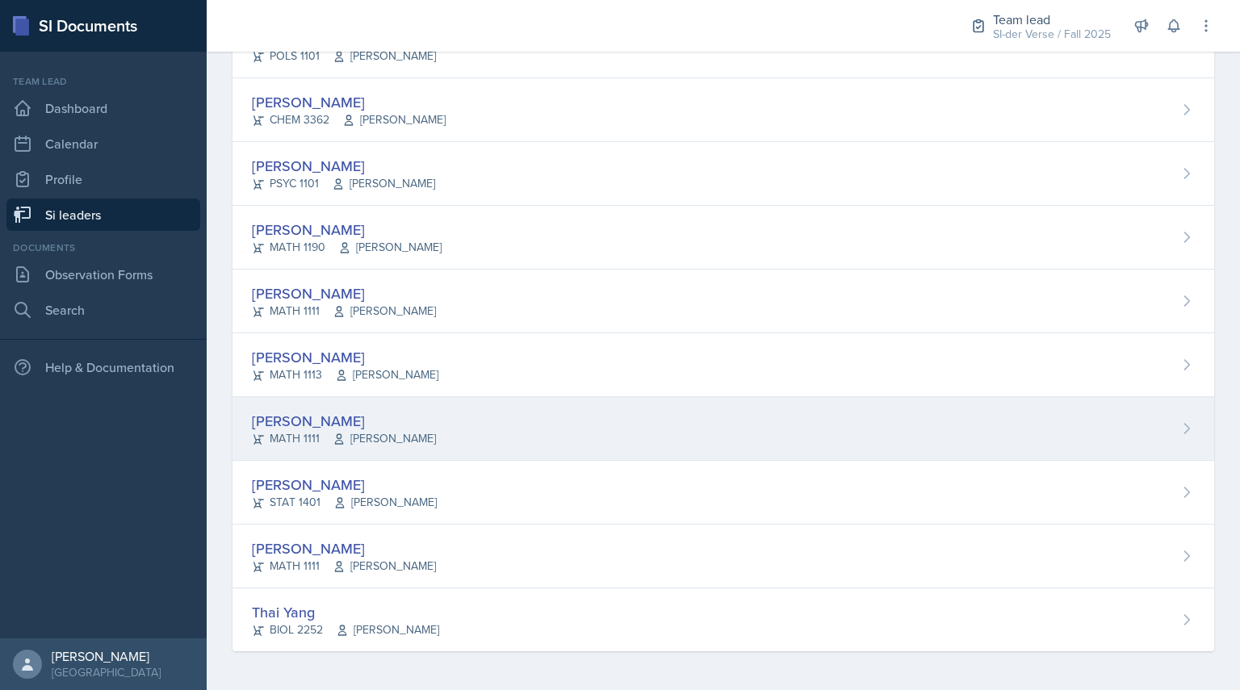
click at [304, 428] on div "[PERSON_NAME]" at bounding box center [344, 421] width 184 height 22
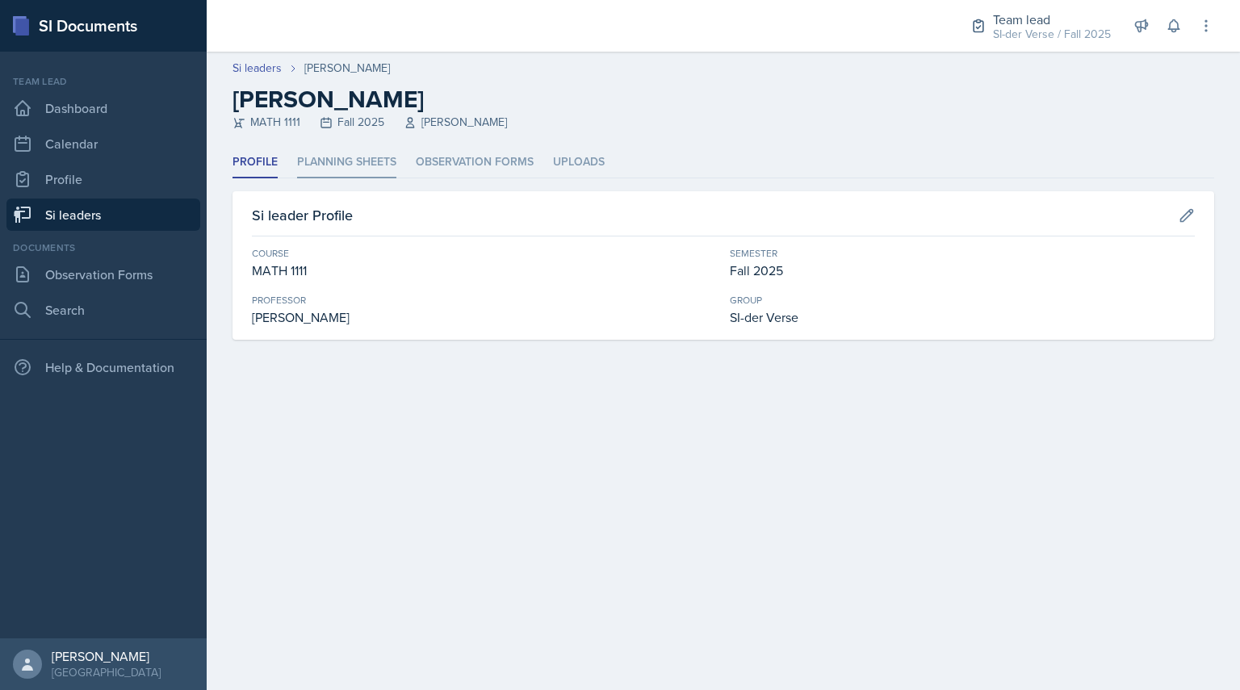
click at [337, 157] on li "Planning Sheets" at bounding box center [346, 162] width 99 height 31
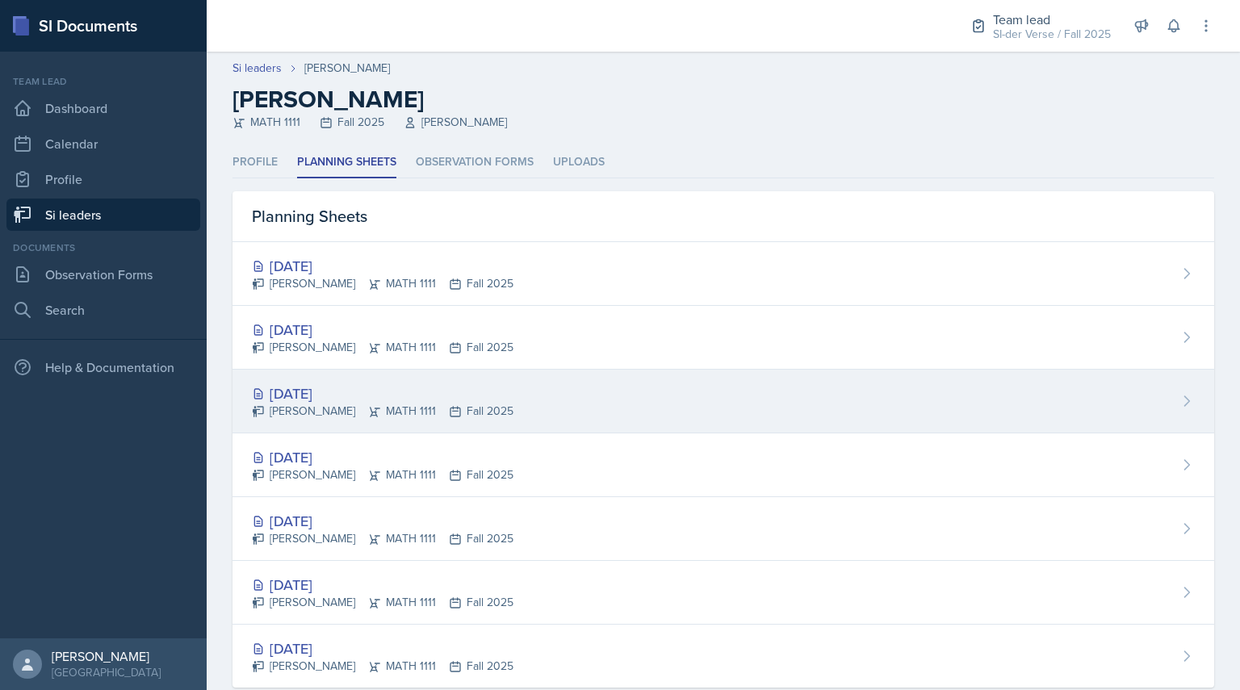
click at [334, 405] on div "[PERSON_NAME] MATH 1111 Fall 2025" at bounding box center [382, 411] width 261 height 17
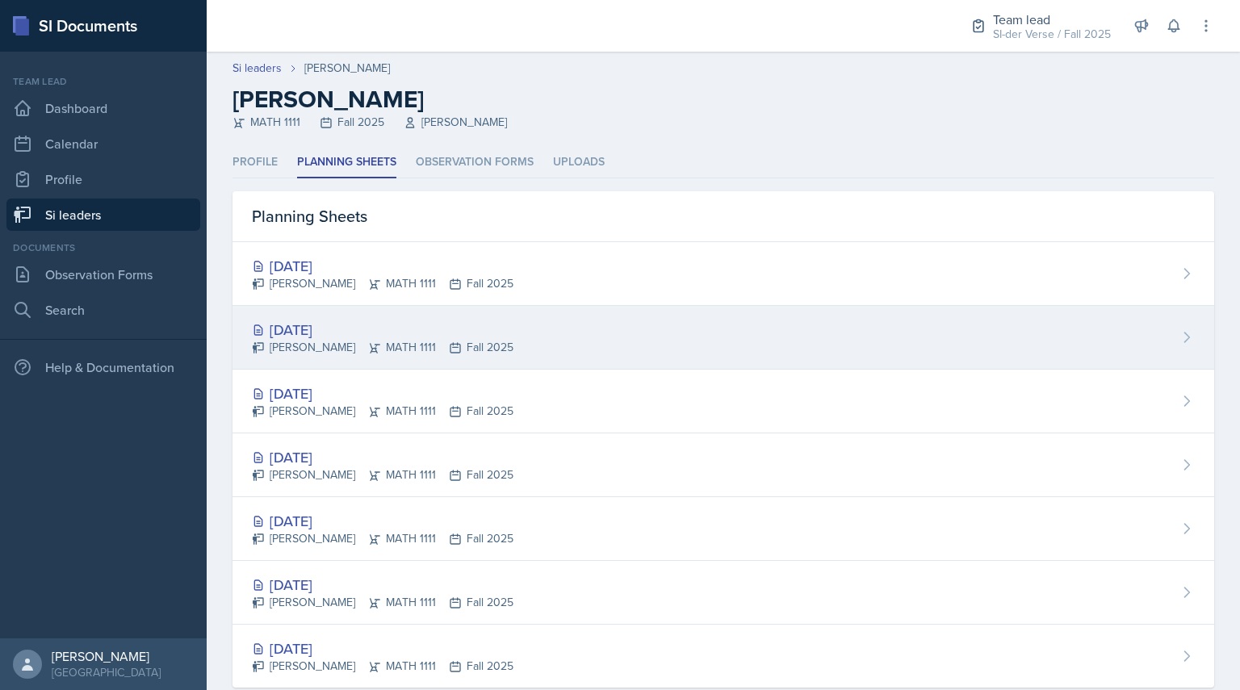
click at [309, 349] on div "[PERSON_NAME] MATH 1111 Fall 2025" at bounding box center [382, 347] width 261 height 17
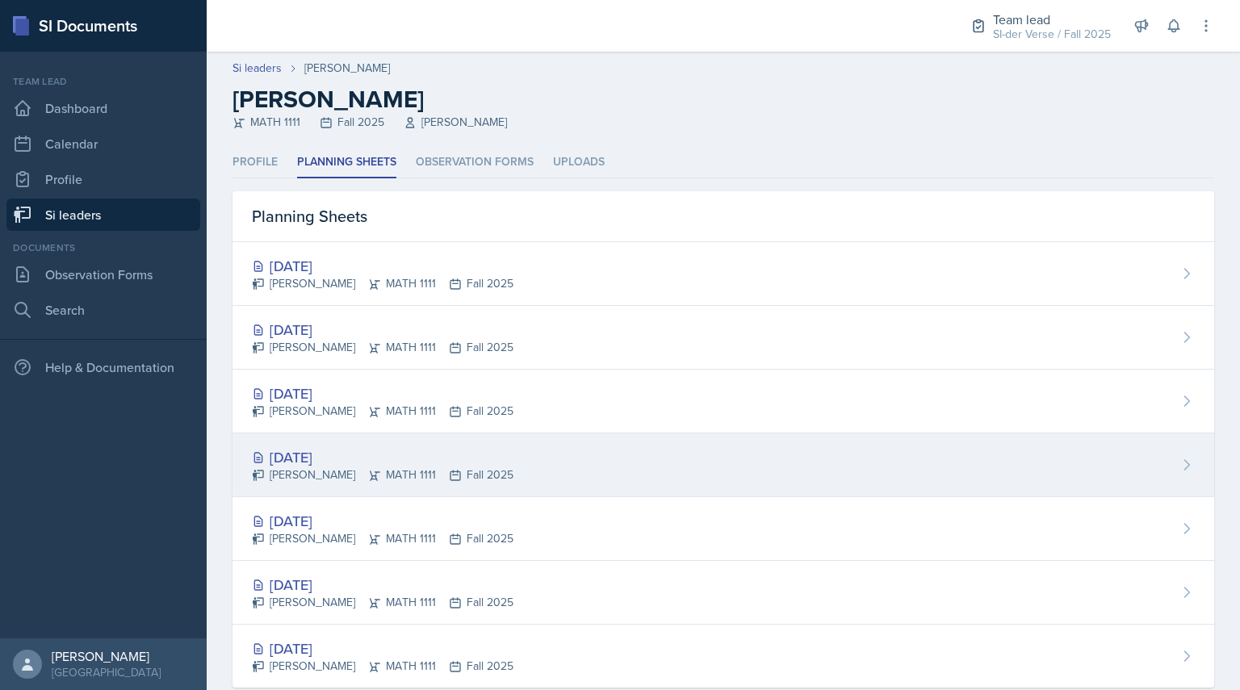
click at [346, 479] on div "[PERSON_NAME] MATH 1111 Fall 2025" at bounding box center [382, 474] width 261 height 17
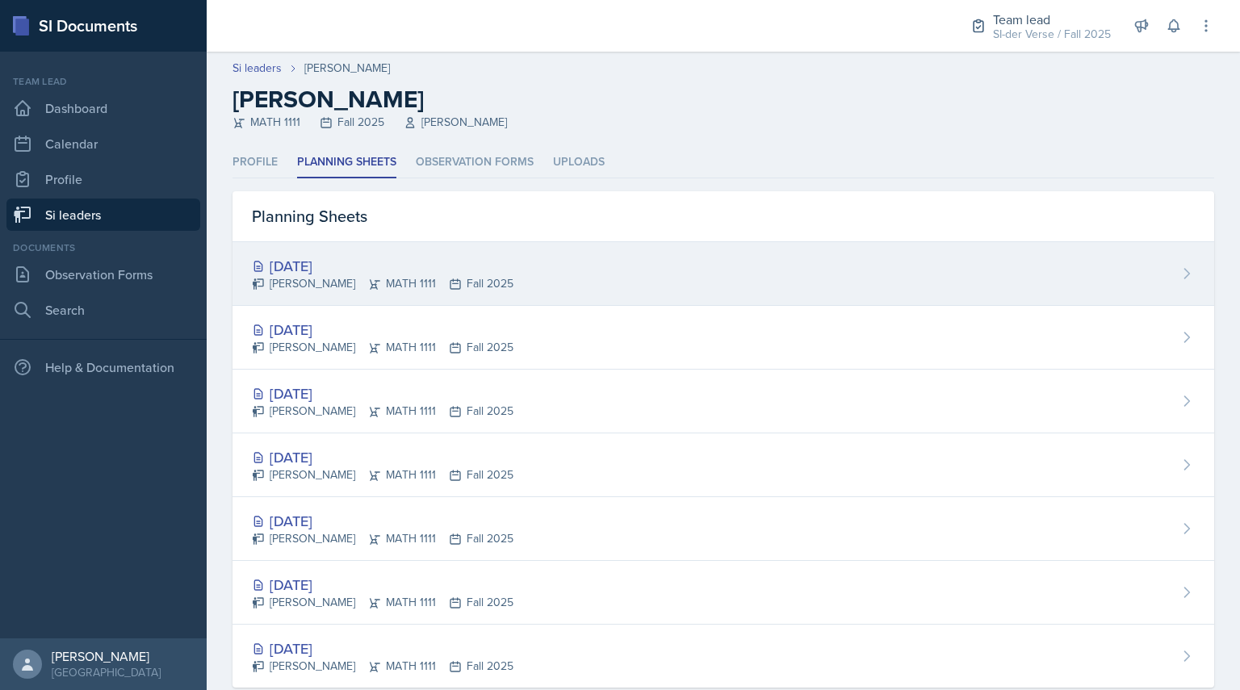
click at [325, 282] on div "[PERSON_NAME] MATH 1111 Fall 2025" at bounding box center [382, 283] width 261 height 17
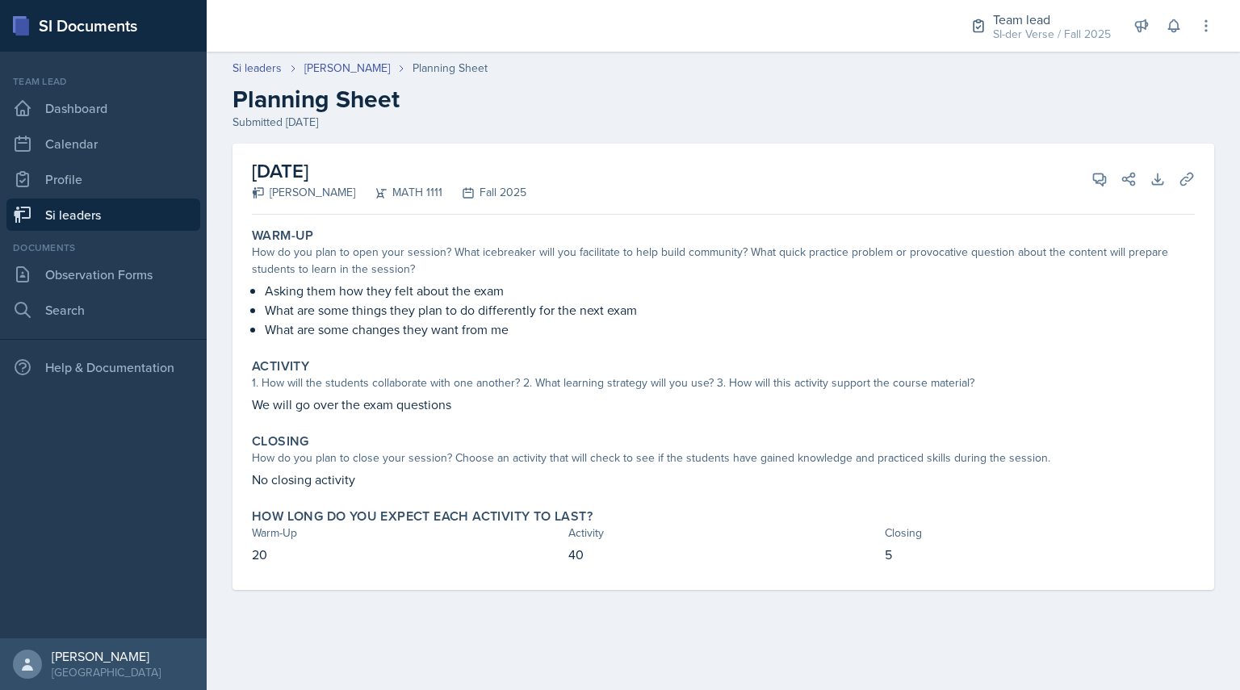
click at [77, 217] on link "Si leaders" at bounding box center [103, 215] width 194 height 32
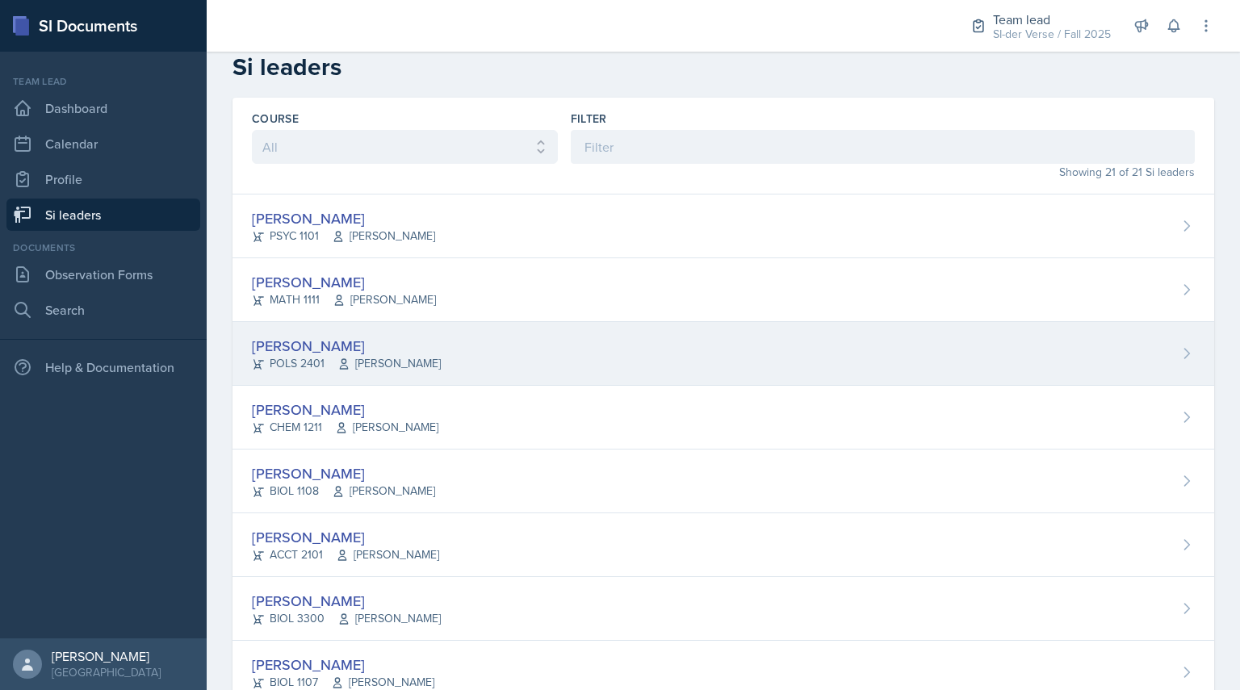
scroll to position [16, 0]
click at [357, 345] on div "[PERSON_NAME]" at bounding box center [346, 345] width 189 height 22
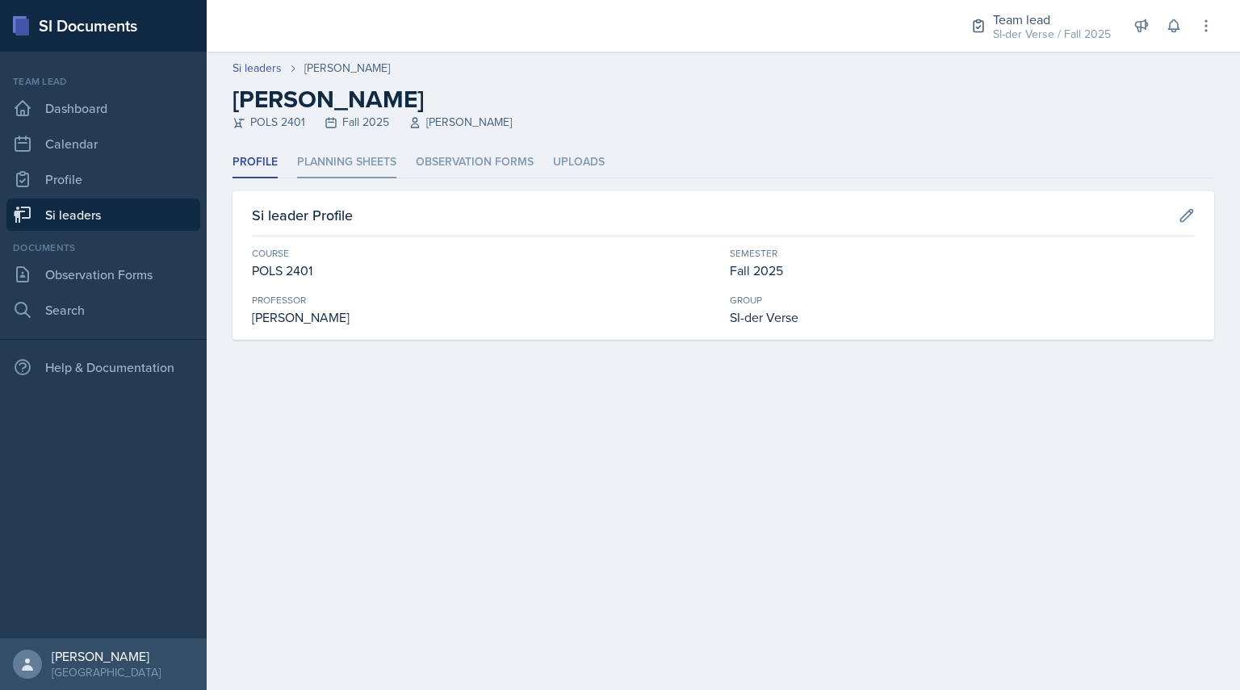
click at [305, 165] on li "Planning Sheets" at bounding box center [346, 162] width 99 height 31
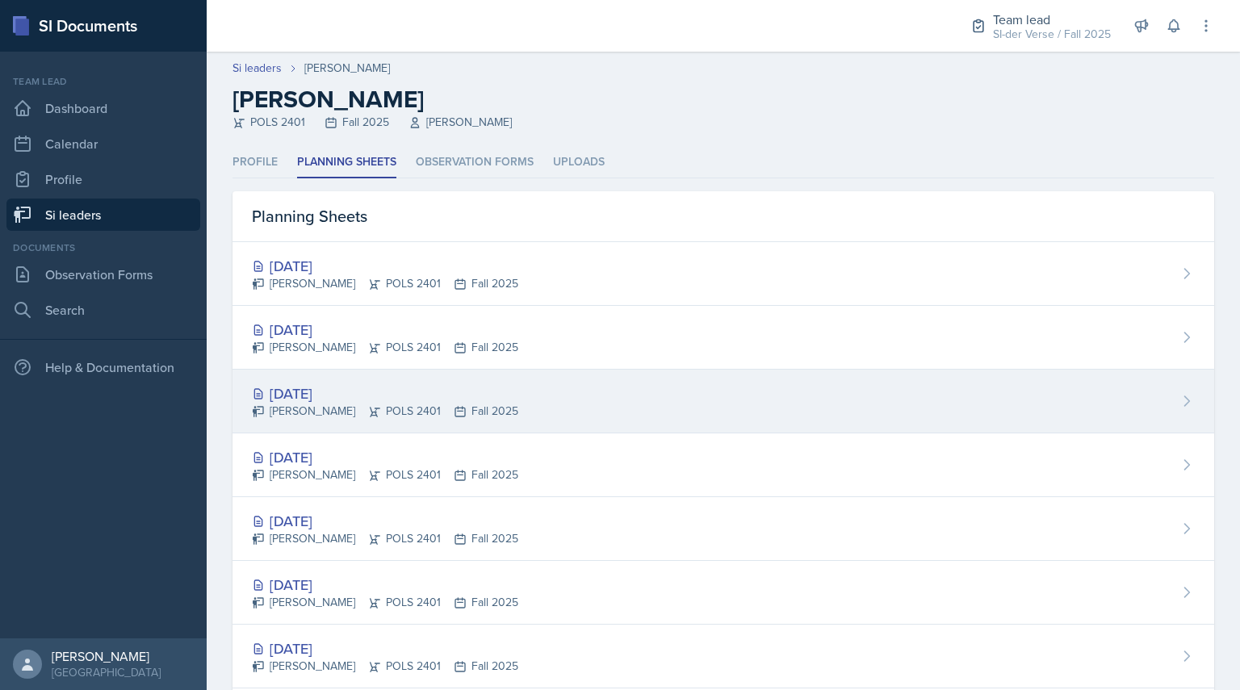
click at [315, 401] on div "[DATE]" at bounding box center [385, 394] width 266 height 22
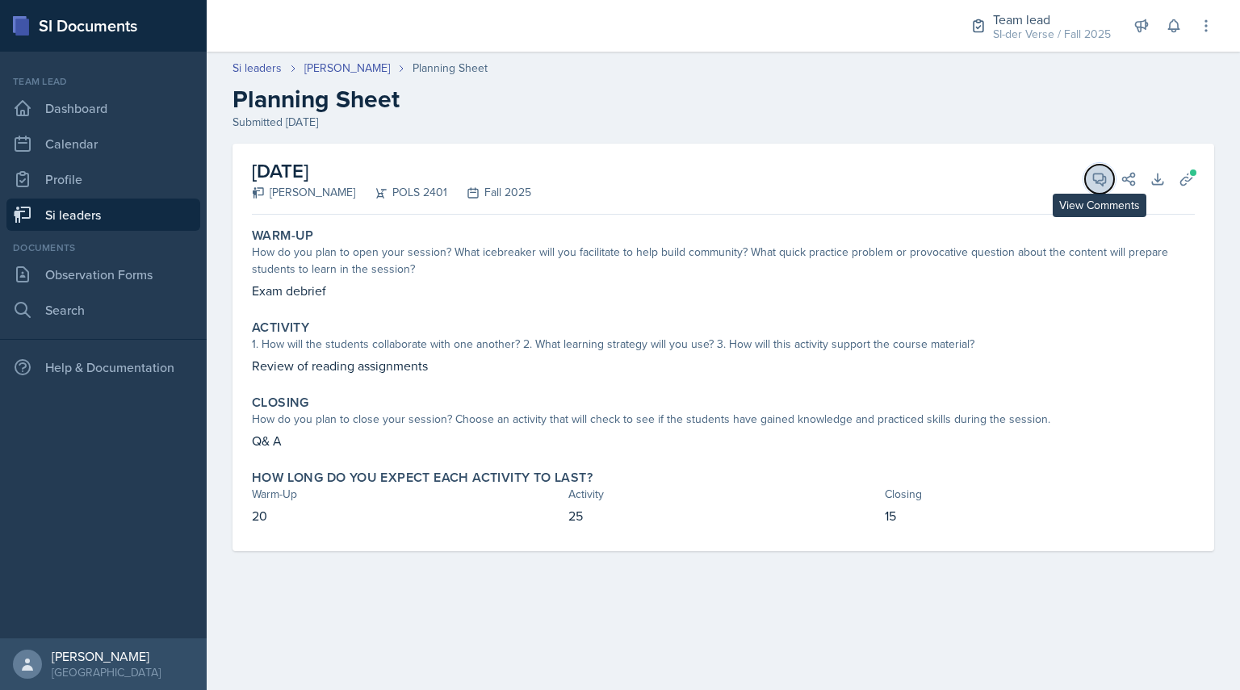
click at [1098, 183] on icon at bounding box center [1100, 180] width 12 height 12
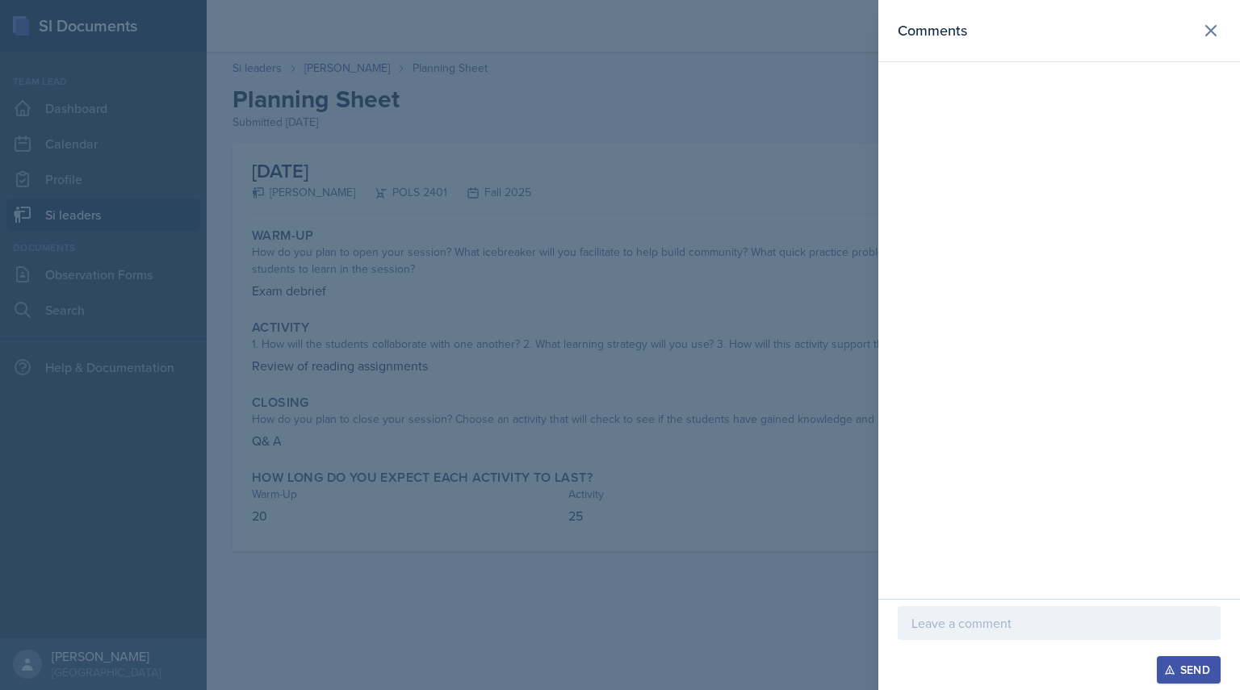
click at [700, 94] on div at bounding box center [620, 345] width 1240 height 690
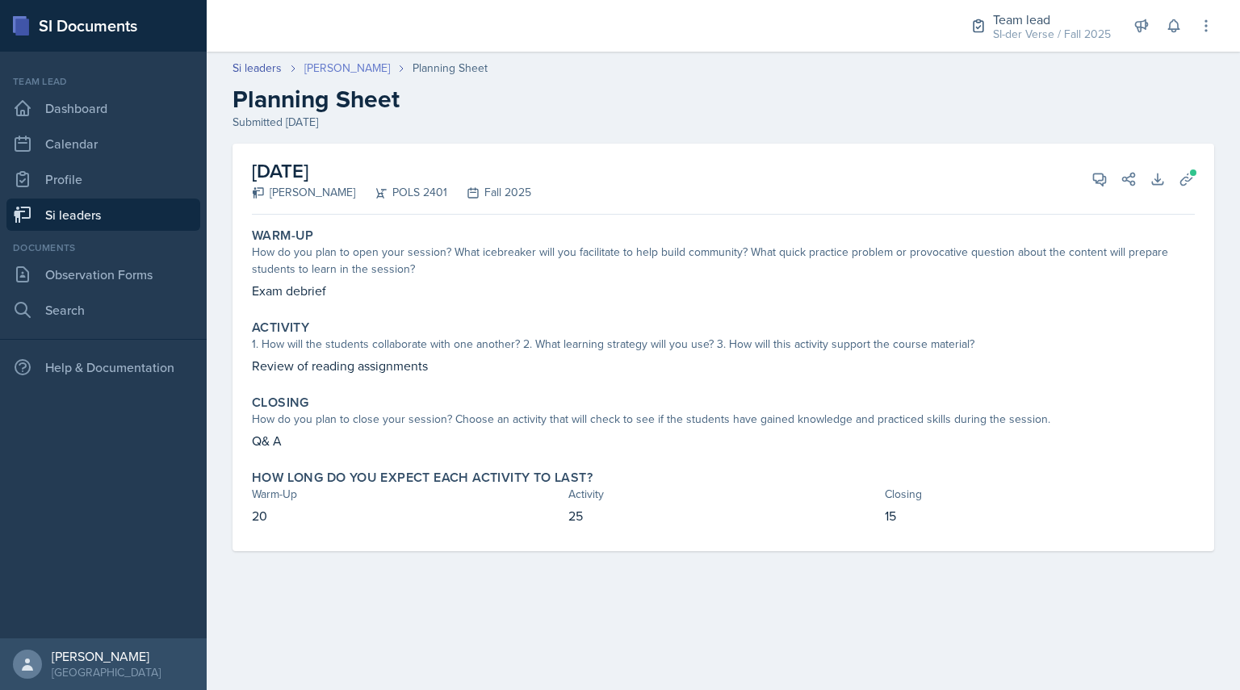
click at [359, 64] on link "[PERSON_NAME]" at bounding box center [347, 68] width 86 height 17
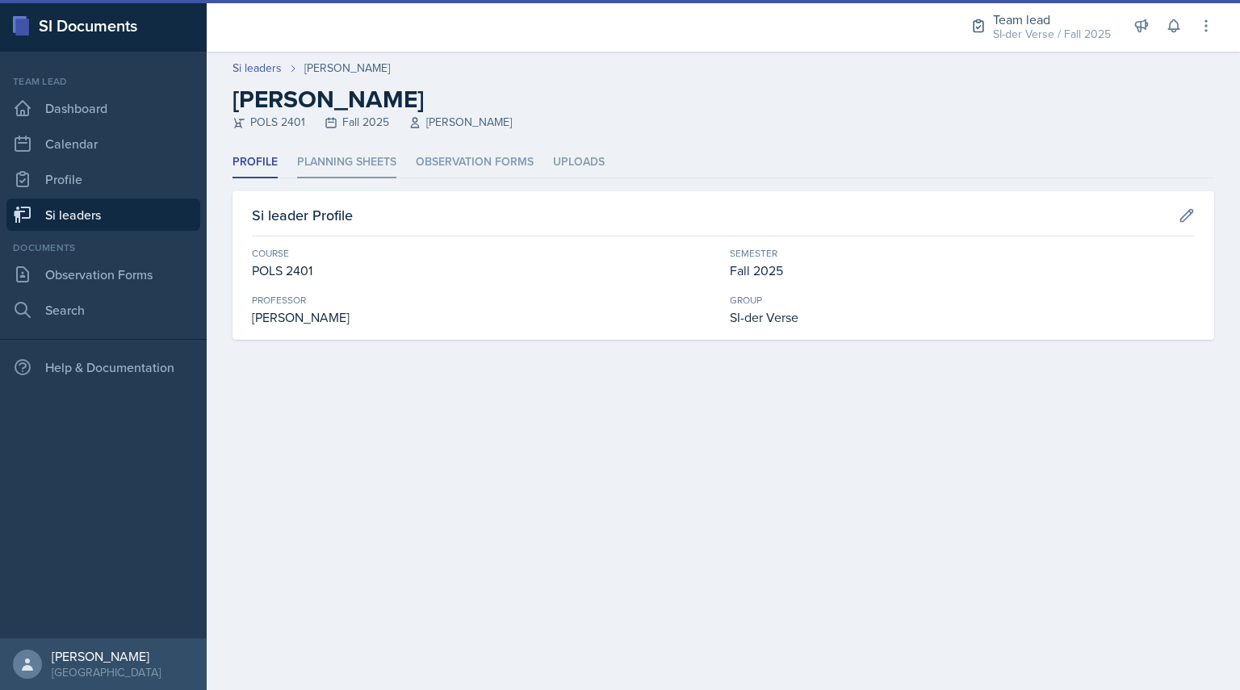
click at [357, 169] on li "Planning Sheets" at bounding box center [346, 162] width 99 height 31
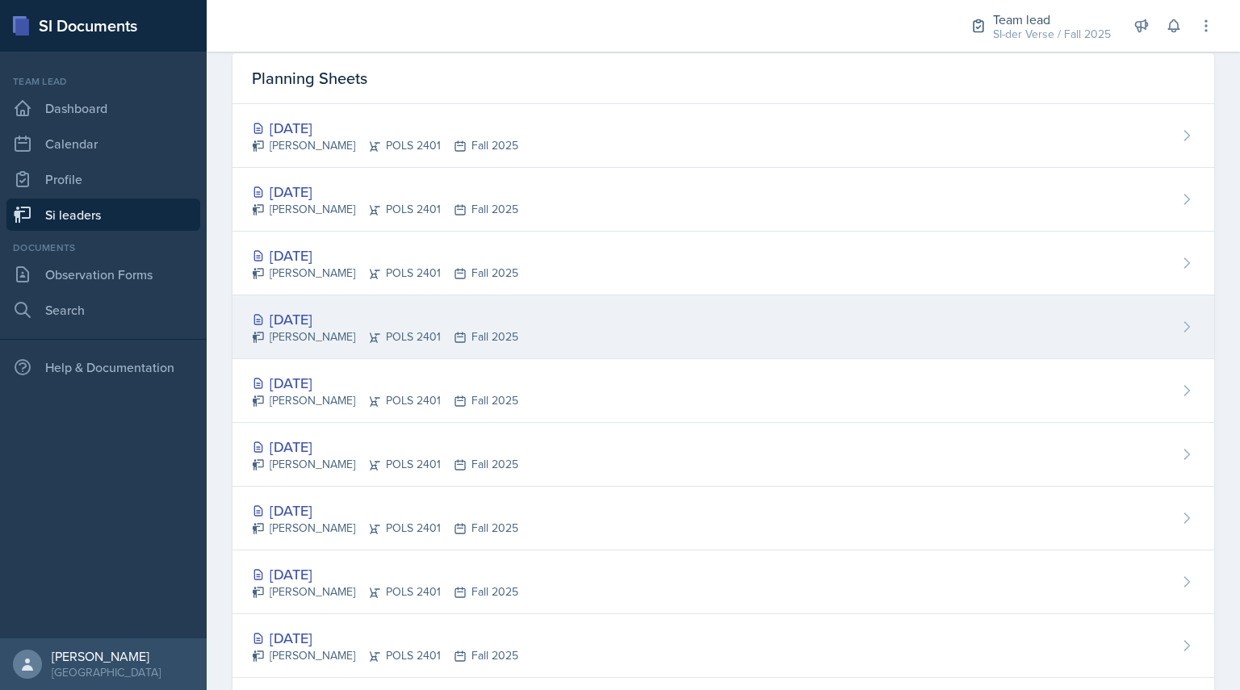
scroll to position [139, 0]
click at [323, 325] on div "[DATE]" at bounding box center [385, 318] width 266 height 22
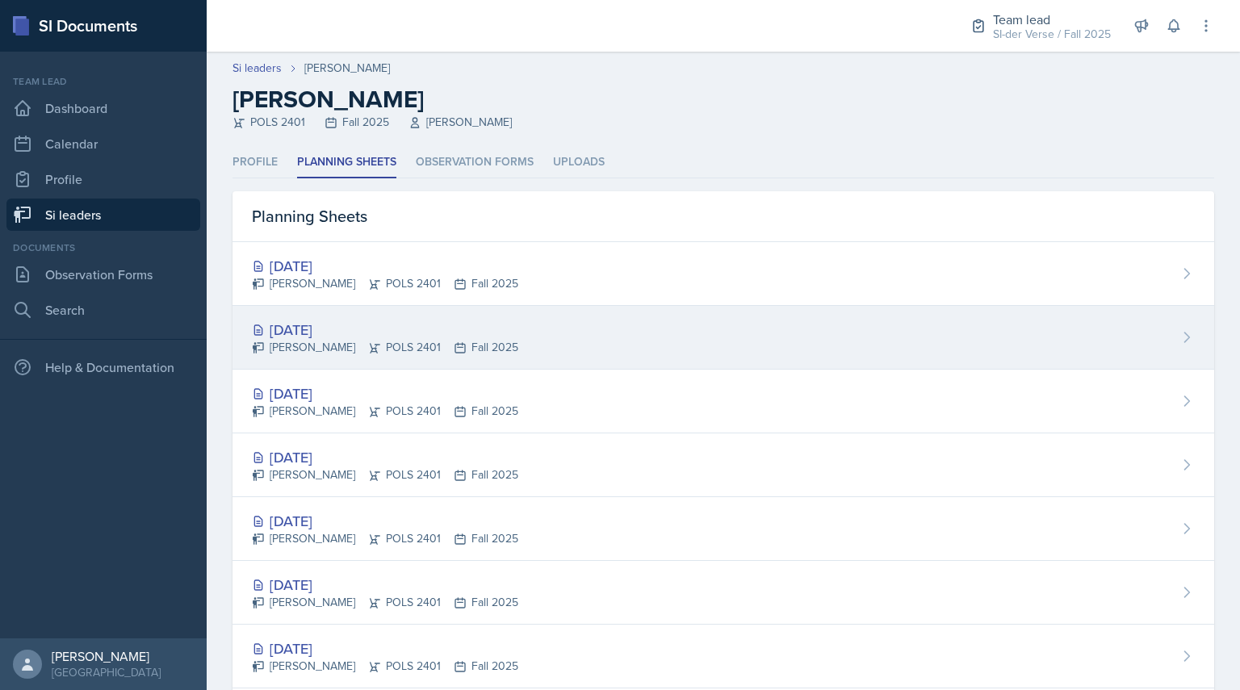
click at [389, 332] on div "[DATE]" at bounding box center [385, 330] width 266 height 22
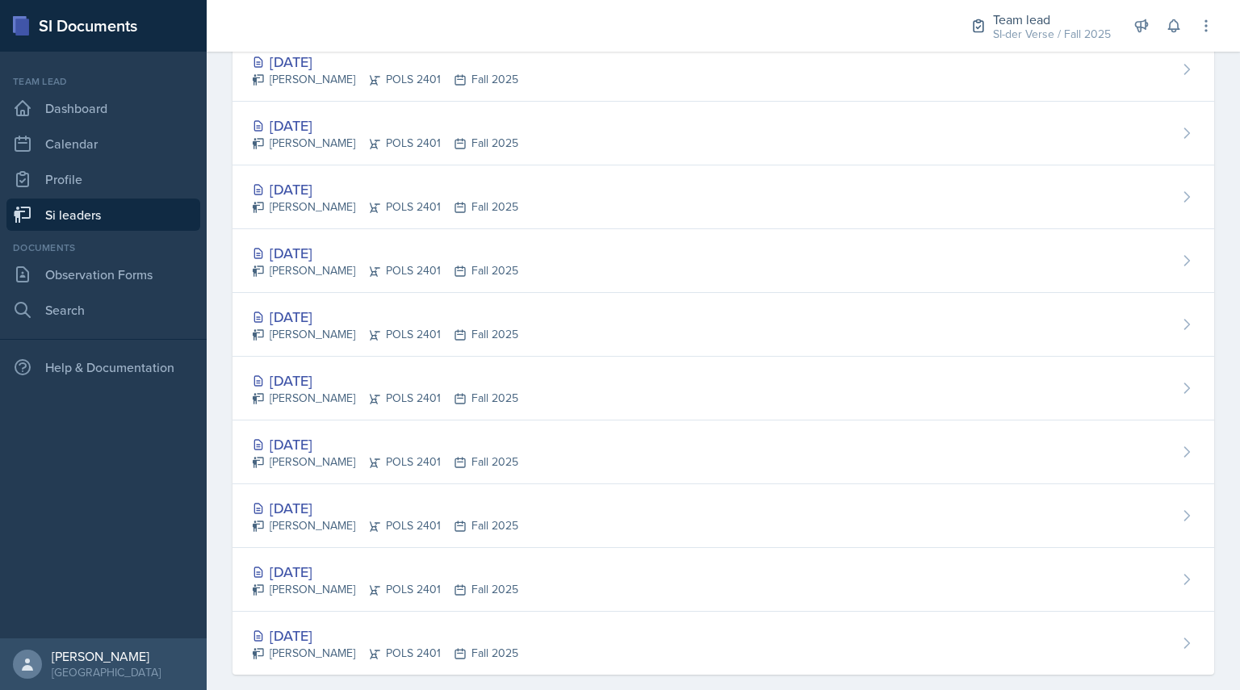
scroll to position [269, 0]
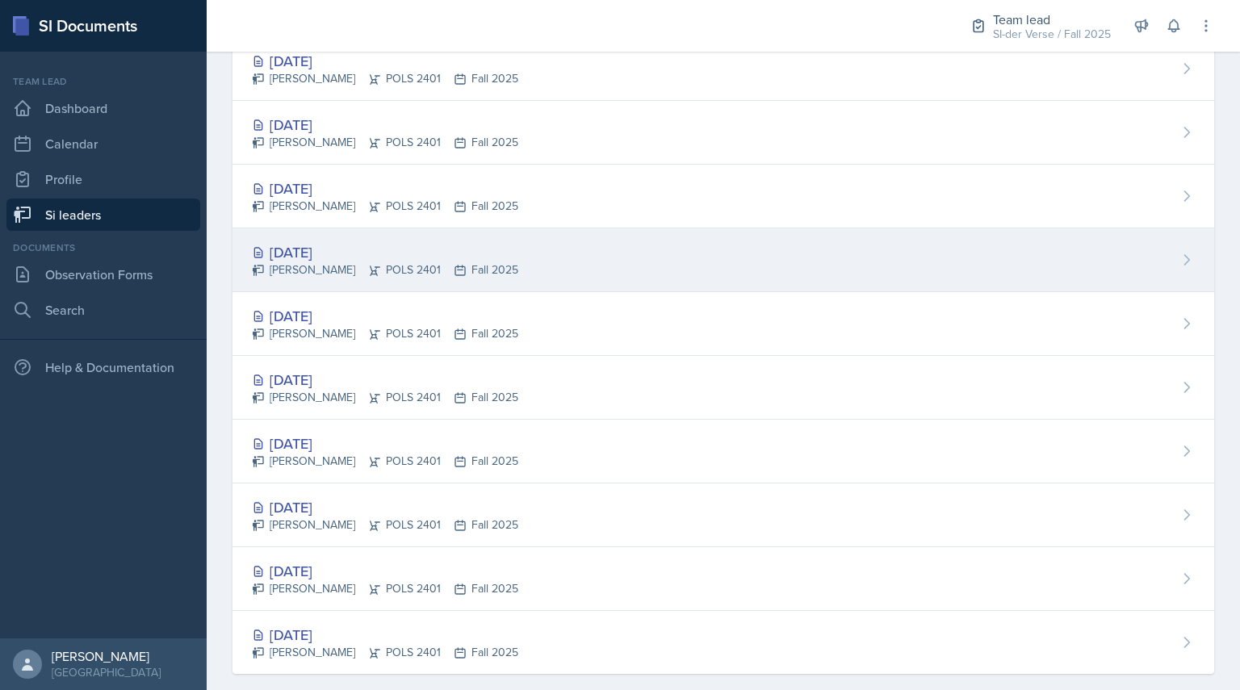
click at [288, 262] on div "[PERSON_NAME] POLS 2401 Fall 2025" at bounding box center [385, 269] width 266 height 17
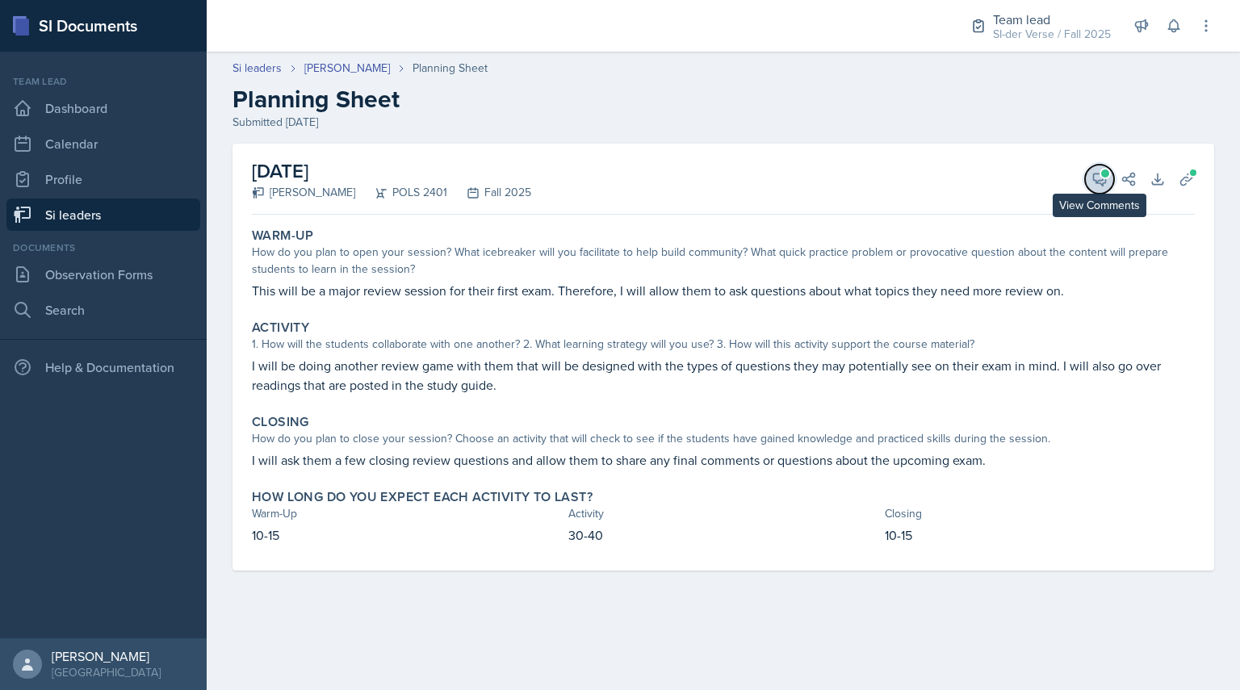
click at [1103, 178] on icon at bounding box center [1100, 180] width 12 height 12
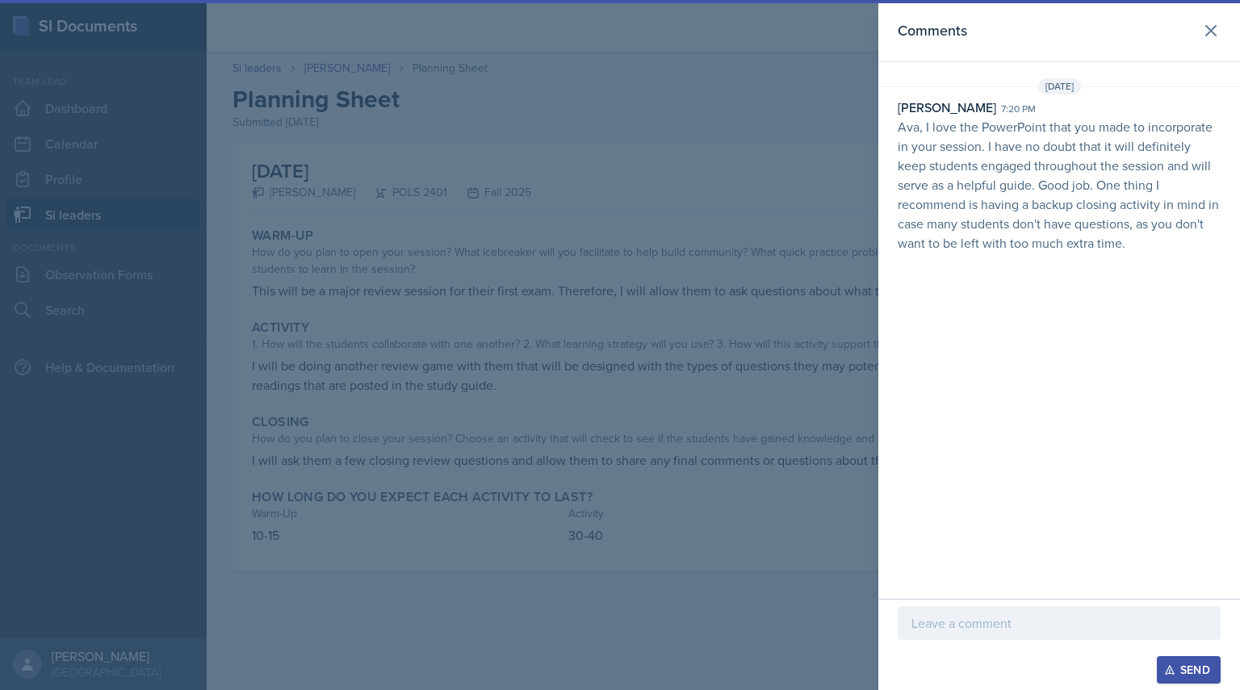
click at [738, 203] on div at bounding box center [620, 345] width 1240 height 690
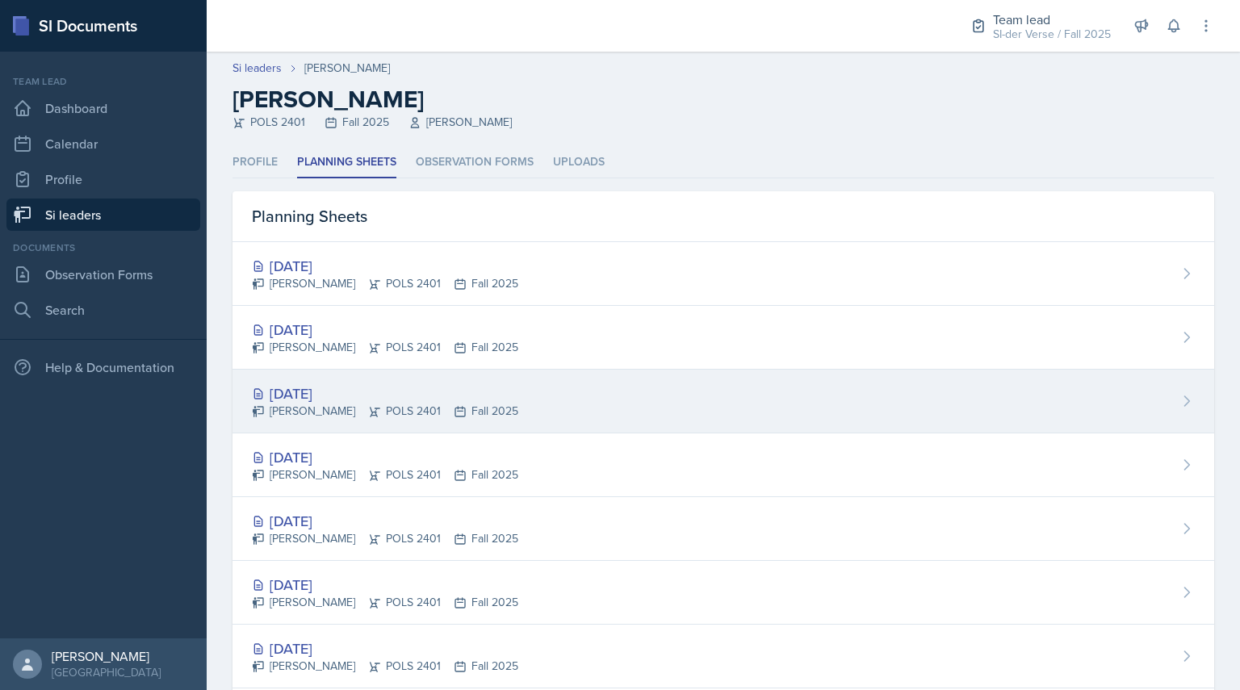
click at [352, 405] on div "[PERSON_NAME] POLS 2401 Fall 2025" at bounding box center [385, 411] width 266 height 17
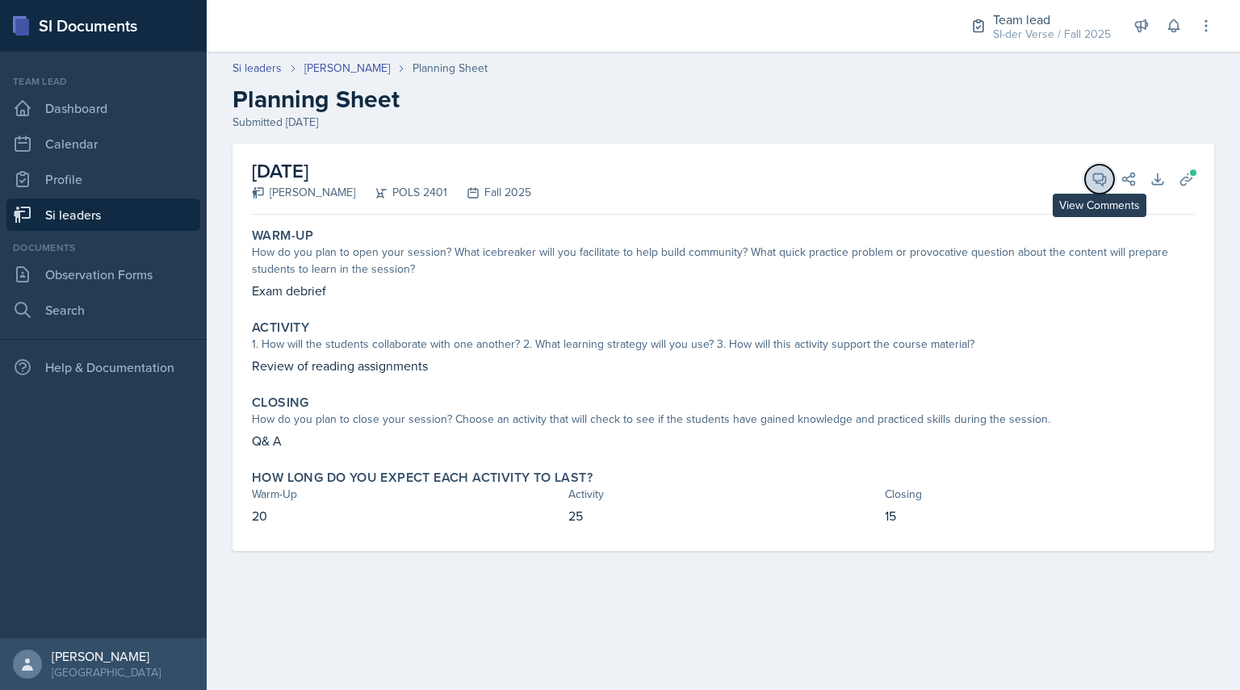
click at [1101, 186] on icon at bounding box center [1099, 179] width 16 height 16
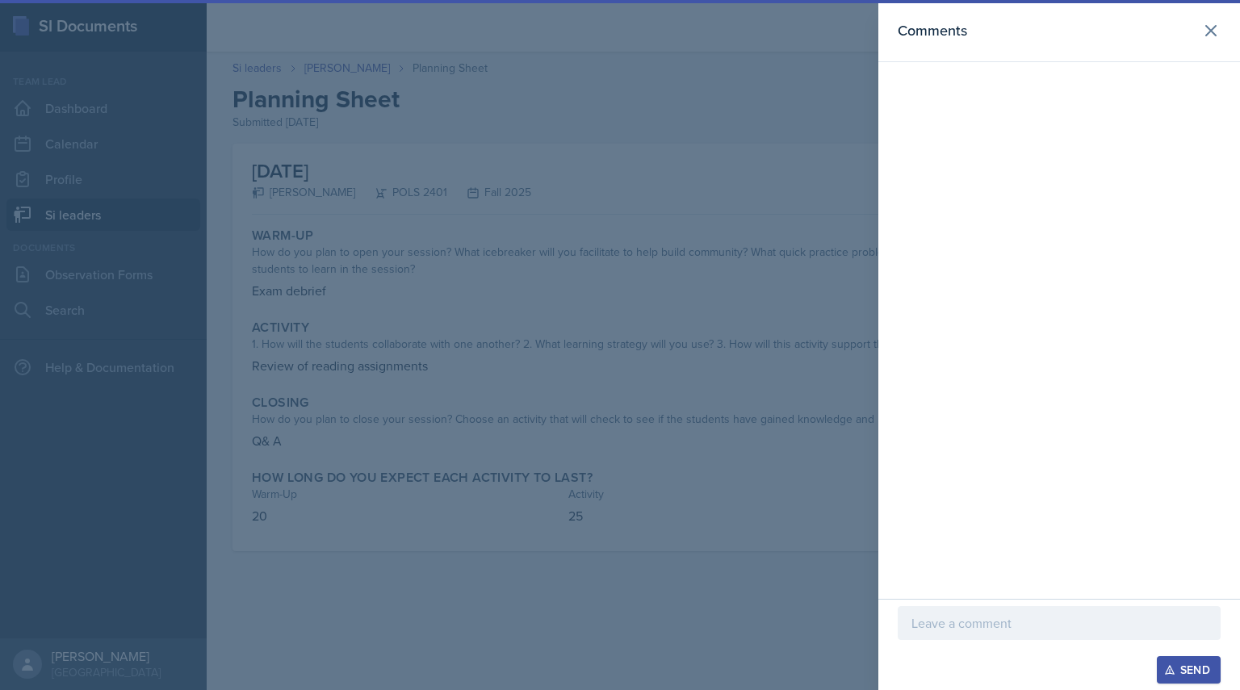
click at [661, 215] on div at bounding box center [620, 345] width 1240 height 690
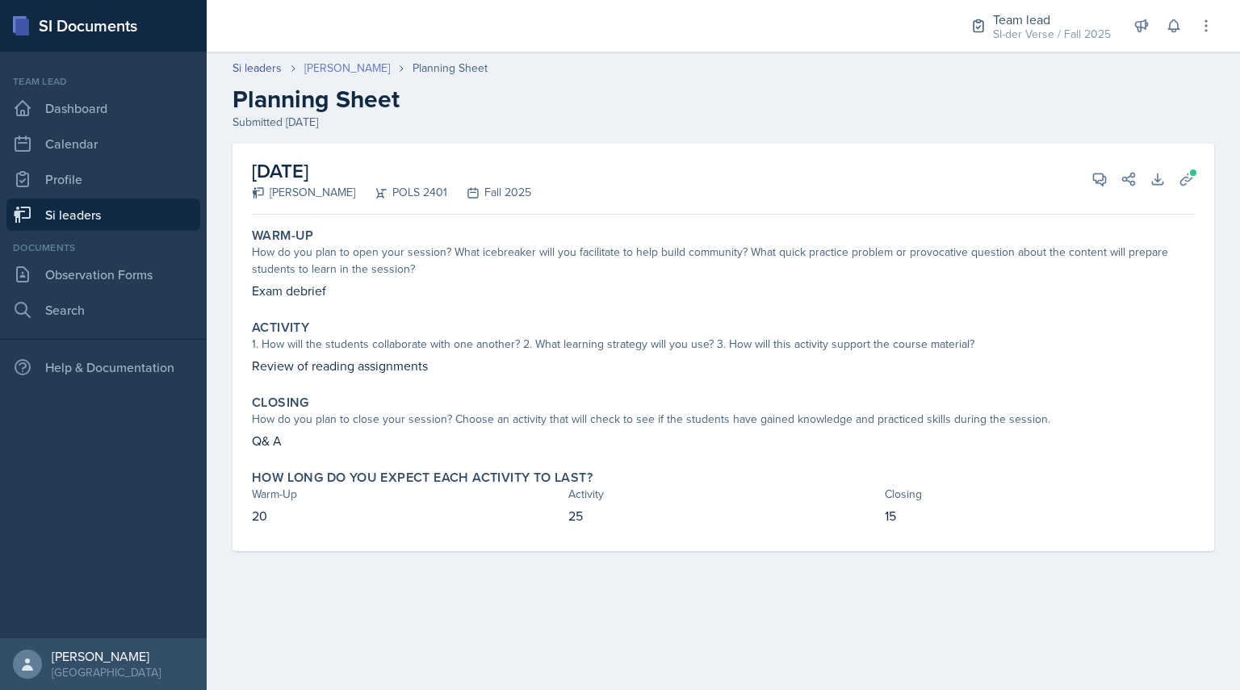
click at [328, 62] on link "[PERSON_NAME]" at bounding box center [347, 68] width 86 height 17
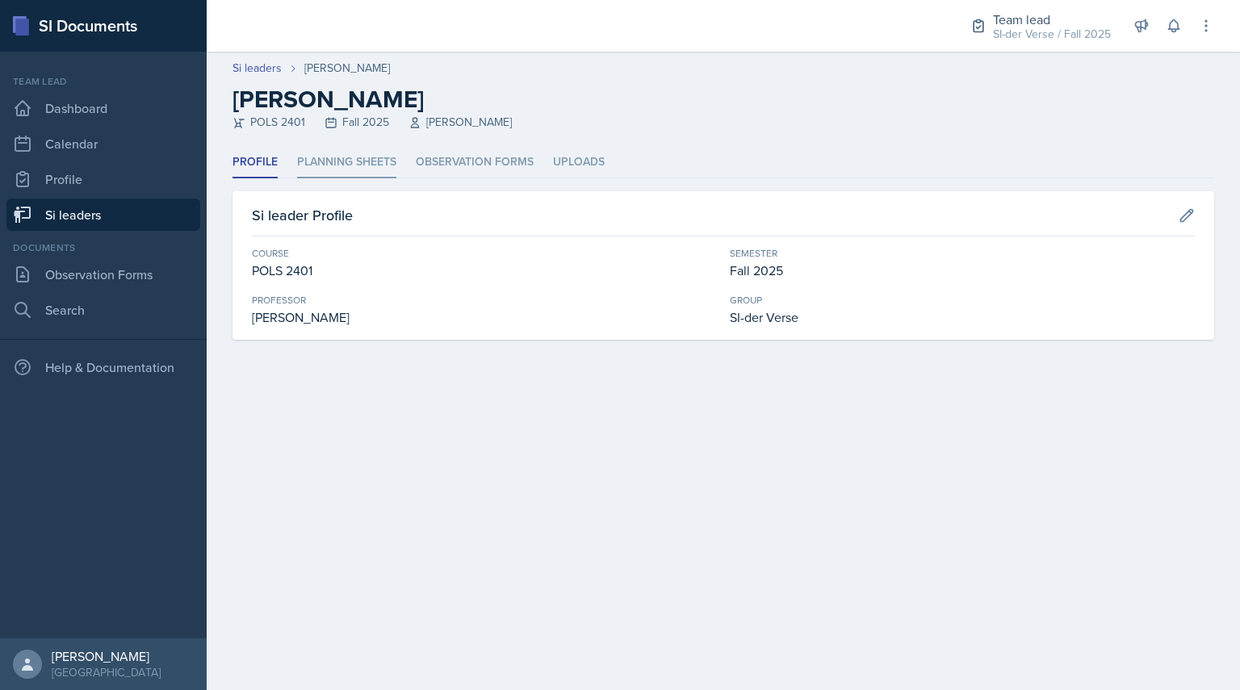
click at [342, 173] on li "Planning Sheets" at bounding box center [346, 162] width 99 height 31
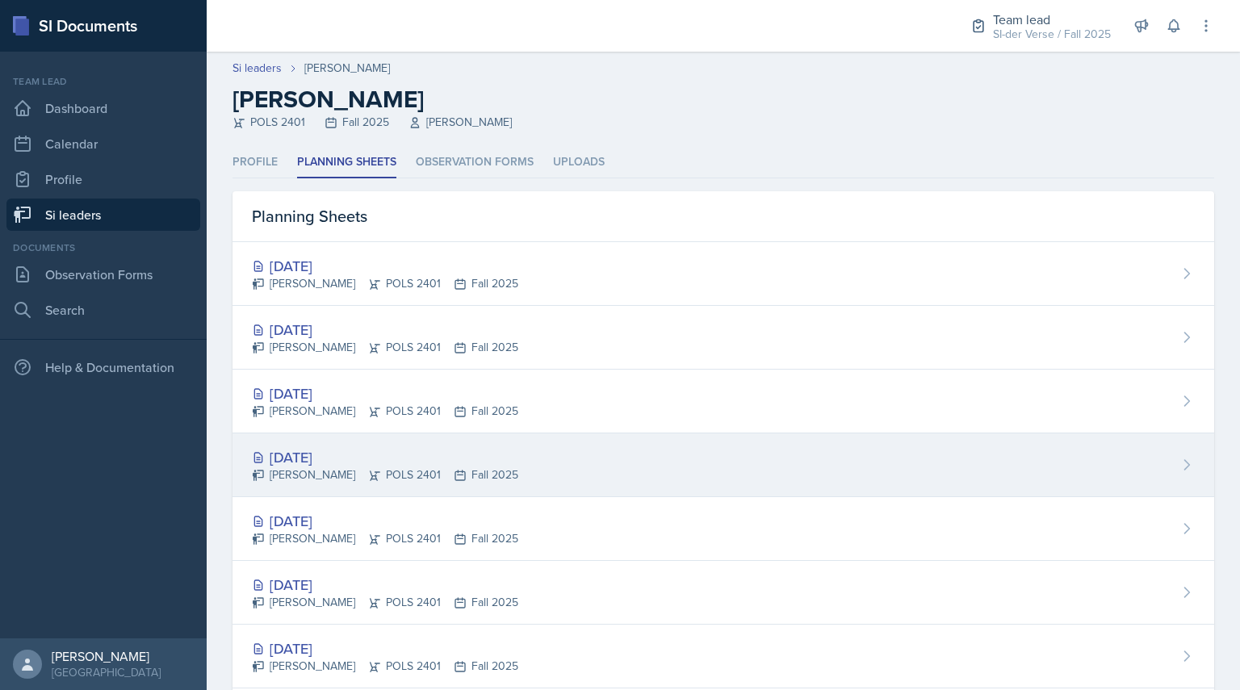
click at [312, 463] on div "[DATE]" at bounding box center [385, 457] width 266 height 22
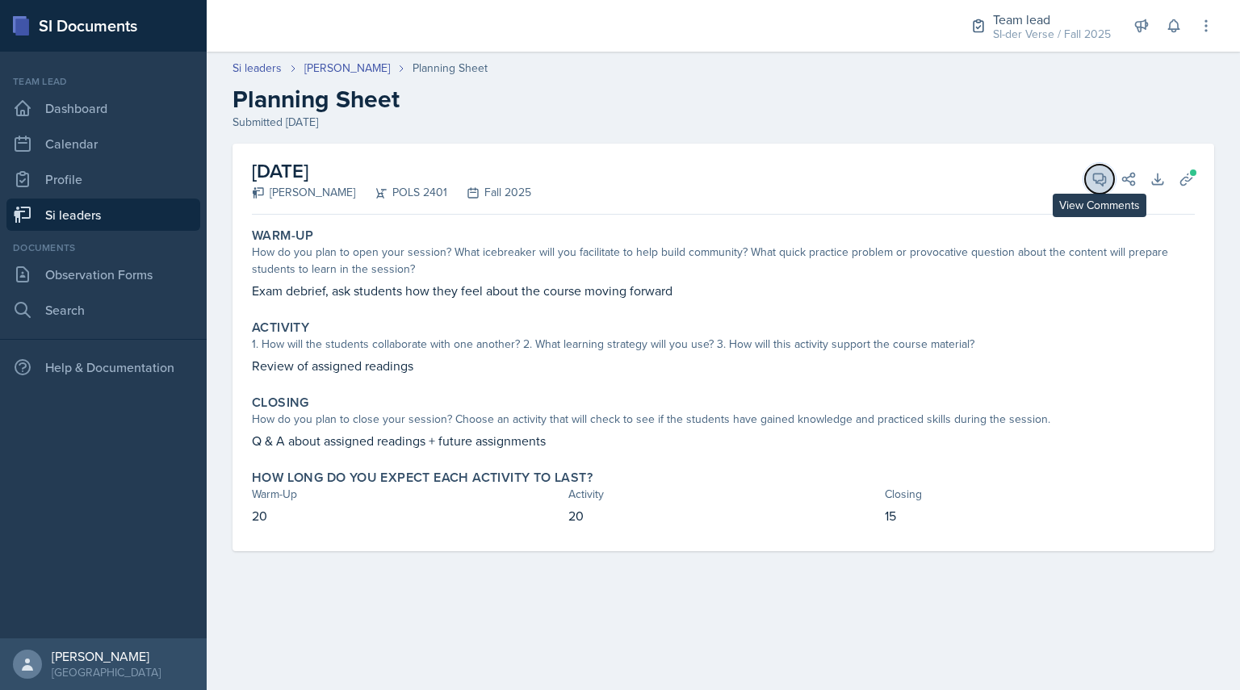
click at [1094, 178] on icon at bounding box center [1100, 180] width 12 height 12
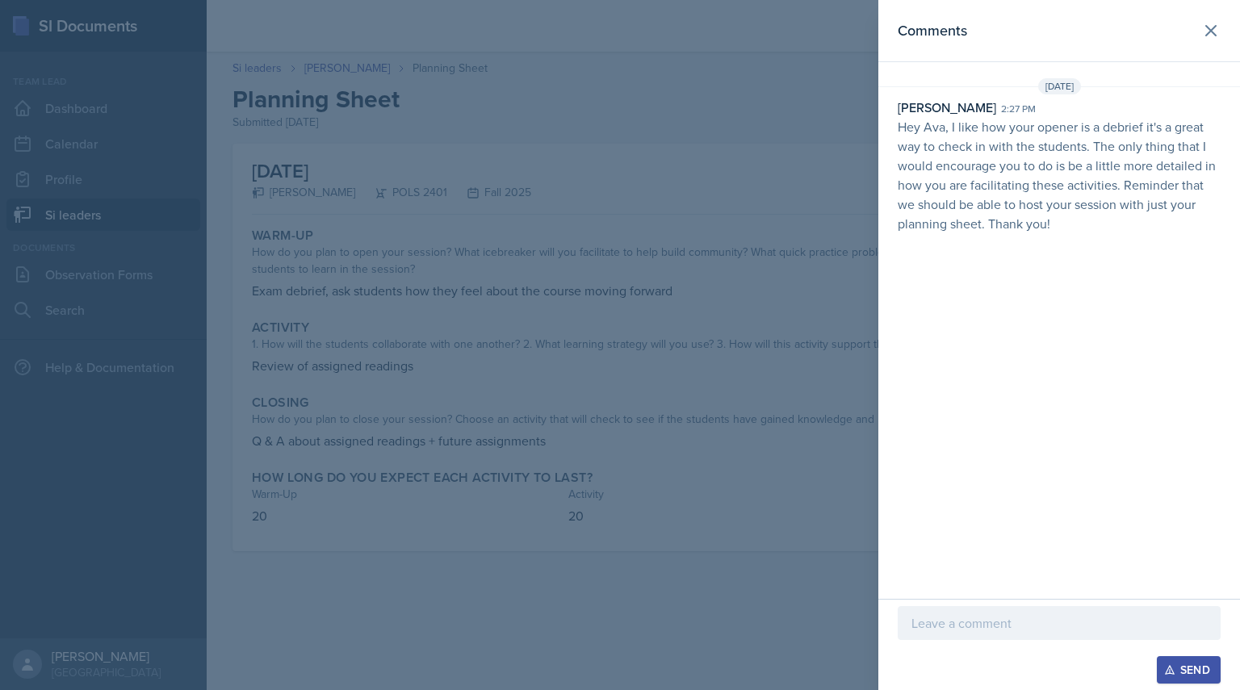
click at [397, 249] on div at bounding box center [620, 345] width 1240 height 690
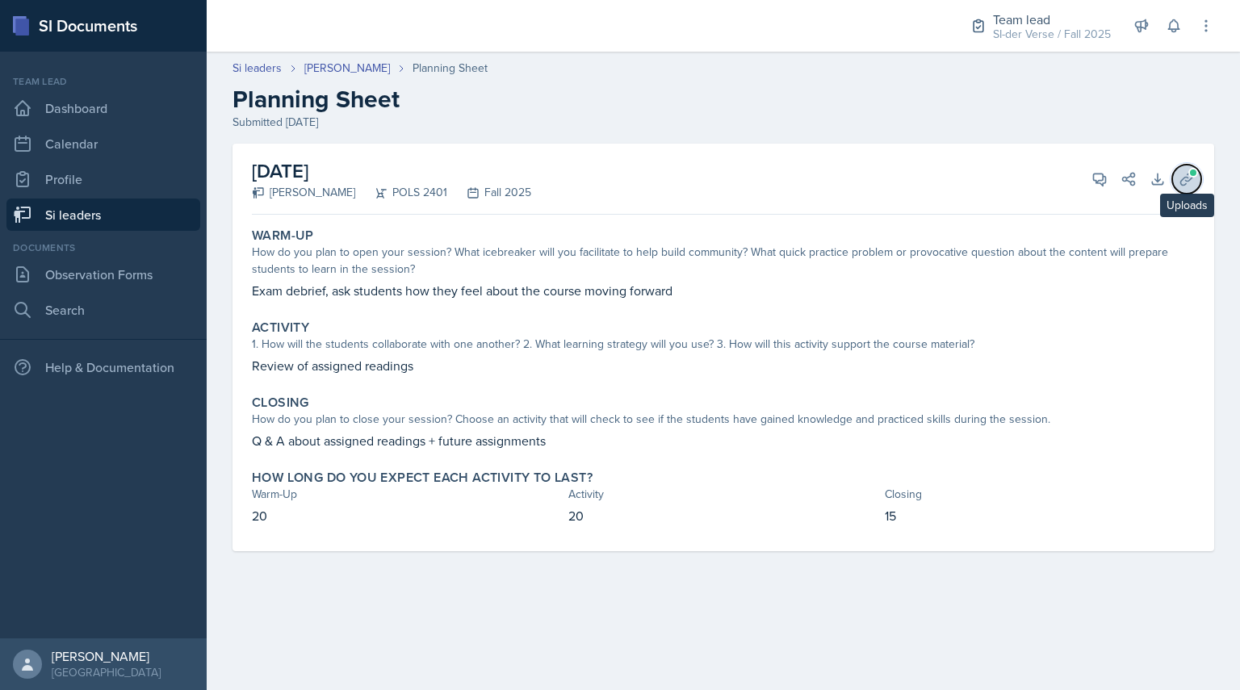
click at [1191, 175] on span at bounding box center [1193, 173] width 10 height 10
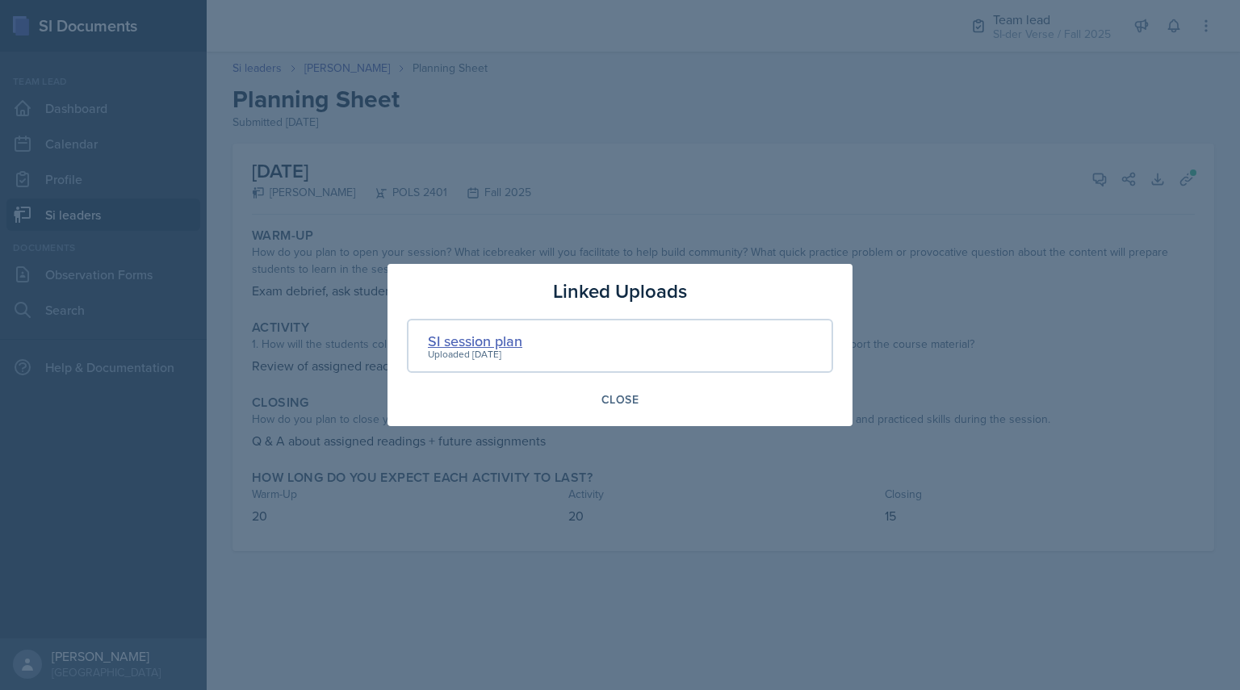
click at [506, 335] on div "SI session plan" at bounding box center [475, 341] width 94 height 22
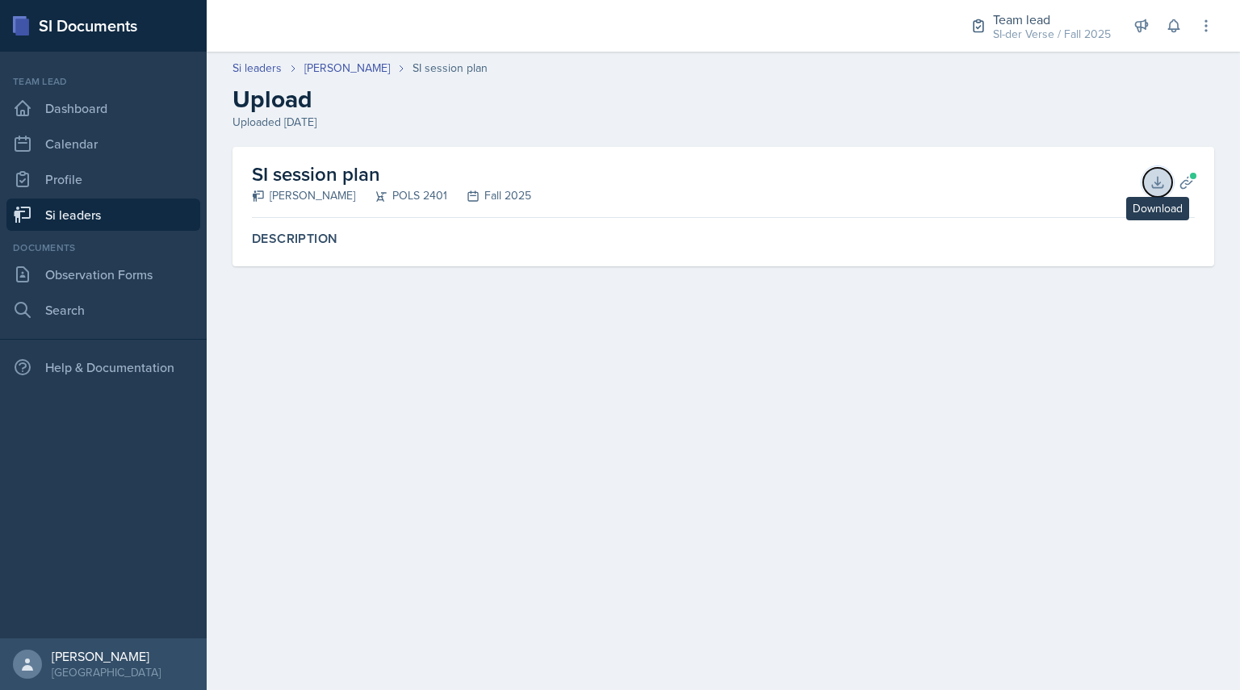
click at [1152, 189] on icon at bounding box center [1157, 182] width 16 height 16
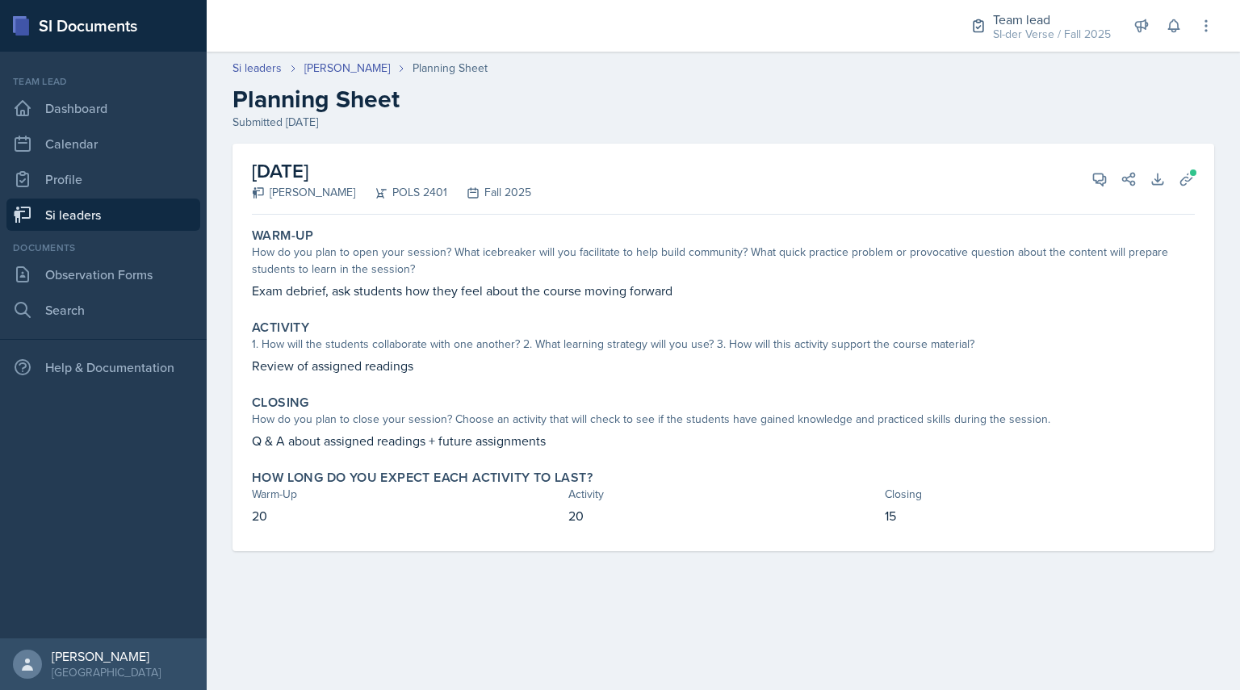
click at [854, 590] on main "Si leaders [PERSON_NAME] Planning Sheet Planning Sheet Submitted [DATE] [DATE] …" at bounding box center [723, 371] width 1033 height 638
click at [91, 143] on link "Calendar" at bounding box center [103, 144] width 194 height 32
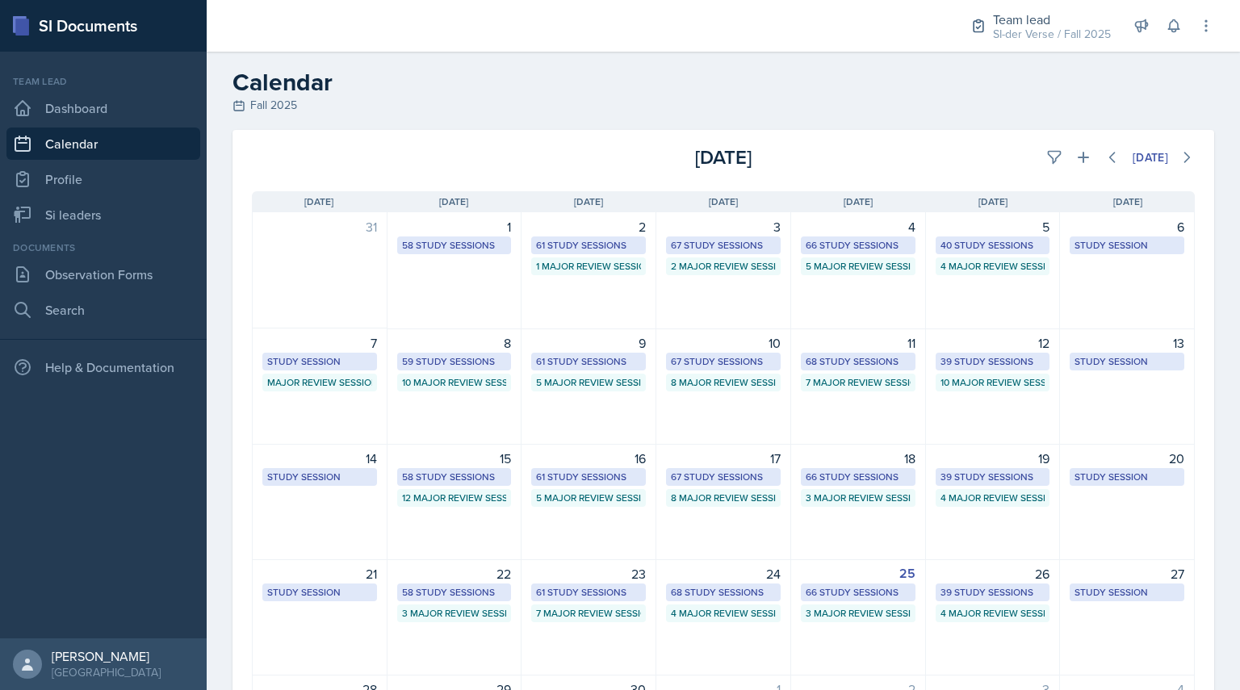
click at [1029, 174] on div "[DATE] Sun [DATE] Mon [DATE] Tue [DATE] Wed [DATE] Thu [DATE] Fri [DATE] Sat 31…" at bounding box center [722, 491] width 981 height 638
click at [1039, 168] on button at bounding box center [1053, 157] width 29 height 29
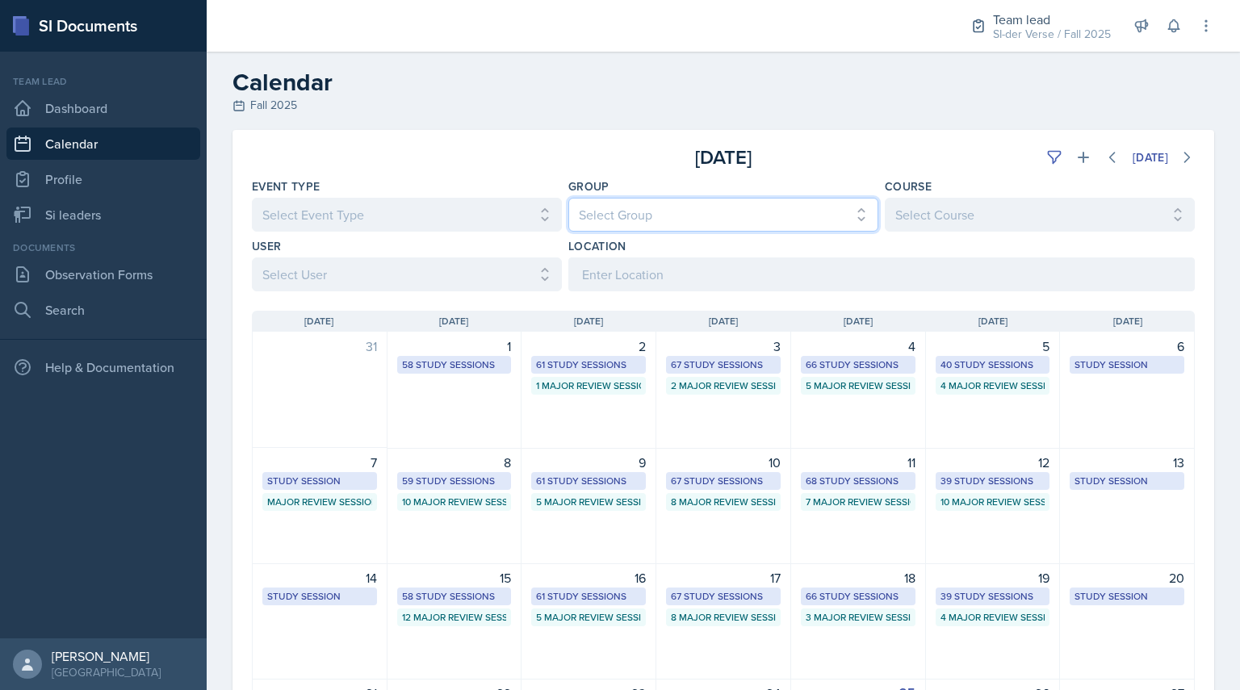
click at [620, 211] on select "Select Group All Demon SI of [GEOGRAPHIC_DATA] Les Mariettables Lion King Mamma…" at bounding box center [723, 215] width 310 height 34
select select "44ab9dba-f3c0-424e-97ee-e672c2edb7ca"
click at [568, 198] on select "Select Group All Demon SI of [GEOGRAPHIC_DATA] Les Mariettables Lion King Mamma…" at bounding box center [723, 215] width 310 height 34
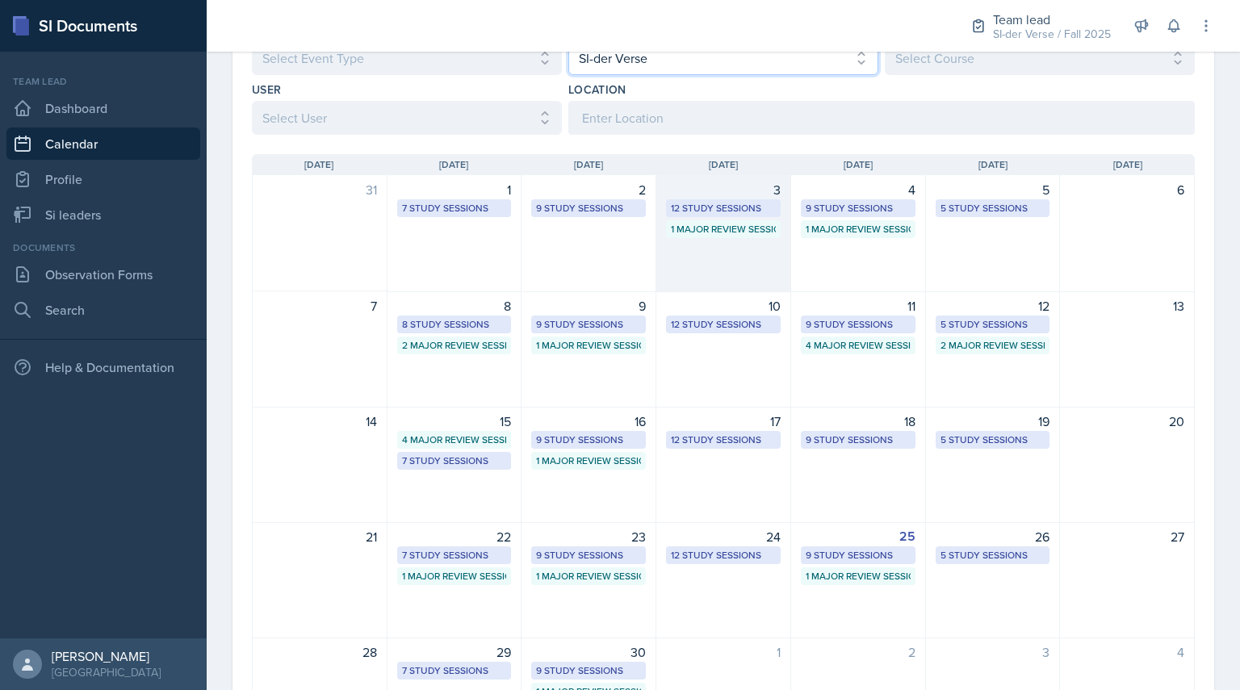
scroll to position [278, 0]
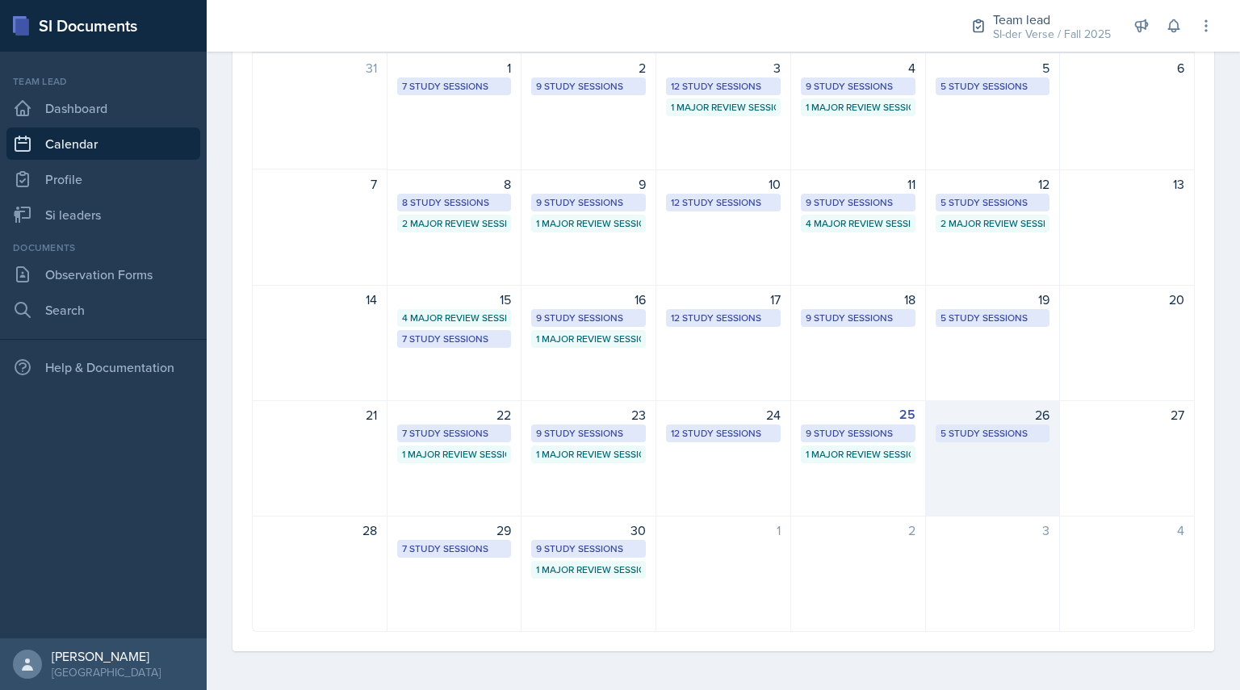
click at [1018, 454] on div "26 5 Study Sessions" at bounding box center [993, 458] width 135 height 116
